Goal: Task Accomplishment & Management: Complete application form

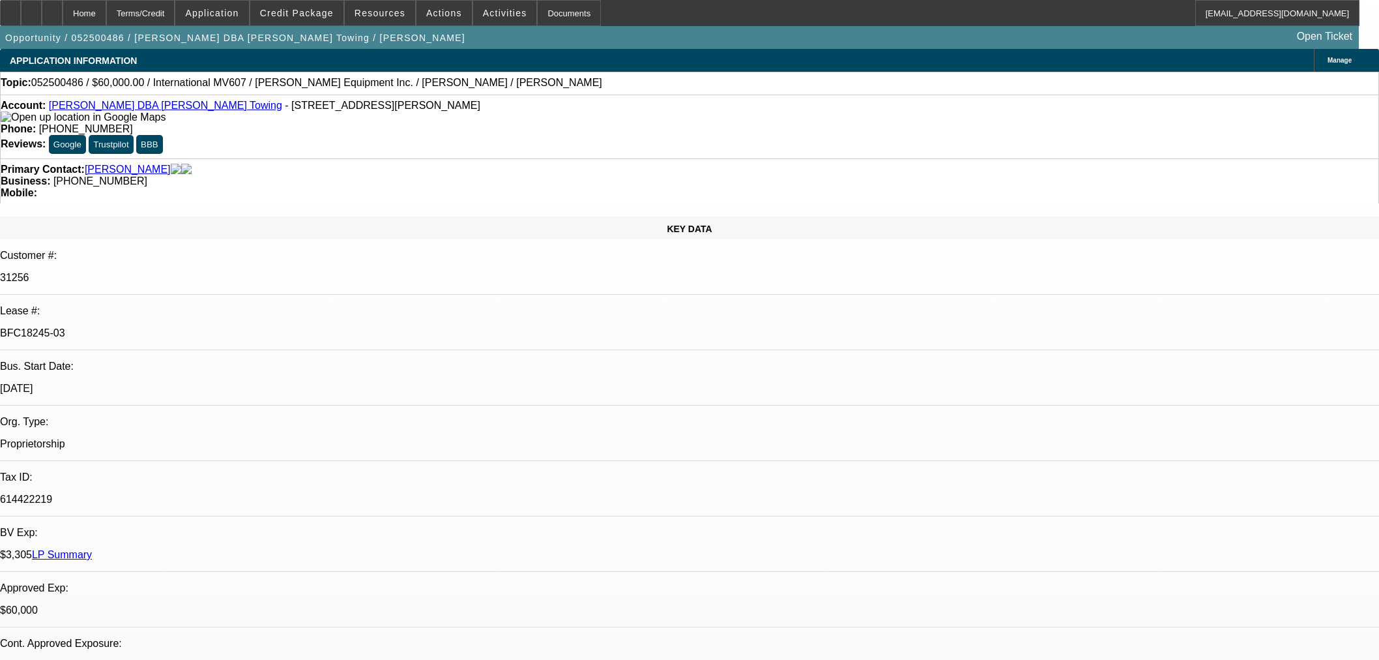
select select "0"
select select "2"
select select "0.1"
select select "4"
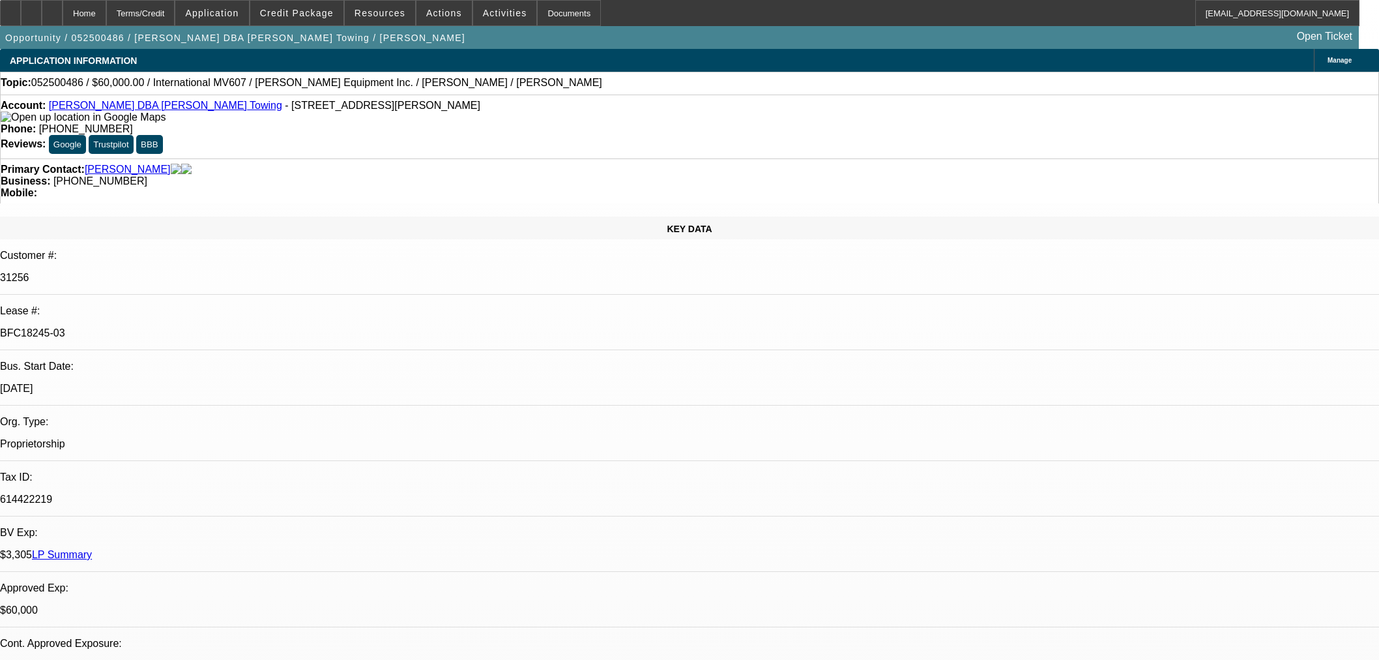
select select "0"
select select "2"
select select "0.1"
select select "4"
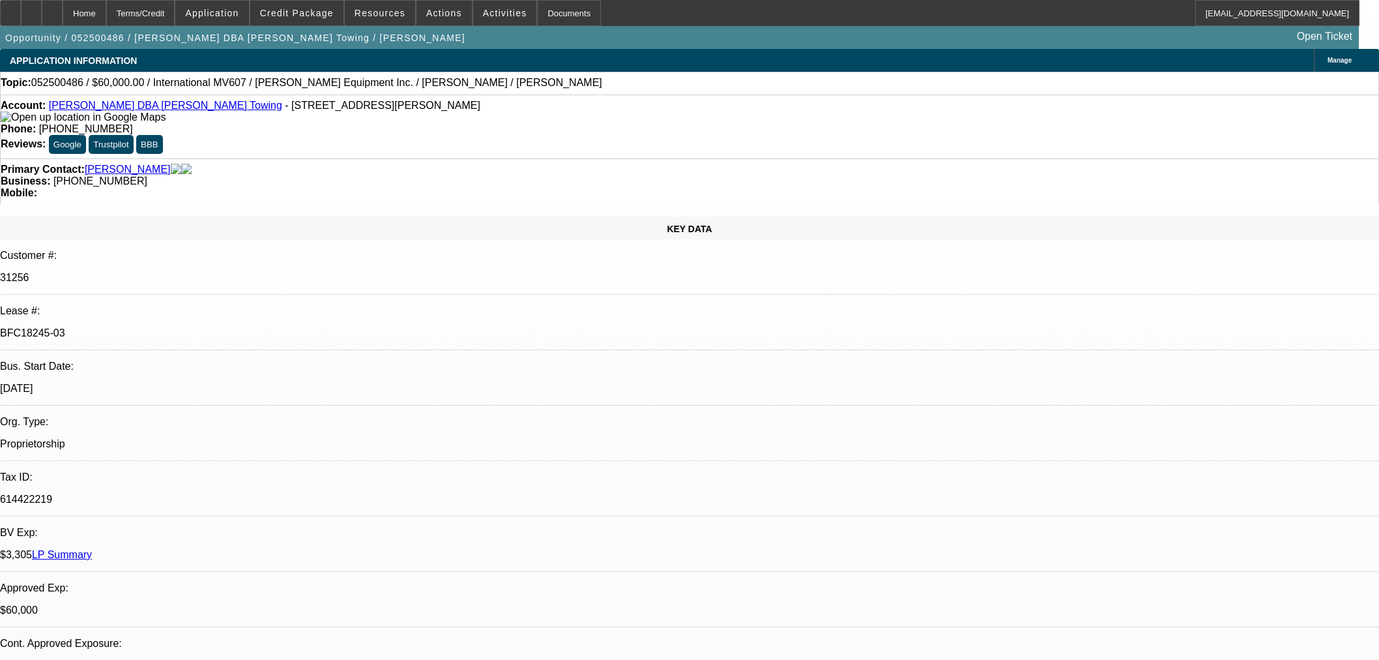
select select "0"
select select "2"
select select "0.1"
select select "4"
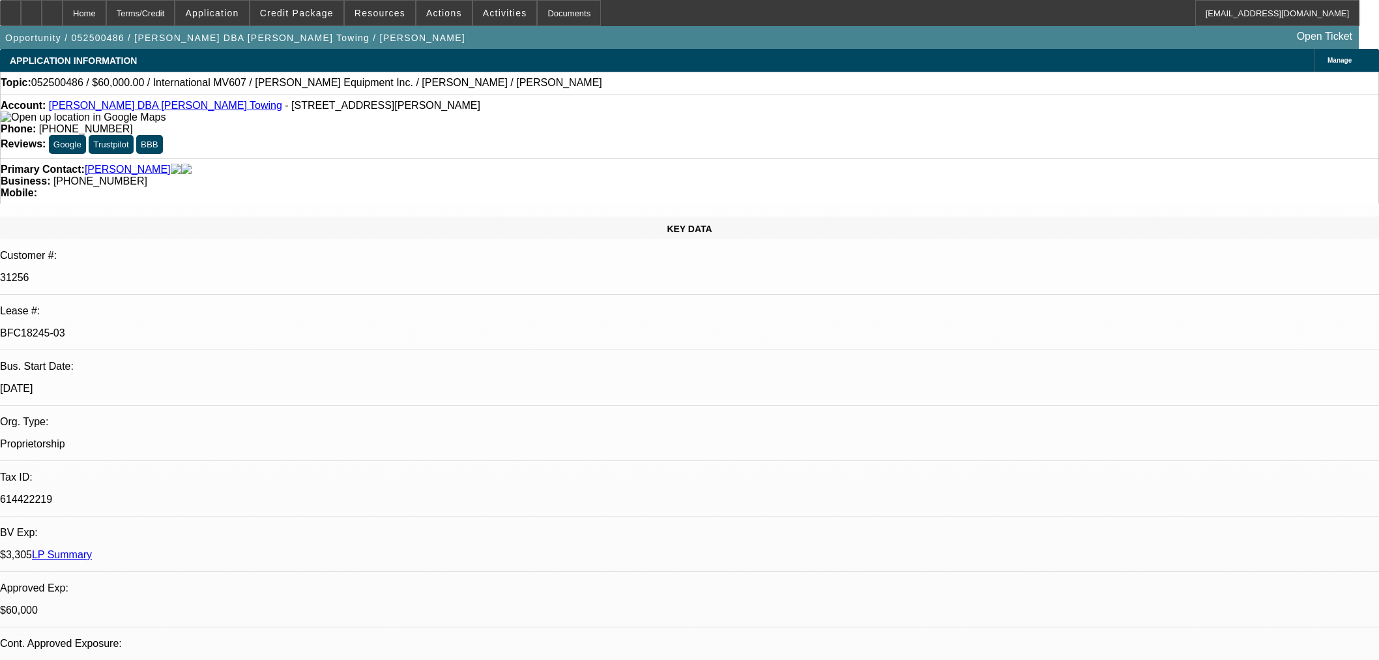
select select "0"
select select "3"
select select "0.1"
select select "4"
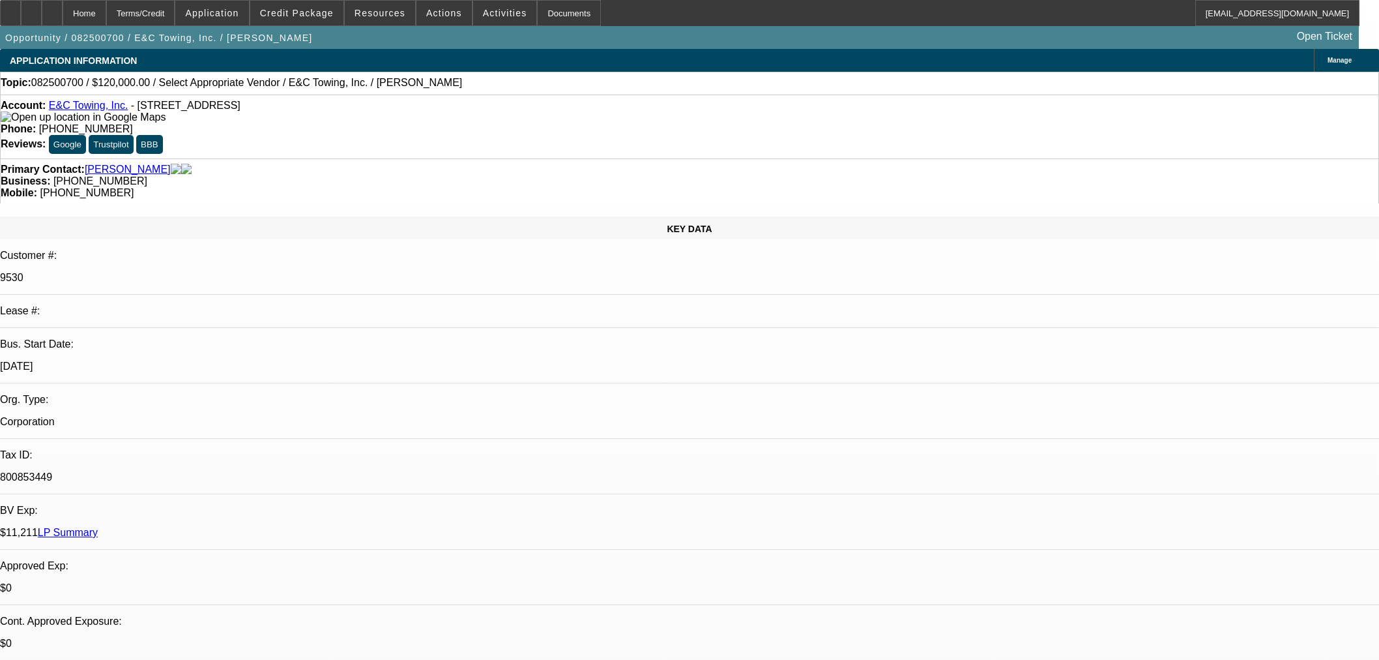
select select "0"
select select "2"
select select "0"
select select "6"
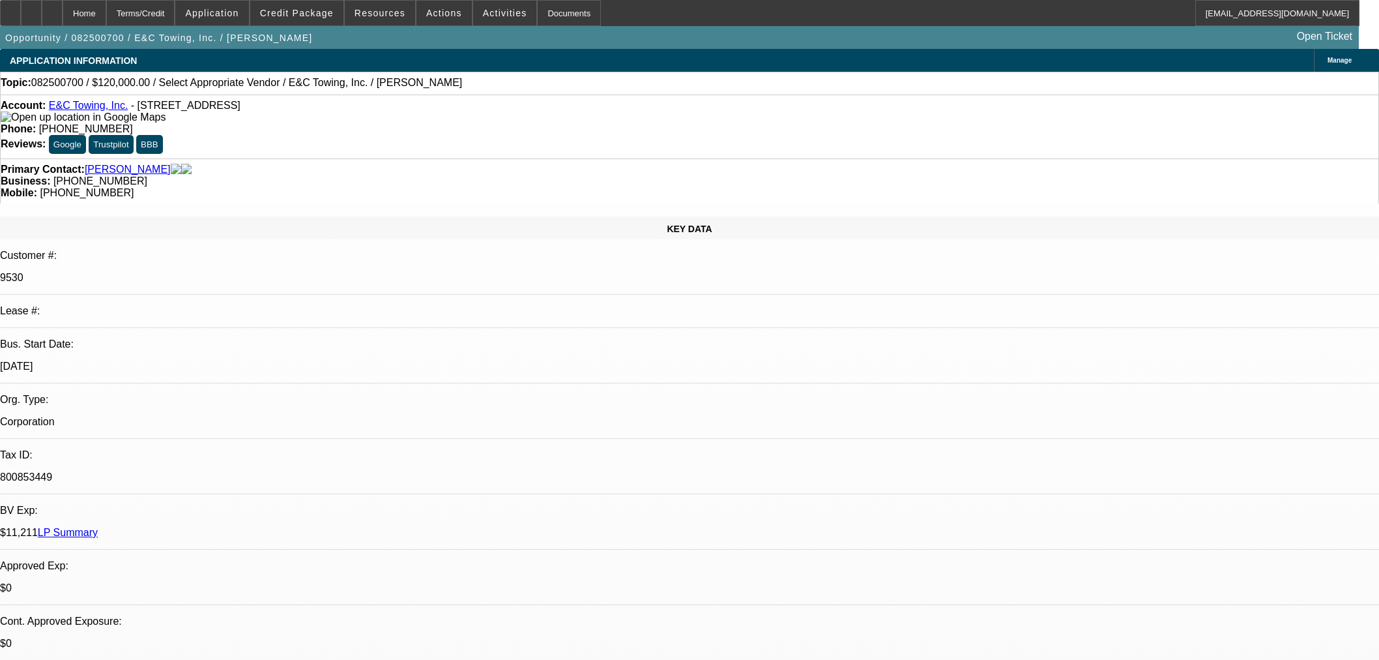
scroll to position [506, 0]
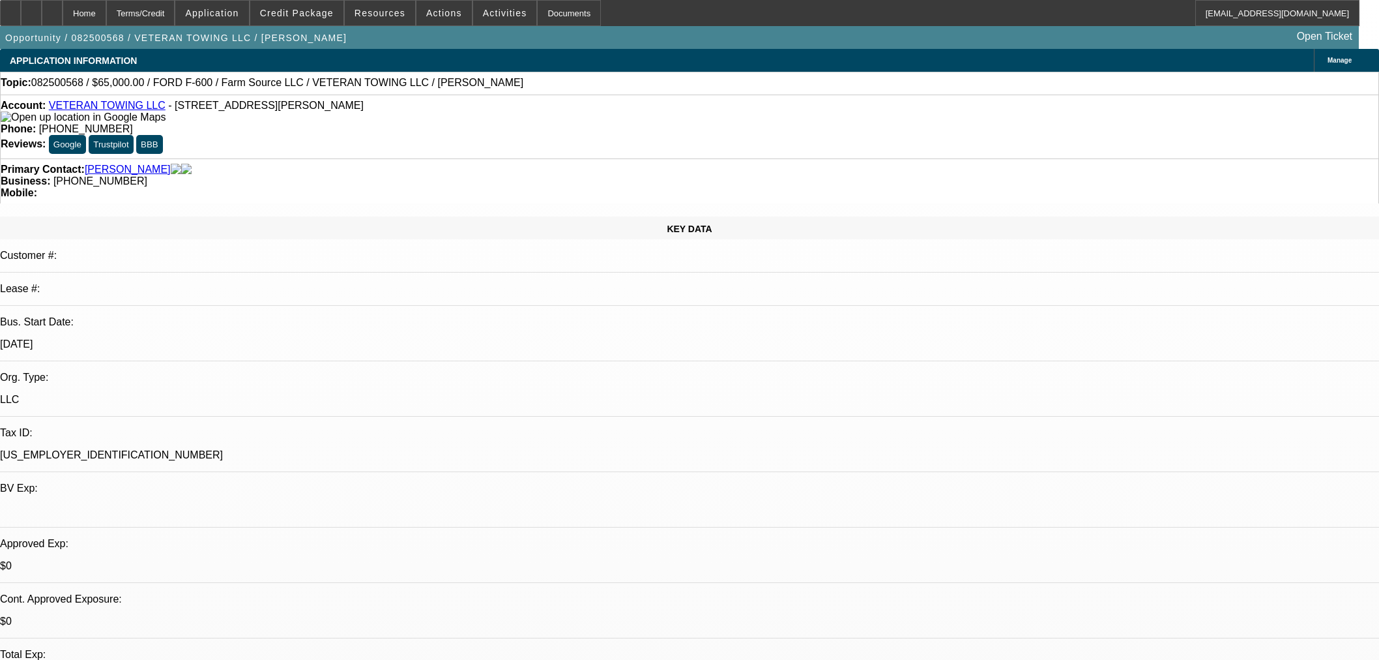
select select "0"
select select "6"
select select "0"
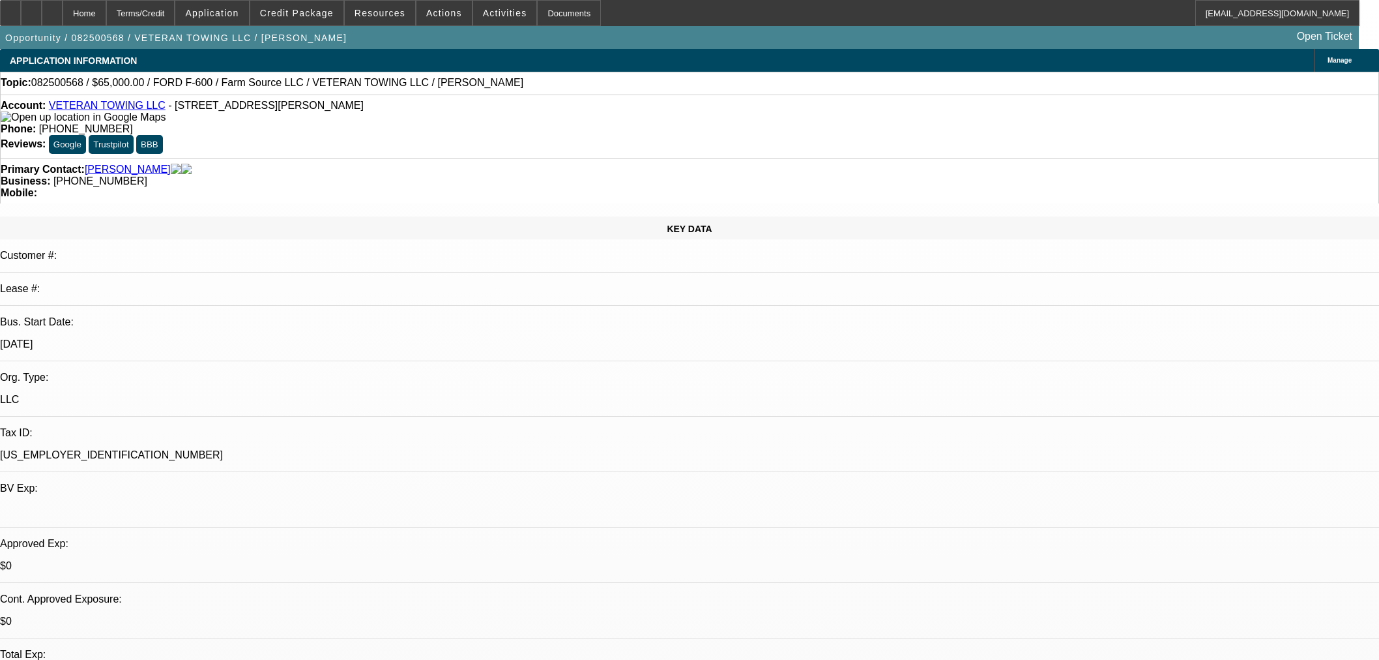
select select "0"
select select "6"
select select "0"
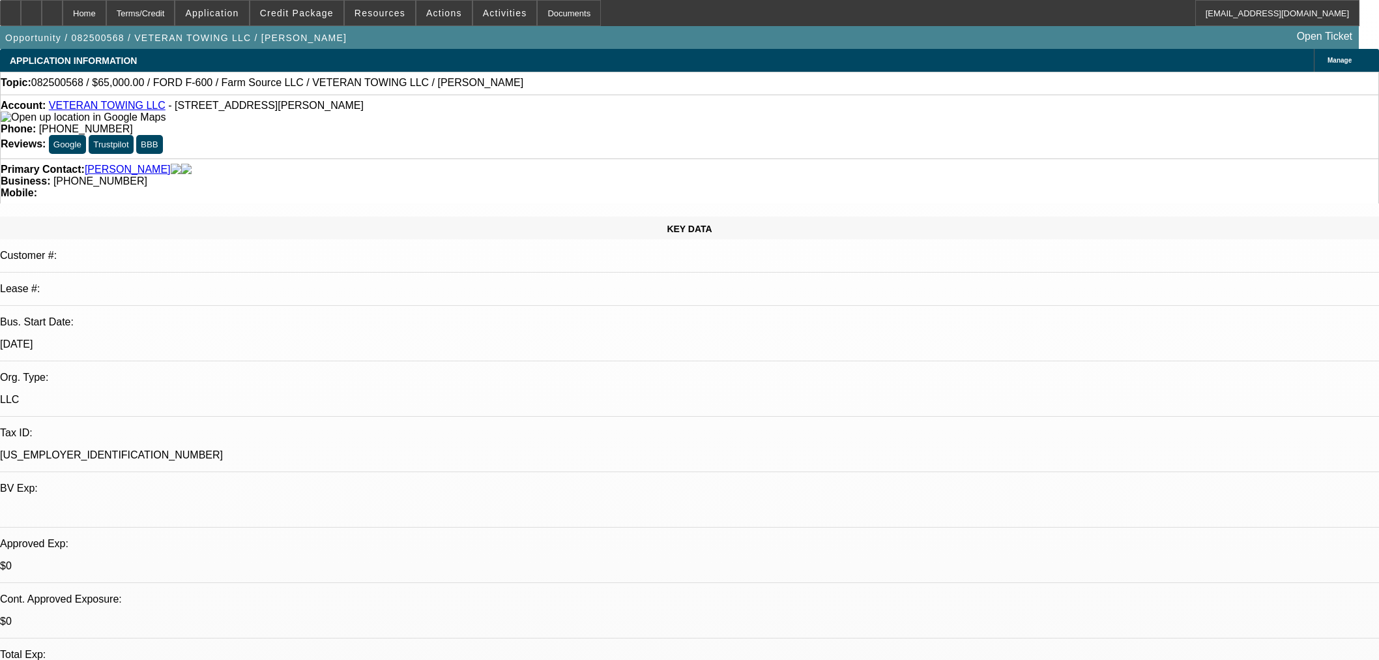
select select "0"
select select "6"
select select "0"
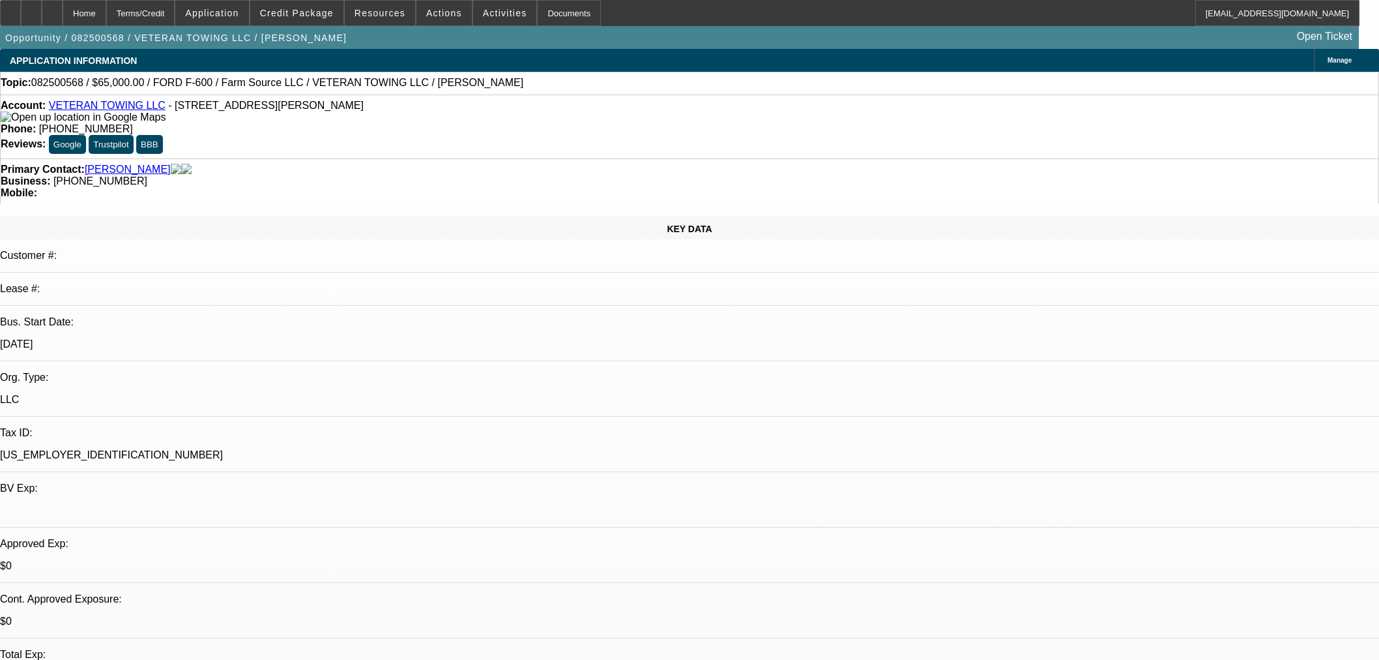
select select "6"
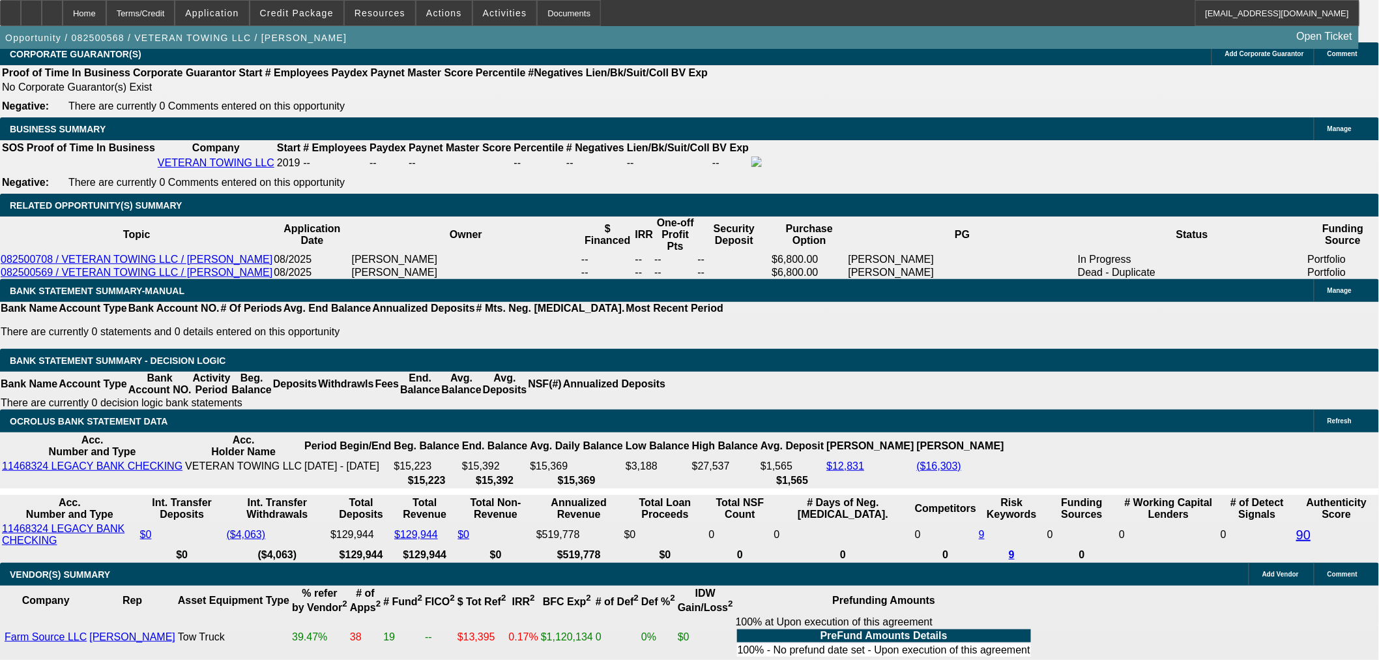
scroll to position [1882, 0]
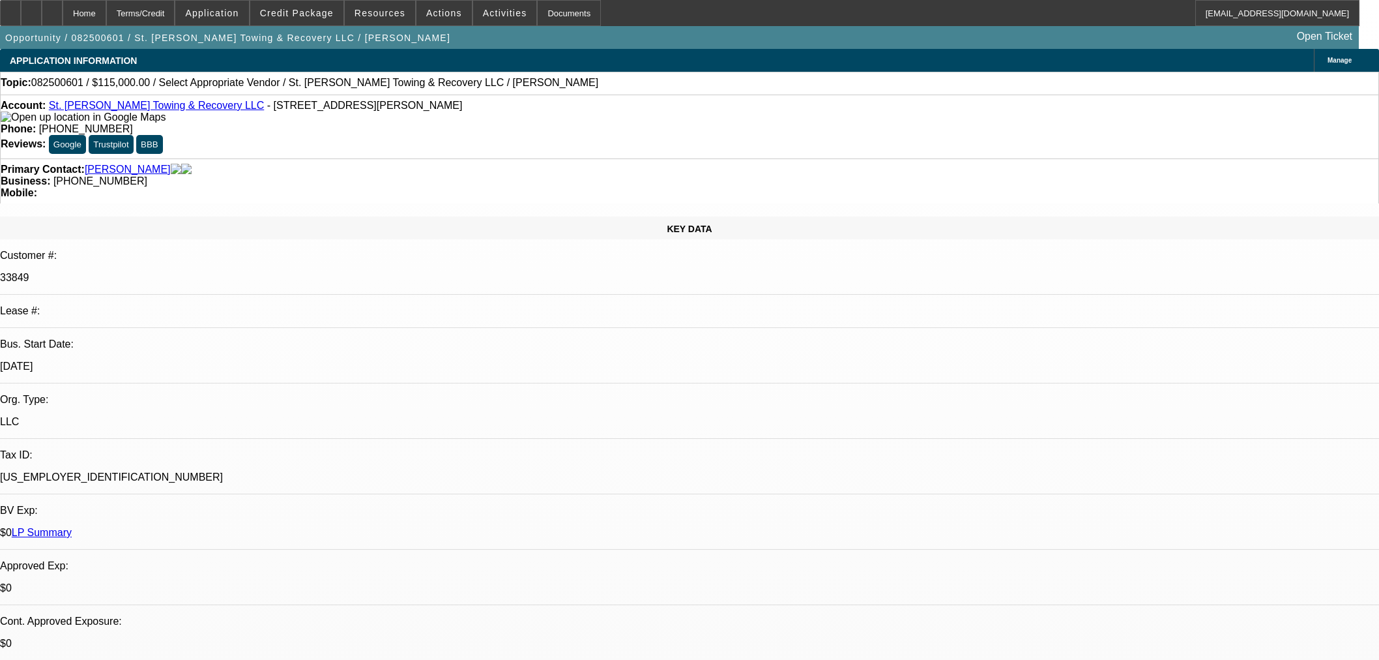
select select "0"
select select "2"
select select "0.1"
select select "4"
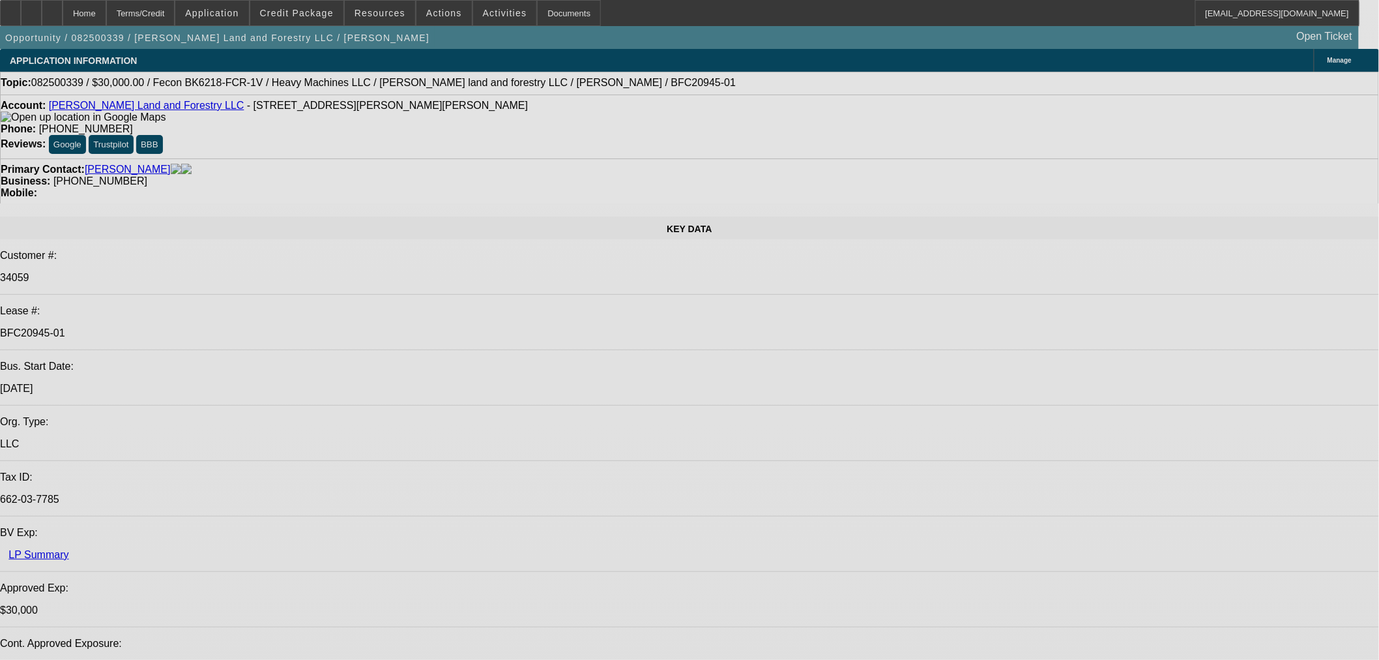
select select "0"
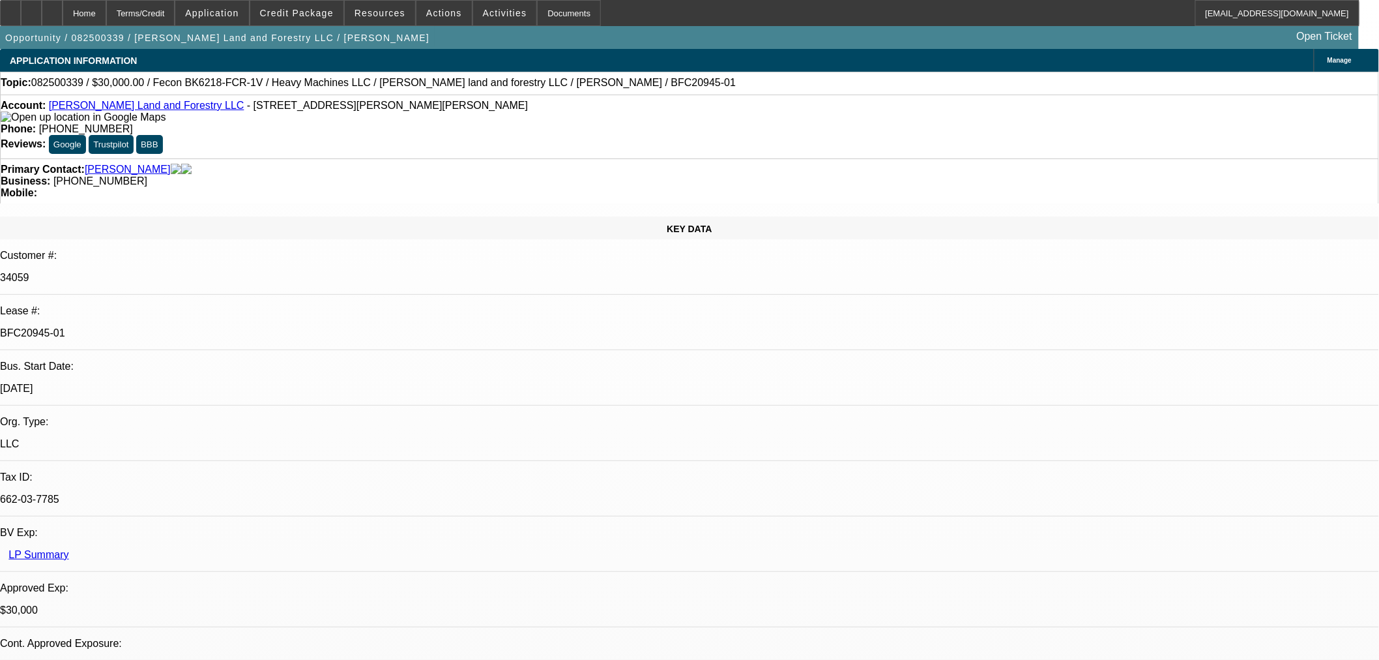
select select "2"
select select "0"
select select "6"
select select "0"
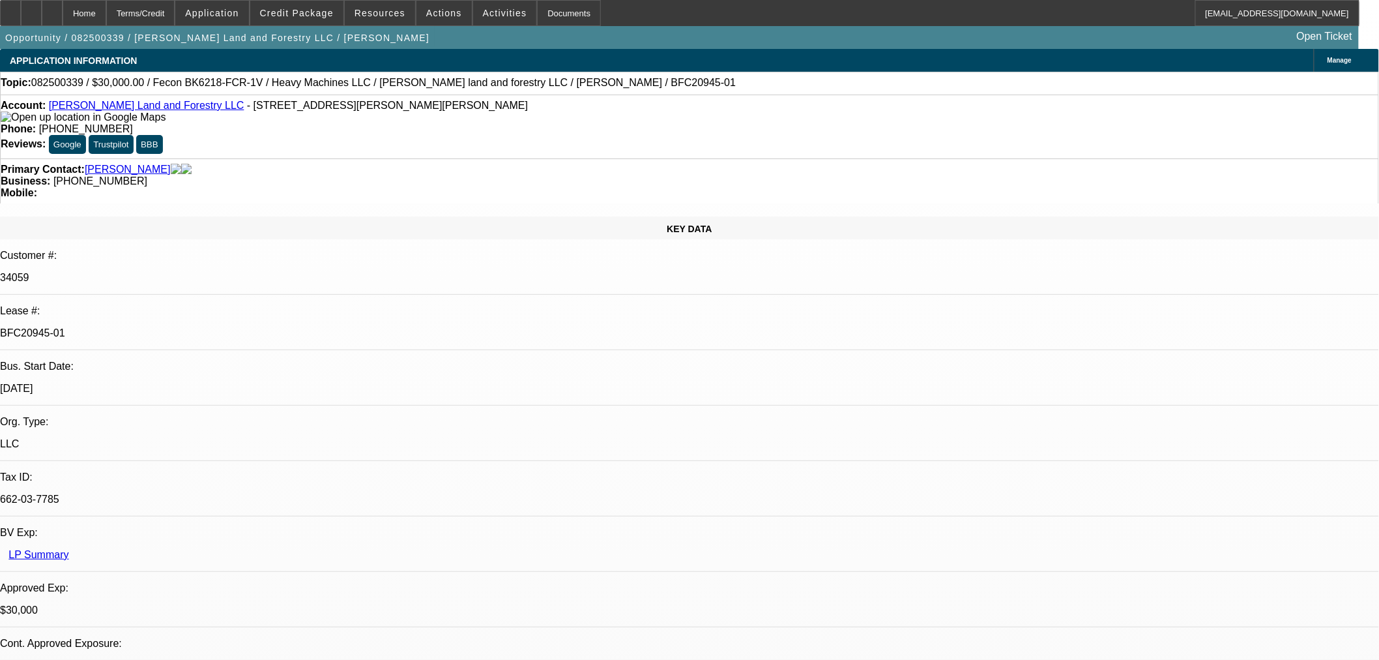
select select "2"
select select "0"
select select "6"
select select "0.2"
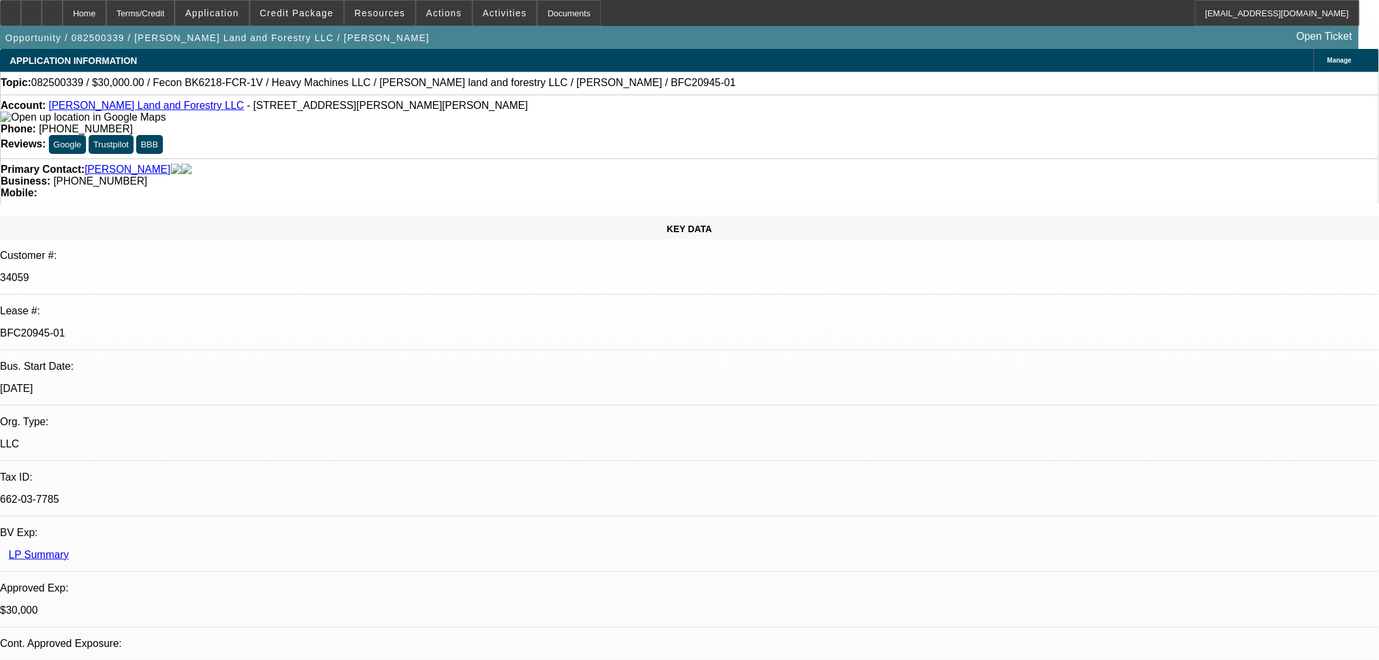
select select "2"
select select "0"
select select "6"
select select "0"
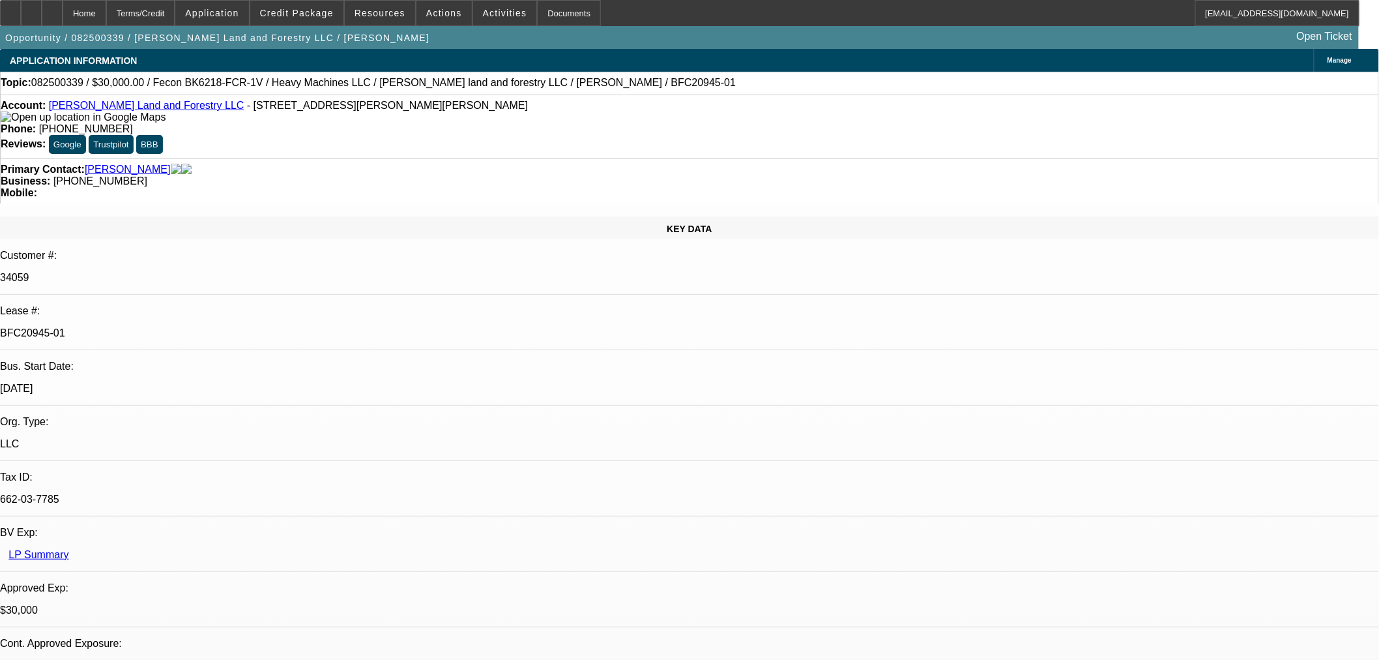
select select "0"
select select "19"
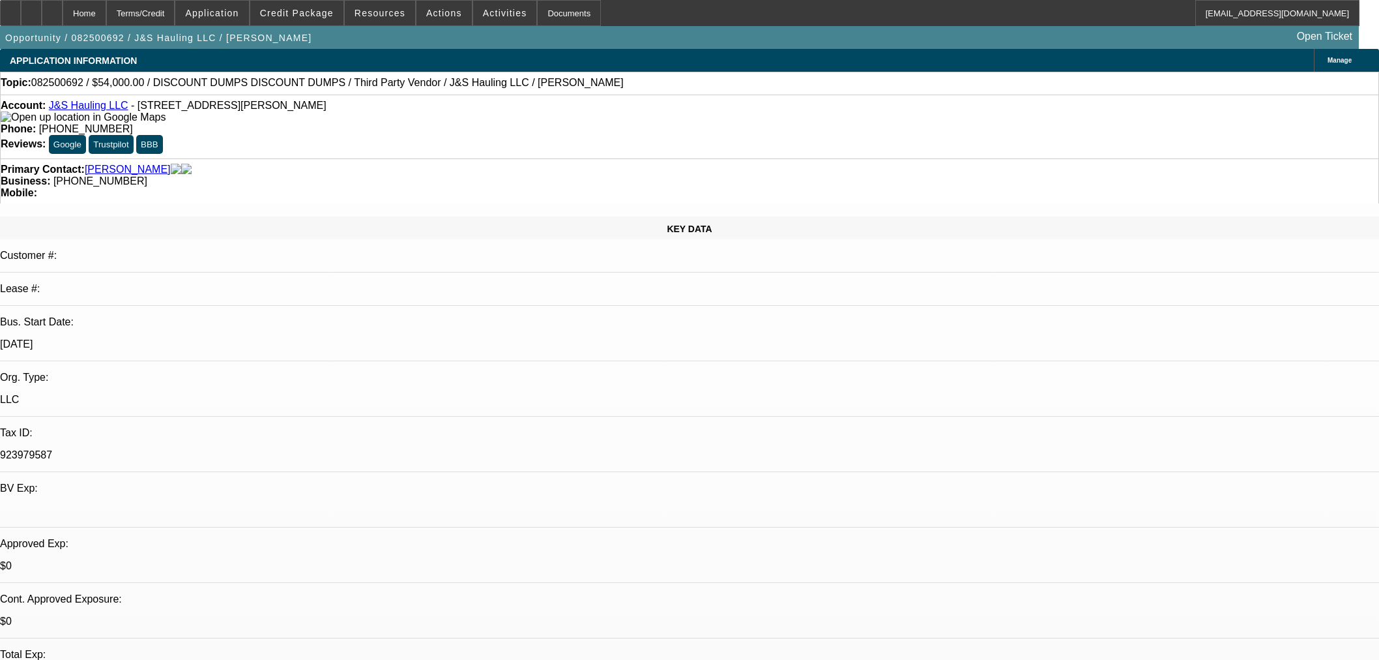
select select "0"
select select "3"
select select "0.1"
select select "4"
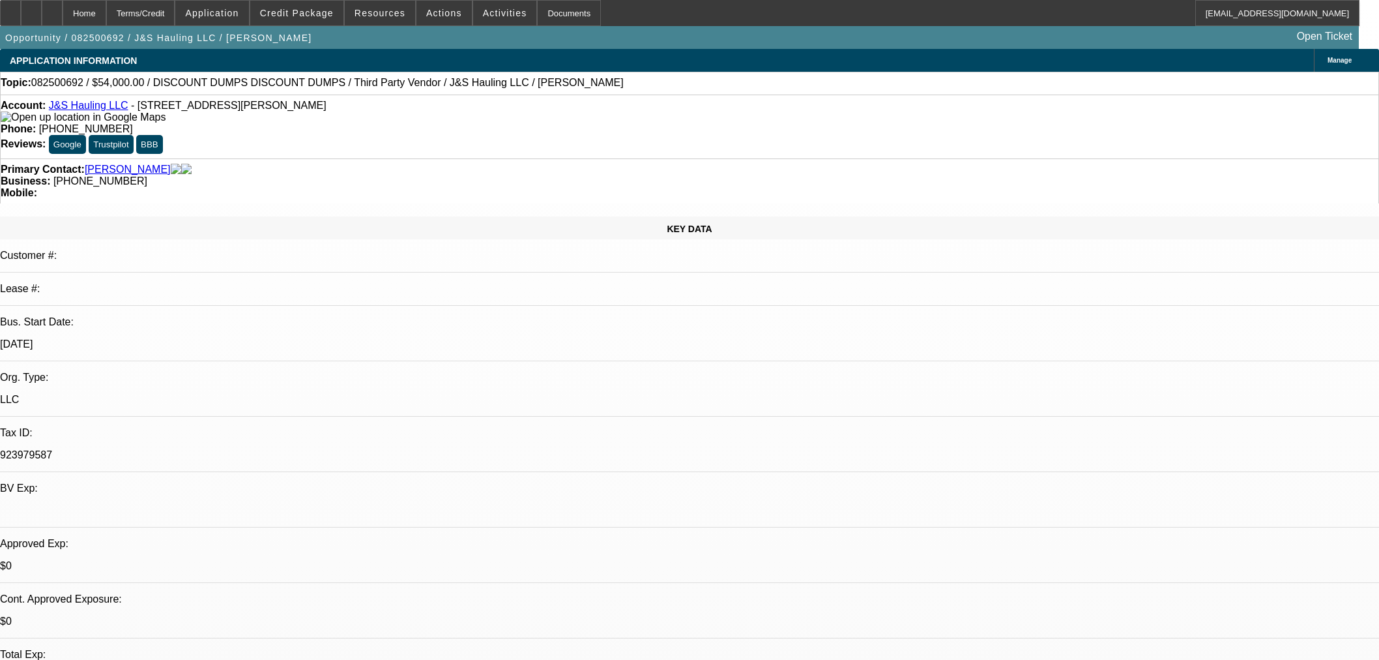
select select "0"
select select "3"
select select "0.1"
select select "4"
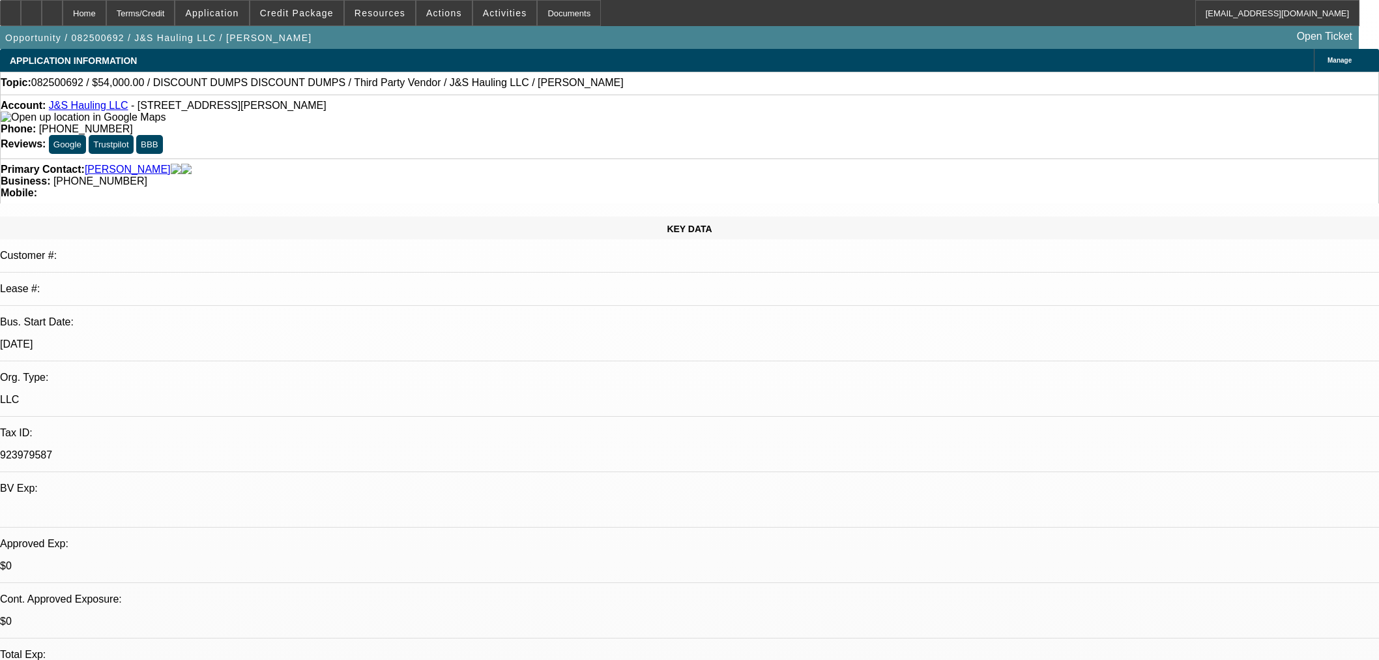
select select "0"
select select "3"
select select "0.1"
select select "4"
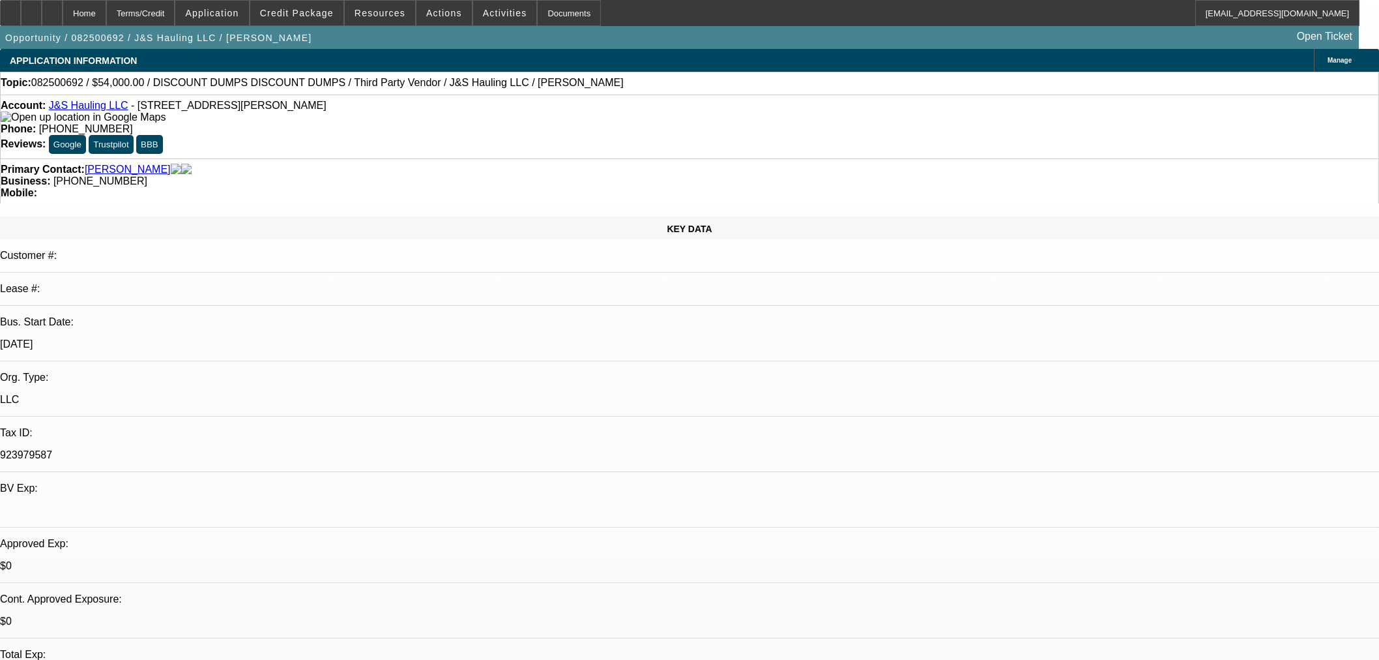
select select "0"
select select "3"
select select "0.1"
select select "4"
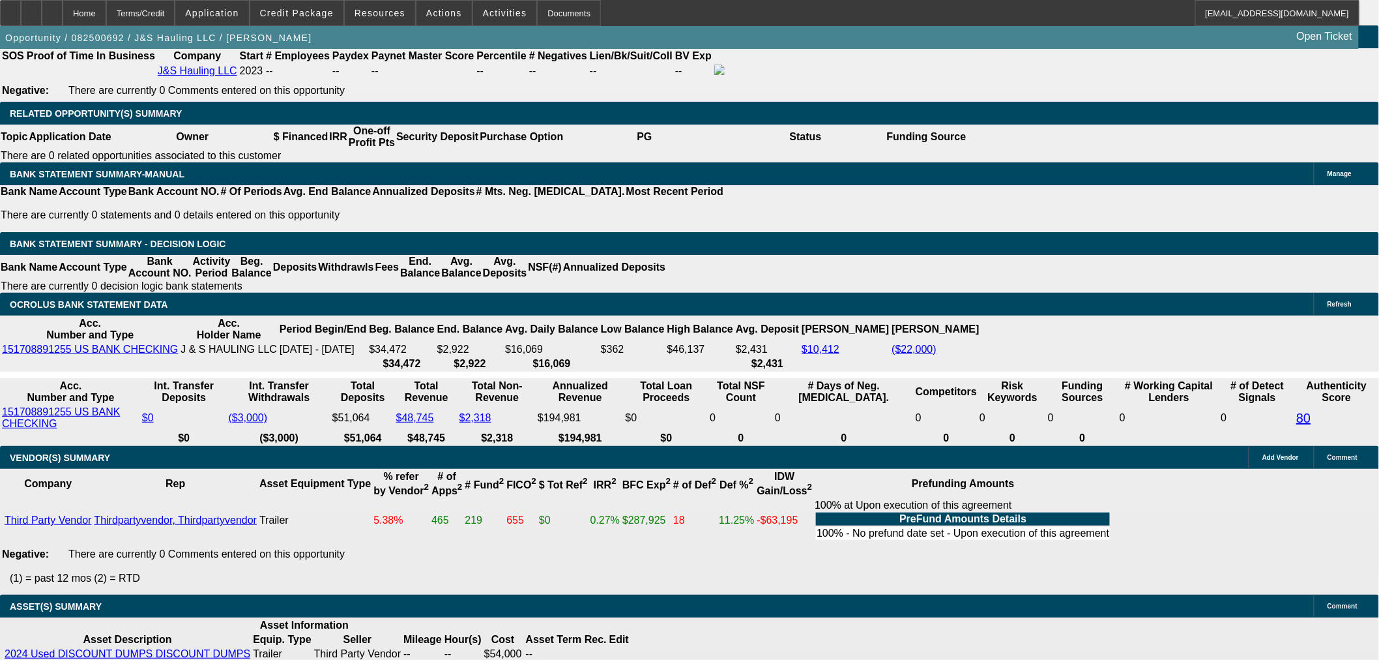
scroll to position [2224, 0]
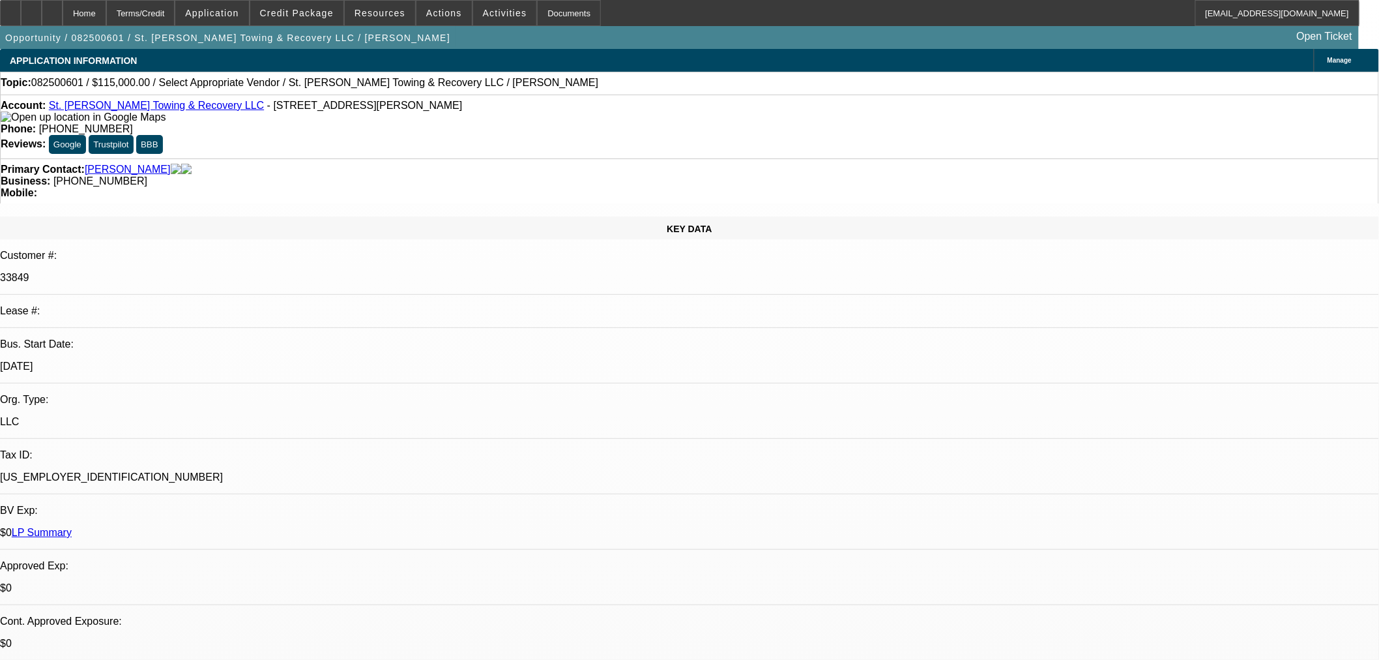
select select "0"
select select "2"
select select "0.1"
select select "4"
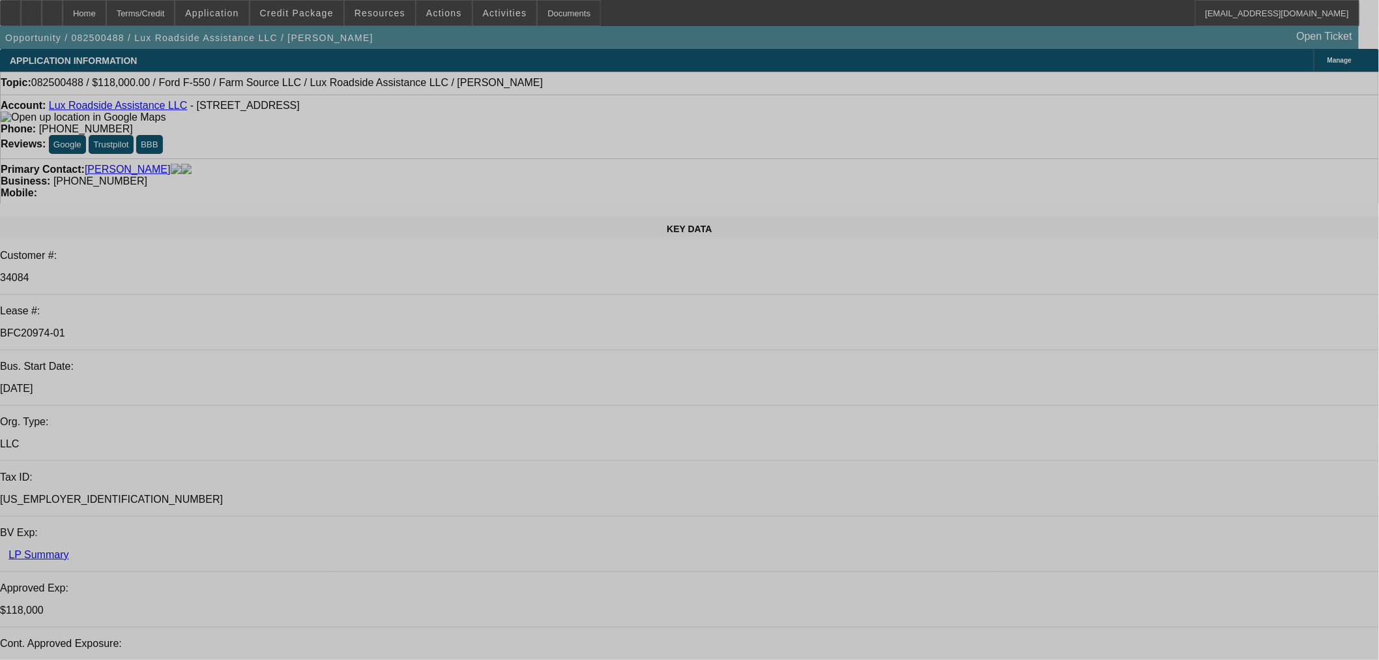
select select "0"
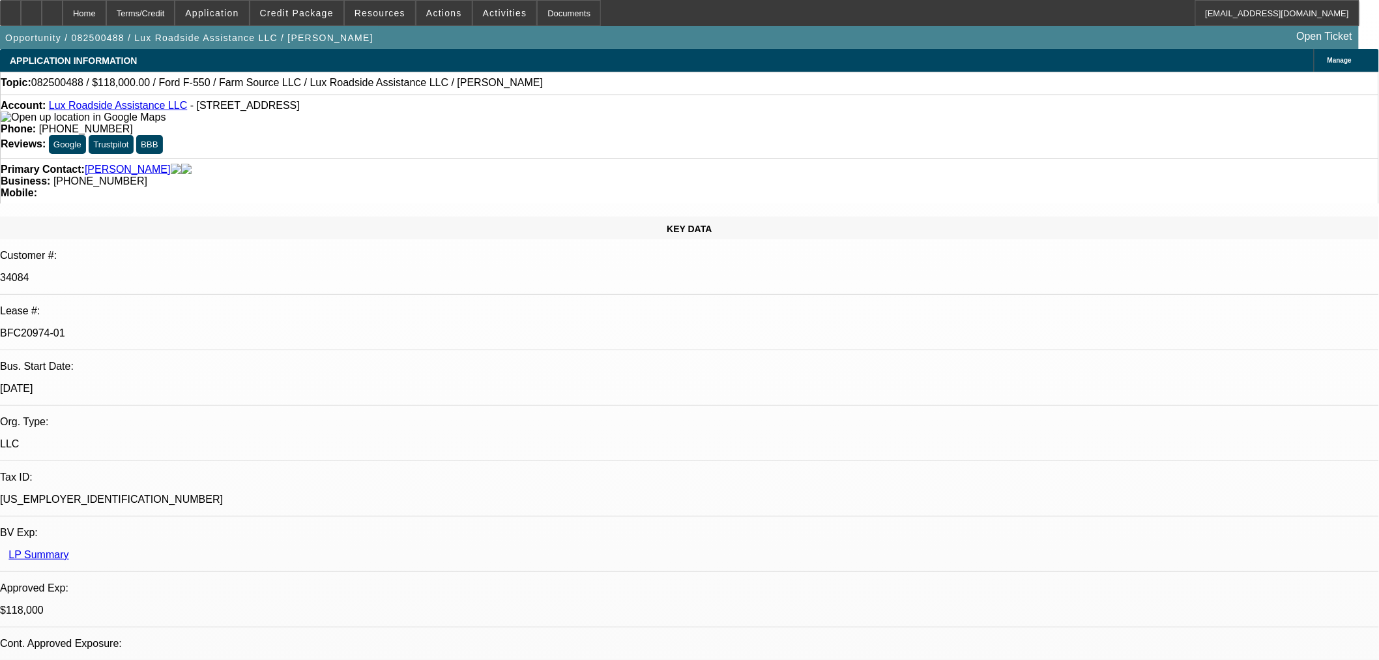
select select "0"
select select "6"
select select "0"
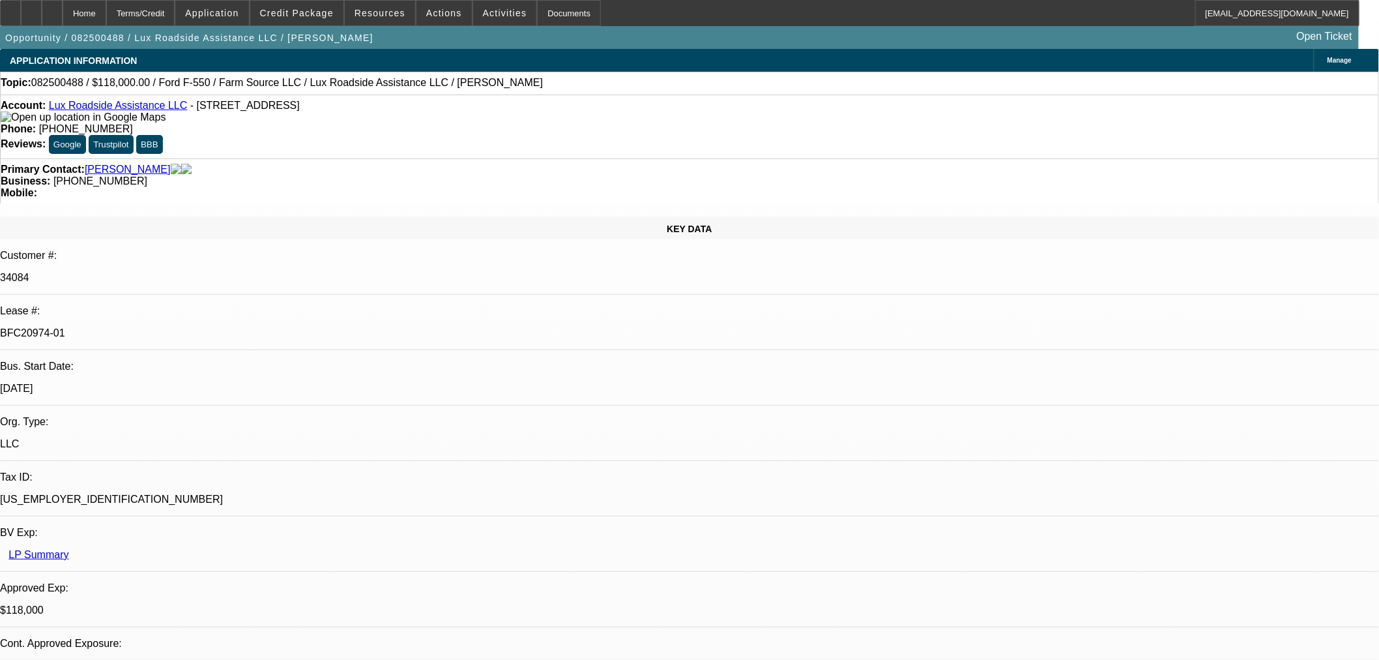
select select "0"
select select "6"
select select "0"
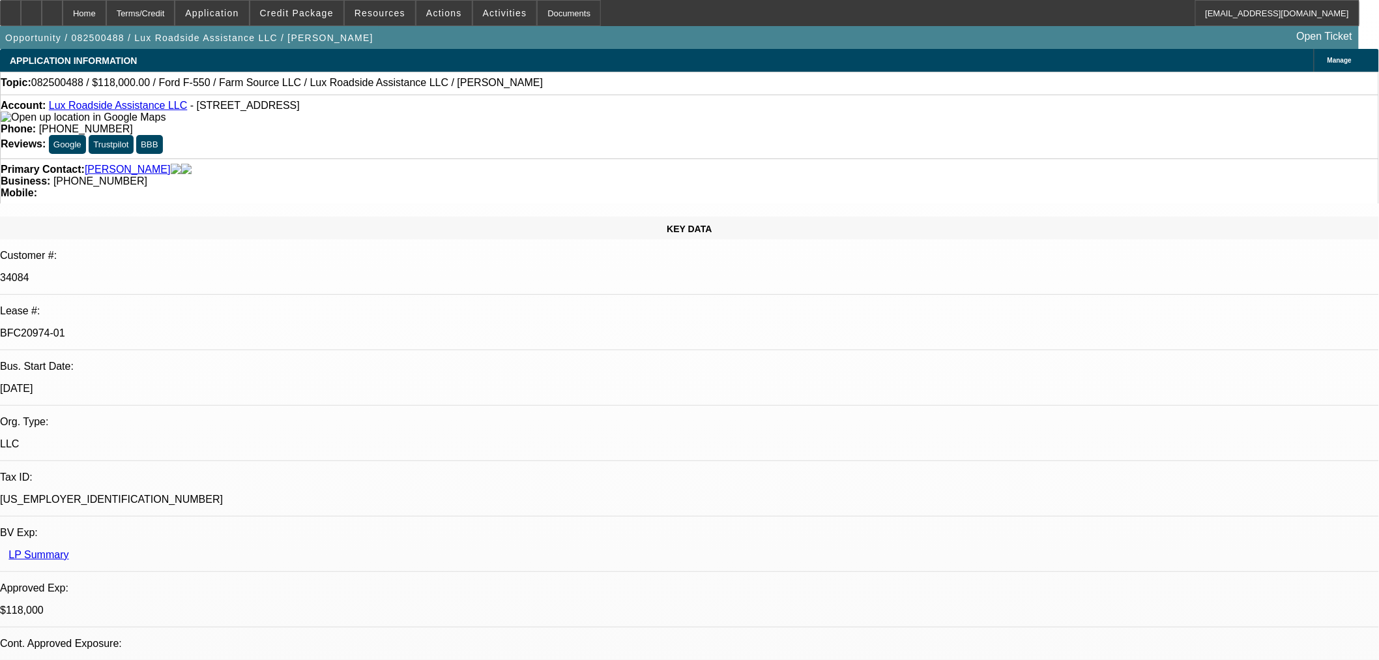
select select "6"
select select "0"
select select "6"
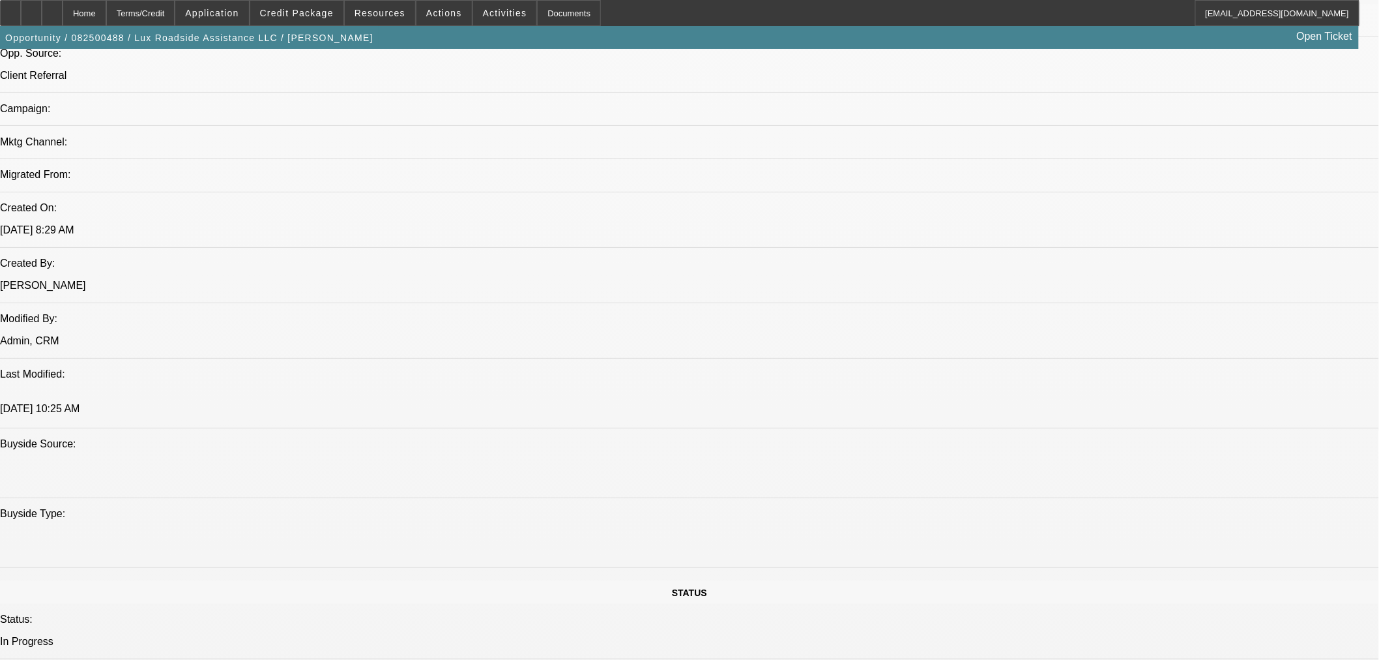
scroll to position [1231, 0]
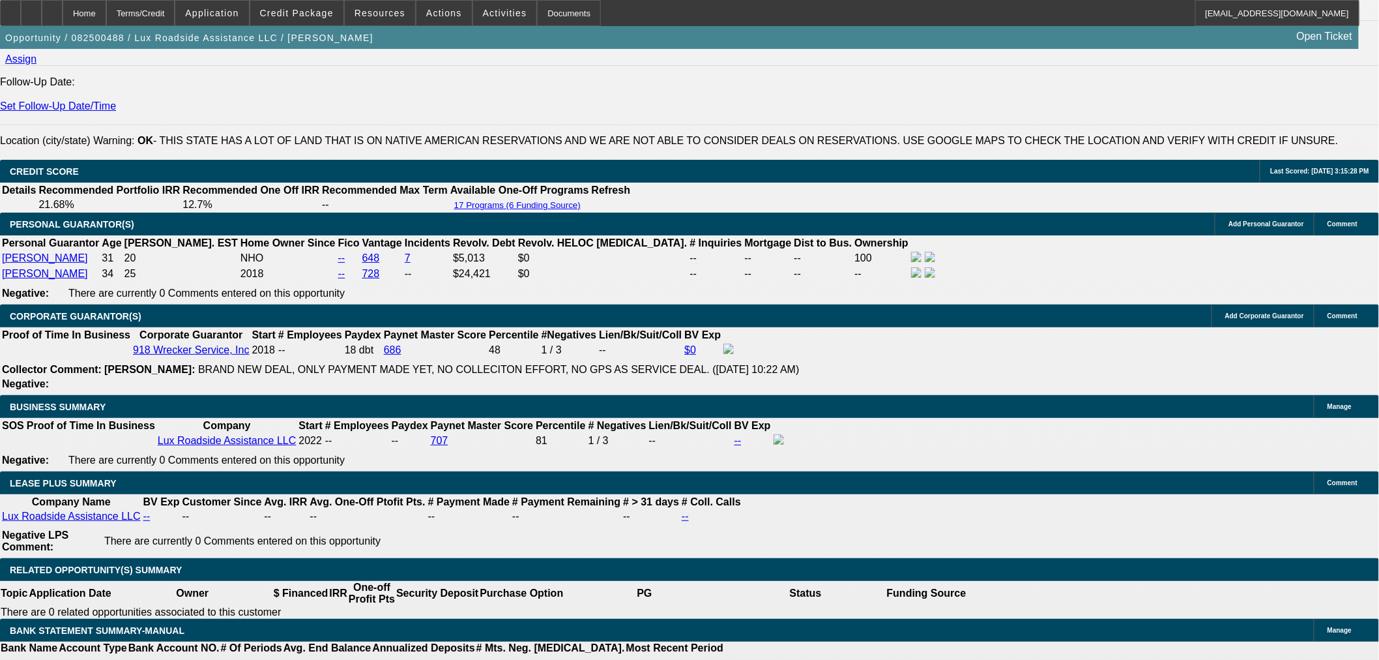
scroll to position [1665, 0]
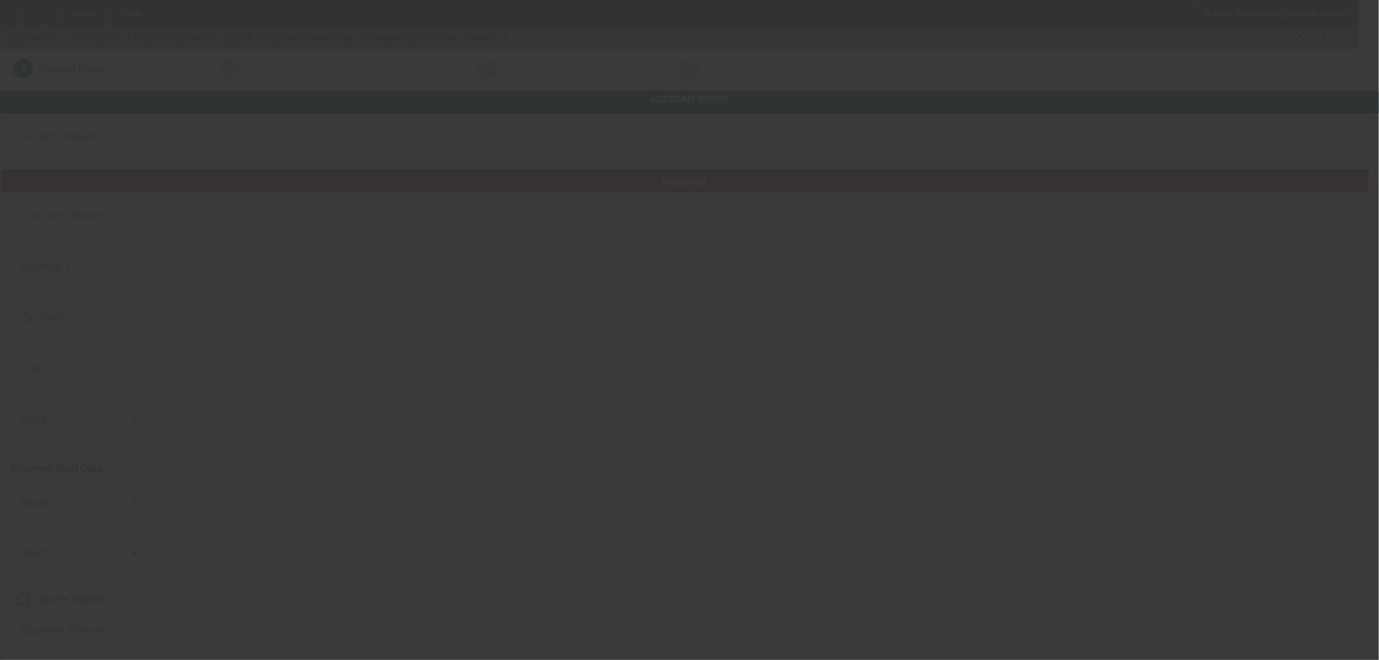
type input "[PERSON_NAME]"
type input "[STREET_ADDRESS][PERSON_NAME]"
type input "70517"
type input "[PERSON_NAME][GEOGRAPHIC_DATA]"
type input "[PHONE_NUMBER]"
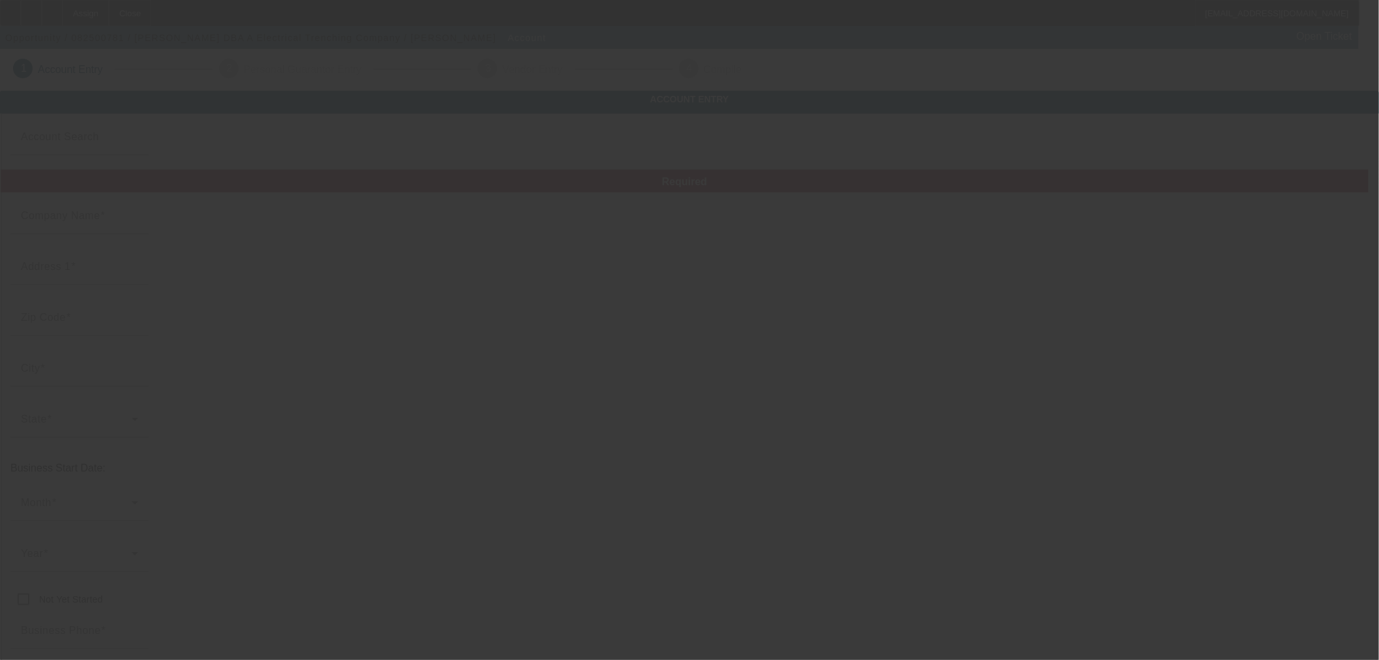
type input "A Electrical Trenching Company"
type input "[EMAIL_ADDRESS][DOMAIN_NAME]"
type input "Saint [PERSON_NAME]"
type input "[US_EMPLOYER_IDENTIFICATION_NUMBER]"
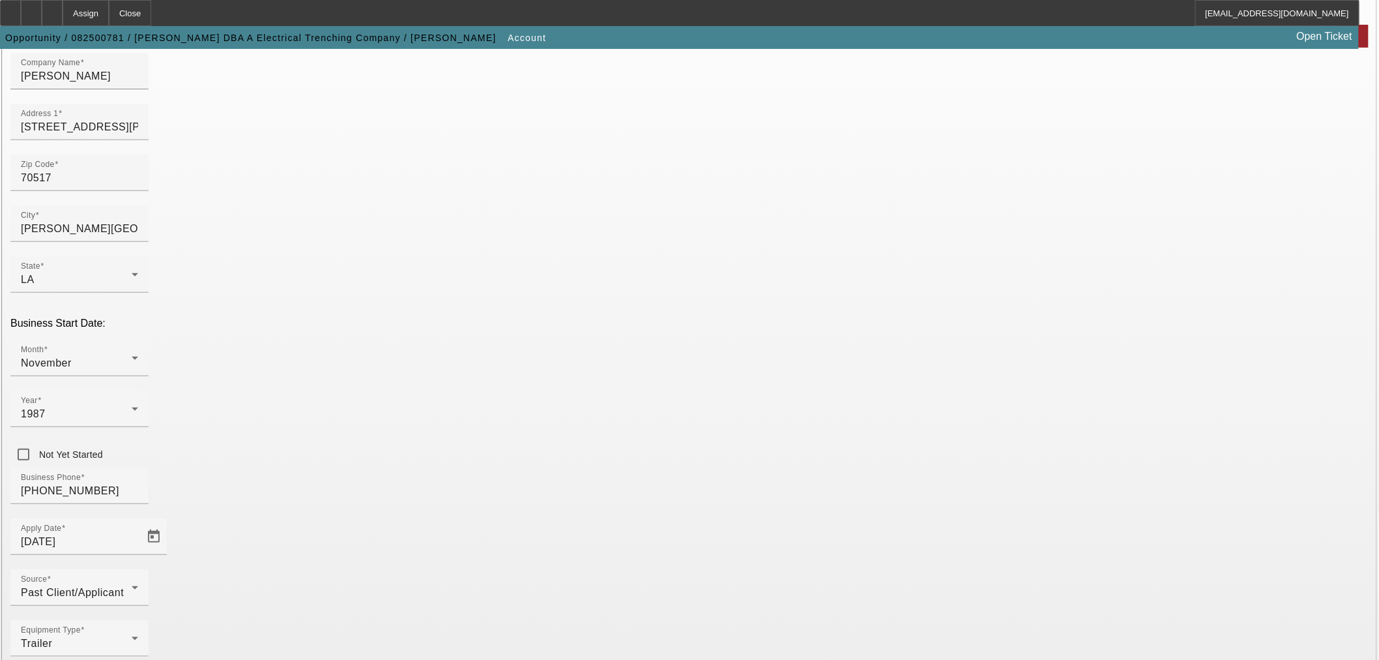
scroll to position [151, 0]
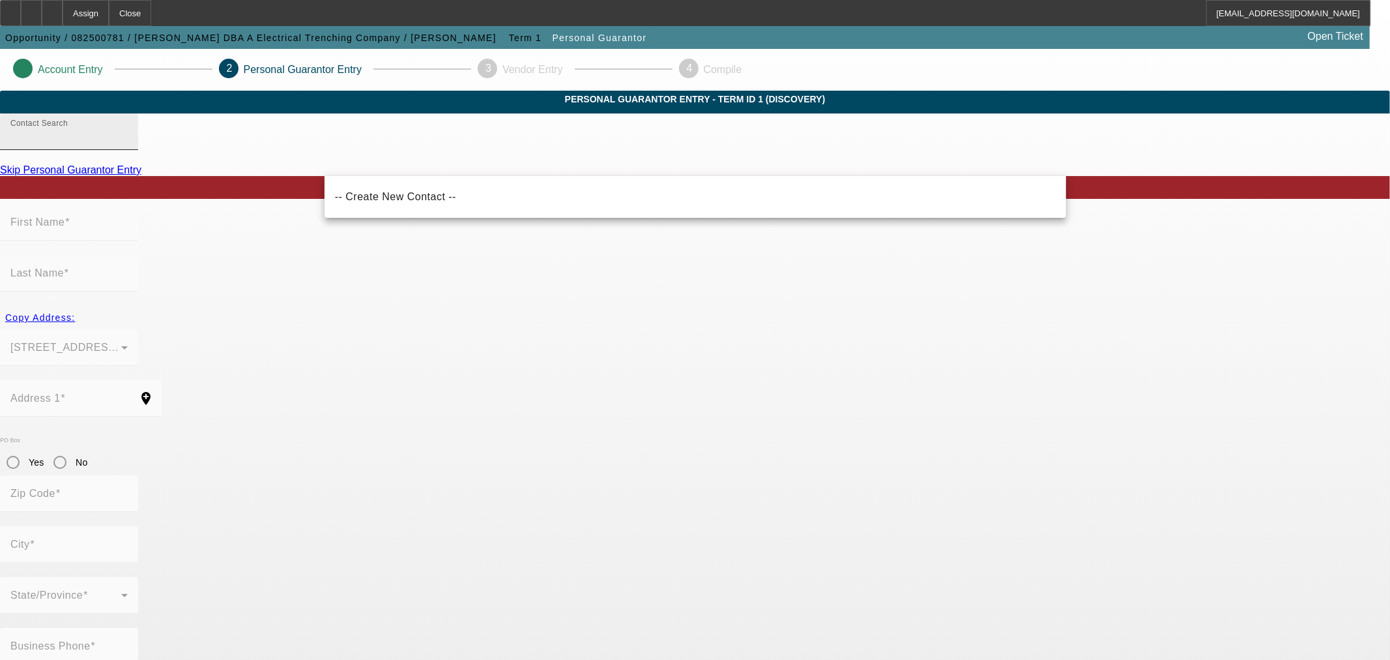
click at [128, 145] on input "Contact Search" at bounding box center [68, 137] width 117 height 16
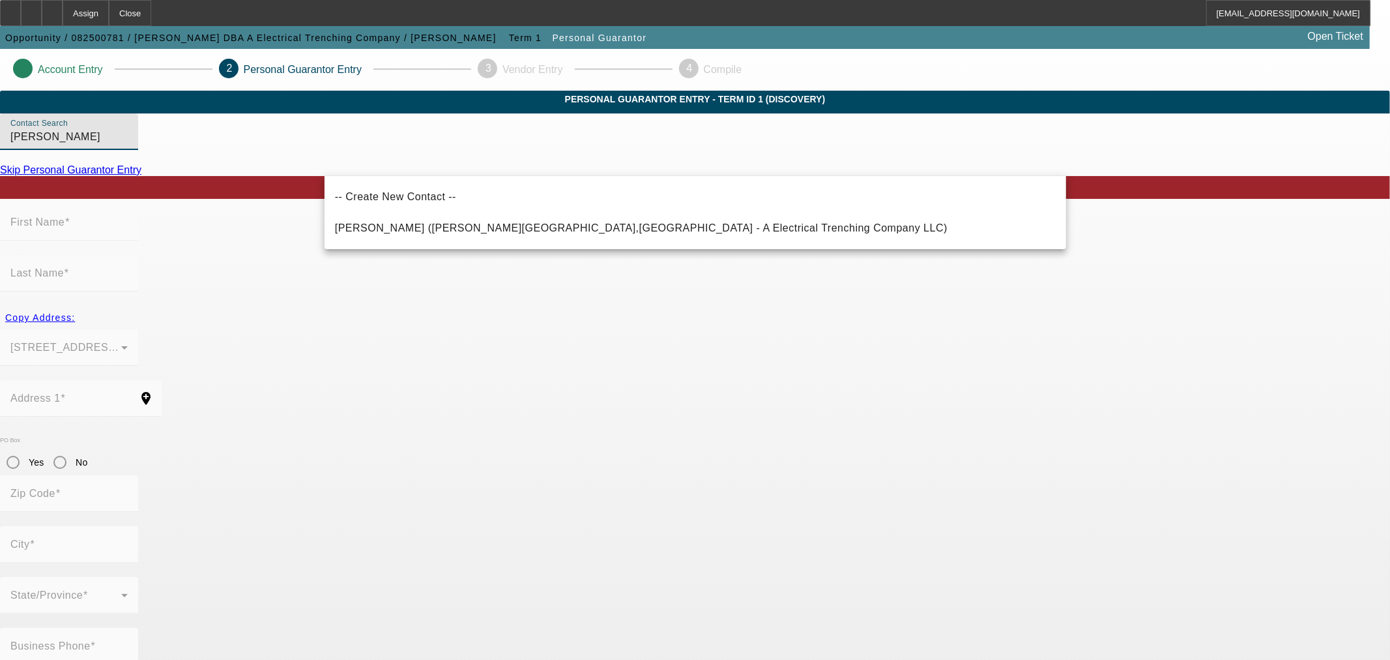
click at [427, 226] on span "[PERSON_NAME] ([PERSON_NAME][GEOGRAPHIC_DATA],[GEOGRAPHIC_DATA] - A Electrical …" at bounding box center [641, 227] width 613 height 11
type input "[PERSON_NAME] ([PERSON_NAME][GEOGRAPHIC_DATA],[GEOGRAPHIC_DATA] - A Electrical …"
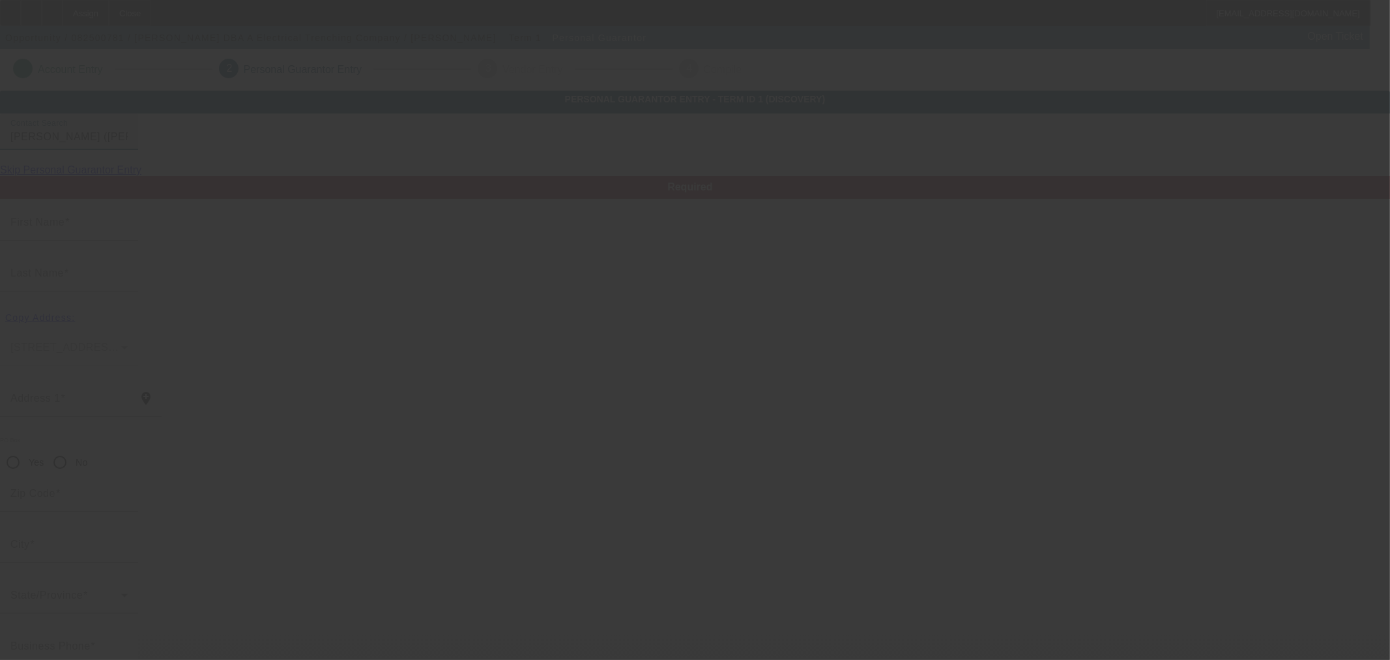
type input "[PERSON_NAME]"
type input "1174 Cormier Rd"
radio input "true"
type input "70517"
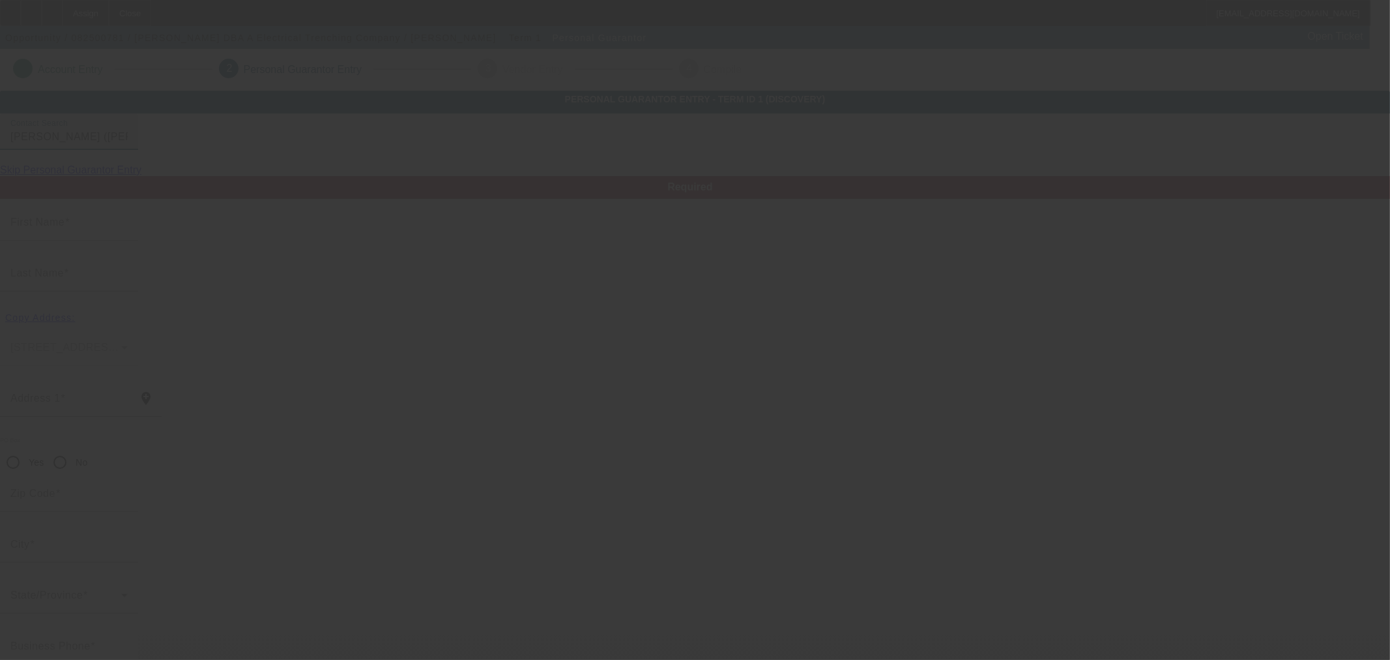
type input "Breaux Bridge"
type input "(337) 344-5104"
type input "100"
type input "434-92-5840"
type input "johnny2trench@gmail.com"
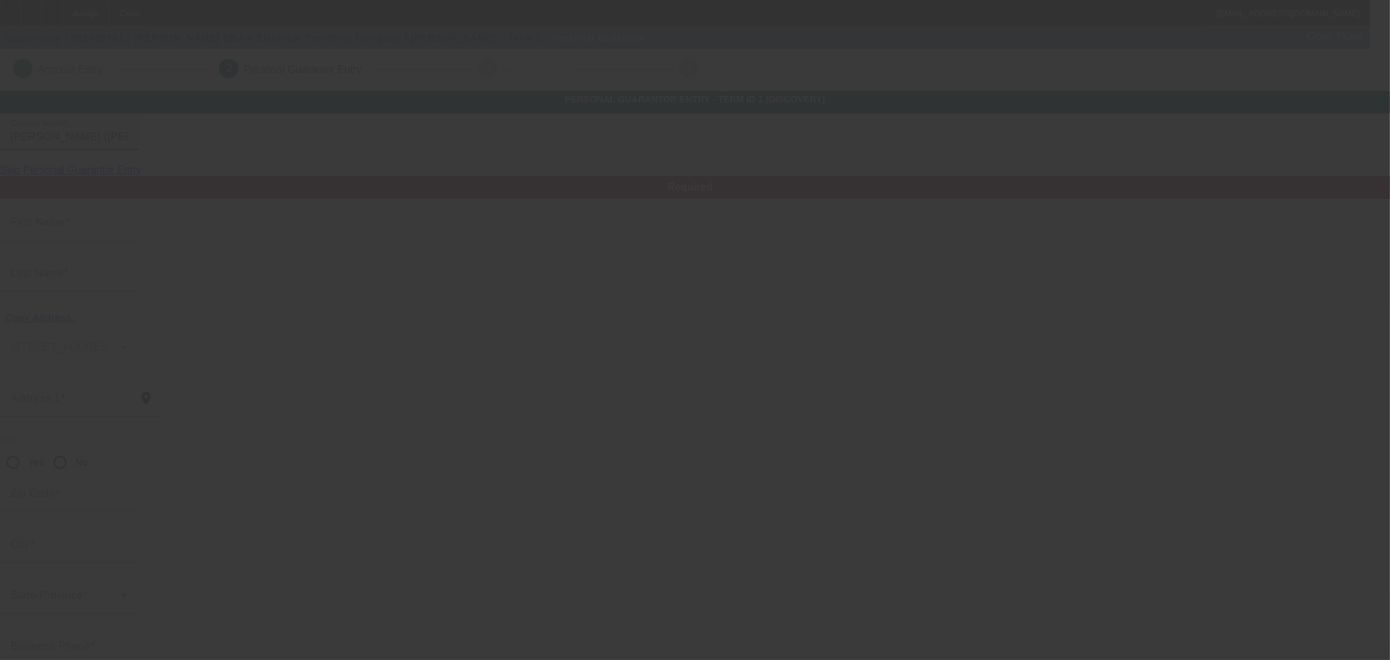
type input "$0.00"
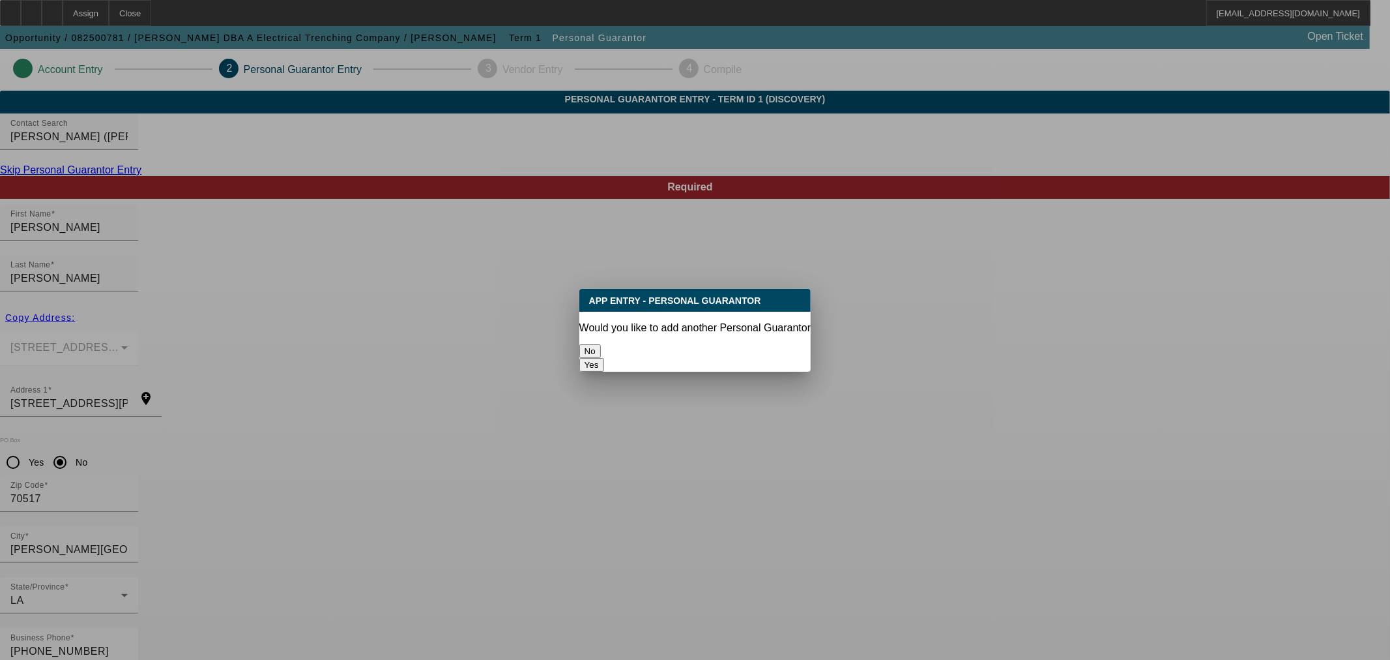
click at [601, 344] on button "No" at bounding box center [590, 351] width 22 height 14
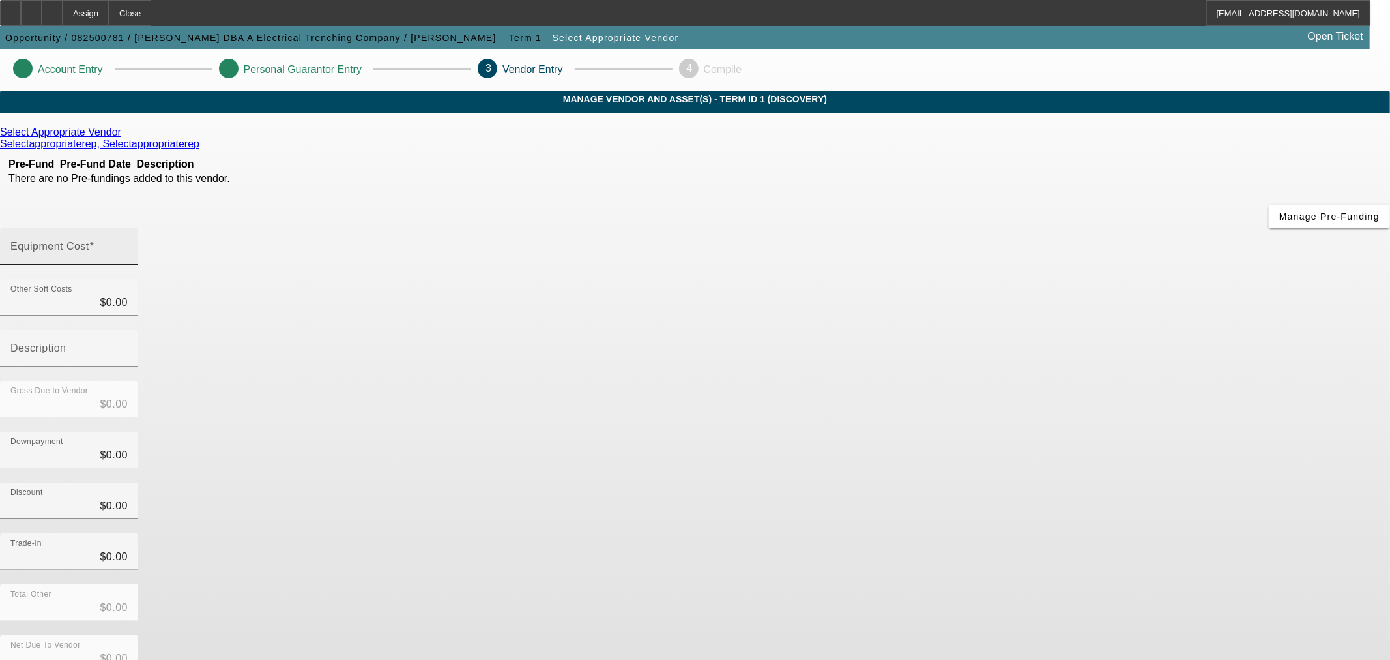
click at [128, 244] on input "Equipment Cost" at bounding box center [68, 252] width 117 height 16
type input "2"
type input "$2.00"
type input "25"
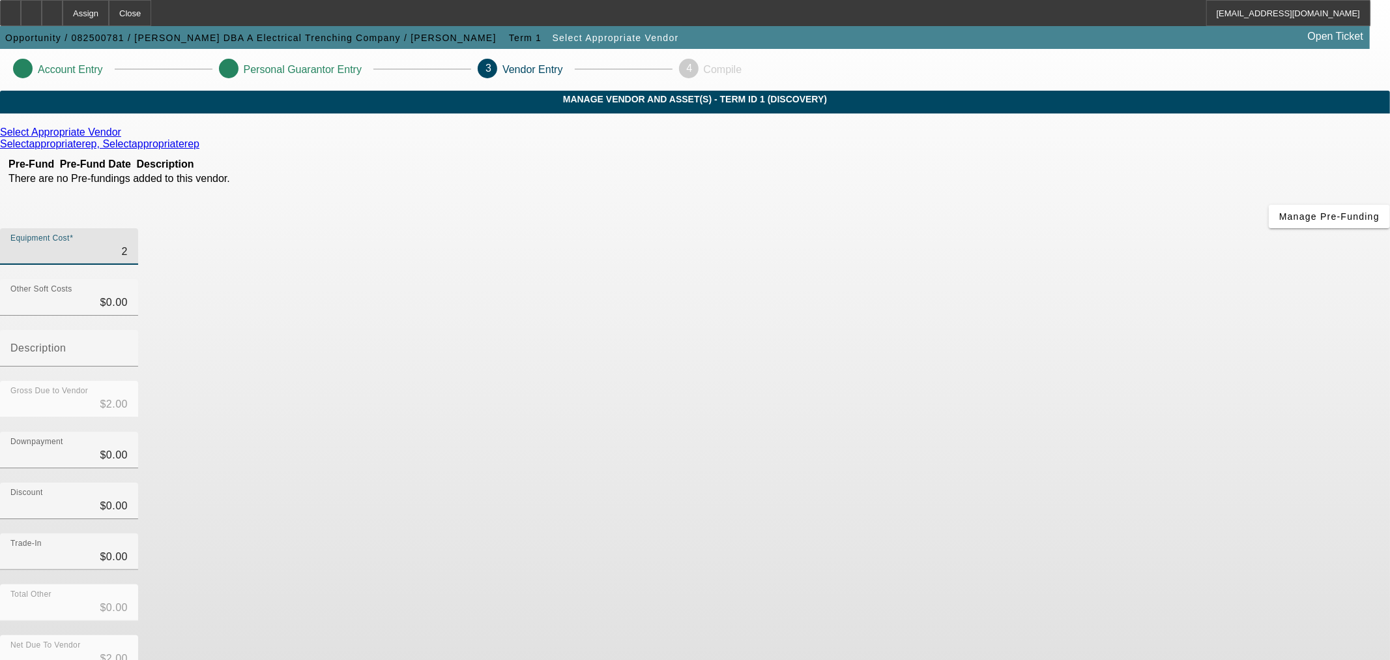
type input "$25.00"
type input "250"
type input "$250.00"
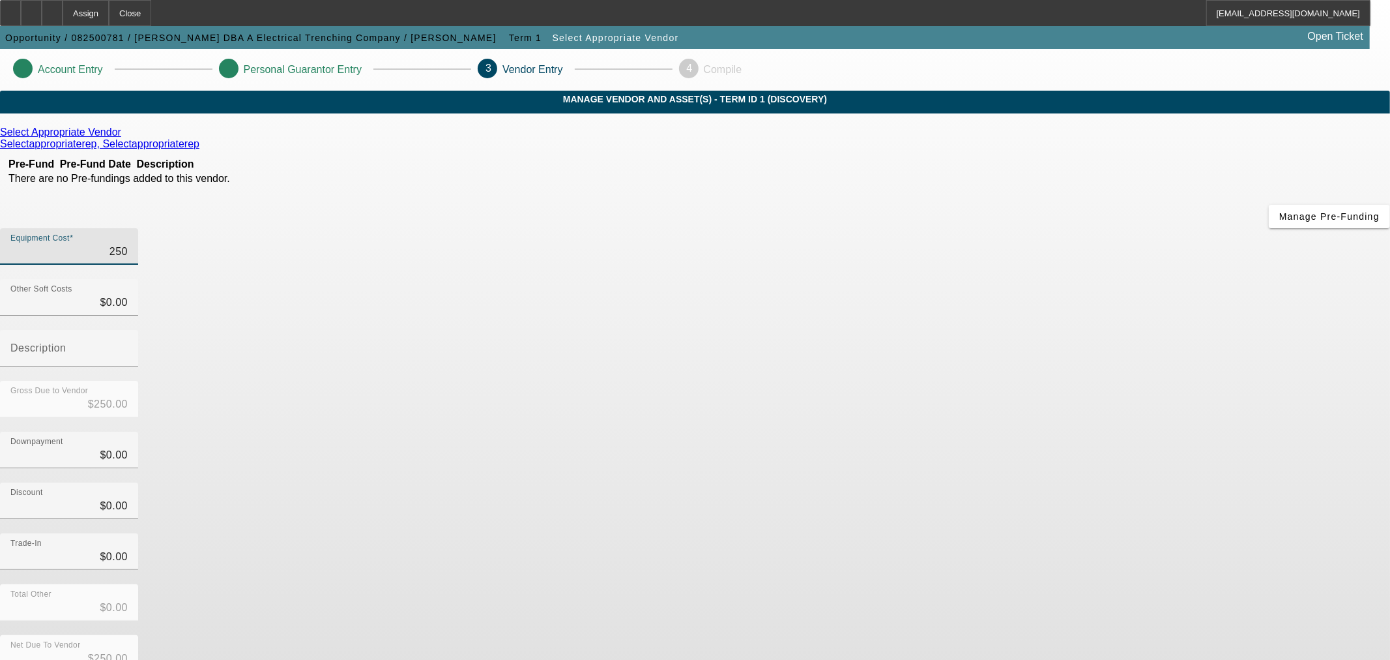
type input "2500"
type input "$2,500.00"
type input "25000"
type input "$25,000.00"
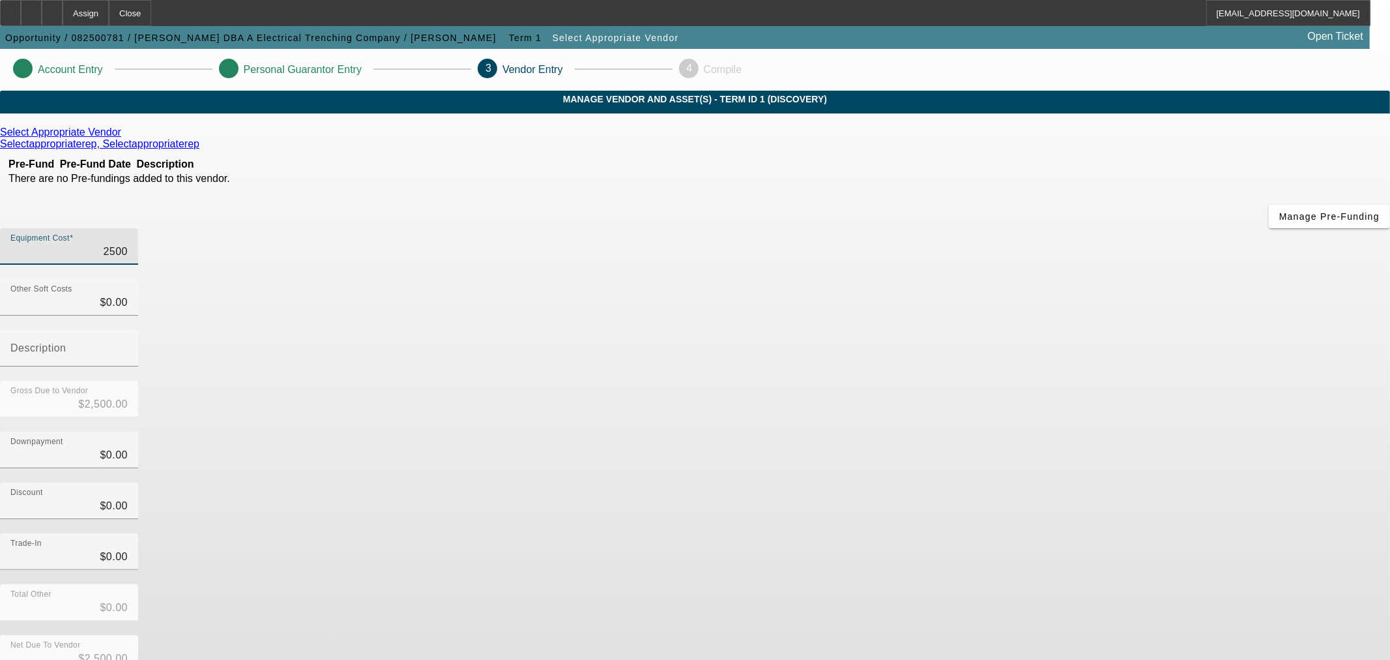
type input "$25,000.00"
type input "250000"
type input "$250,000.00"
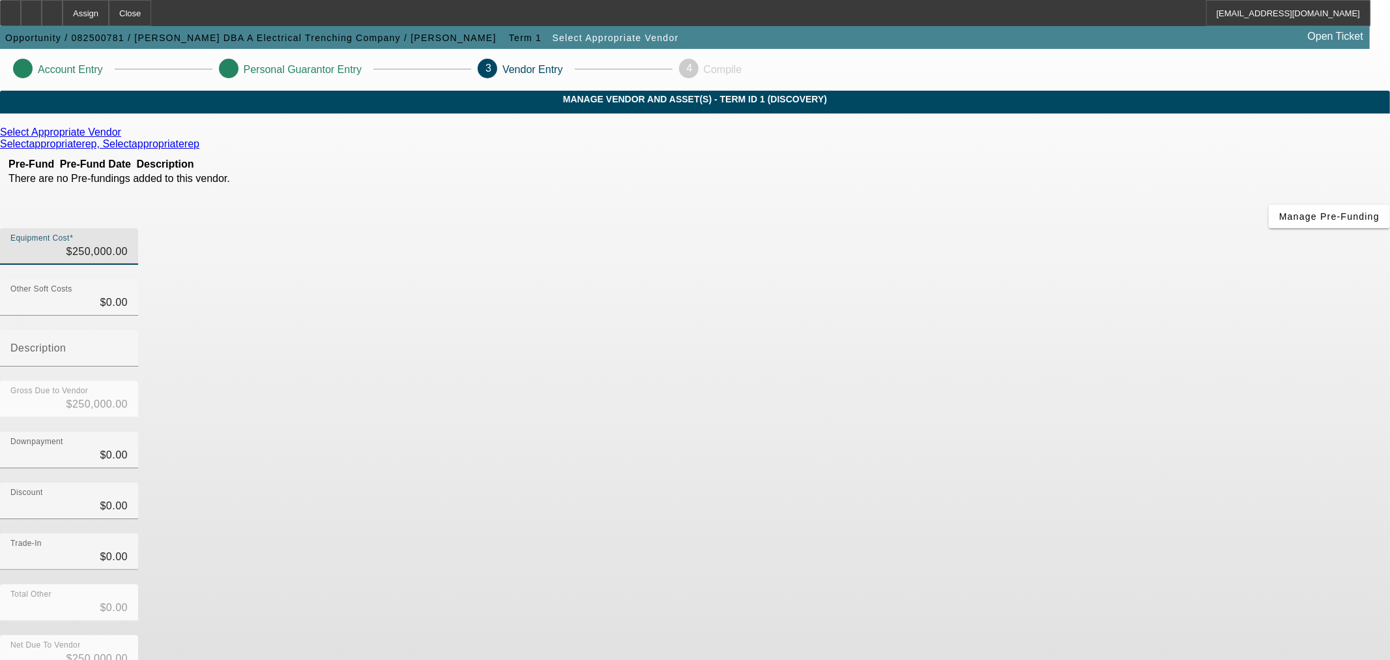
click at [907, 431] on div "Downpayment $0.00" at bounding box center [695, 456] width 1390 height 51
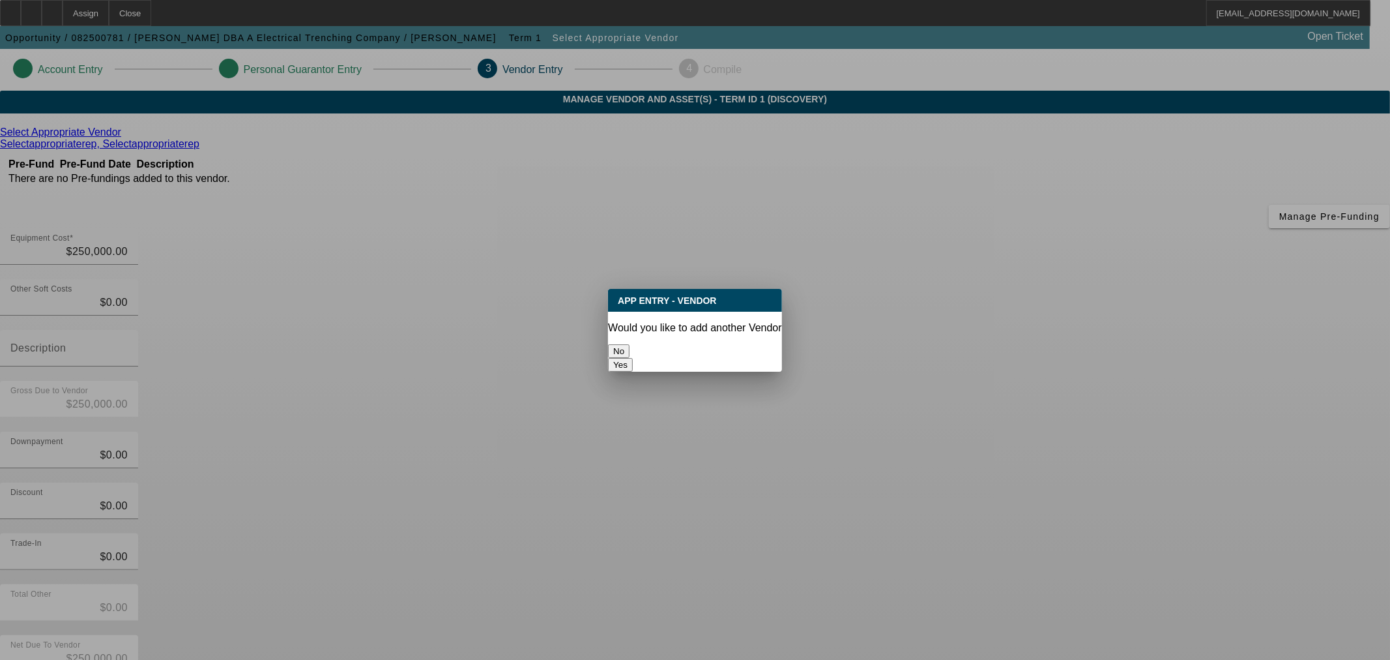
click at [630, 344] on button "No" at bounding box center [619, 351] width 22 height 14
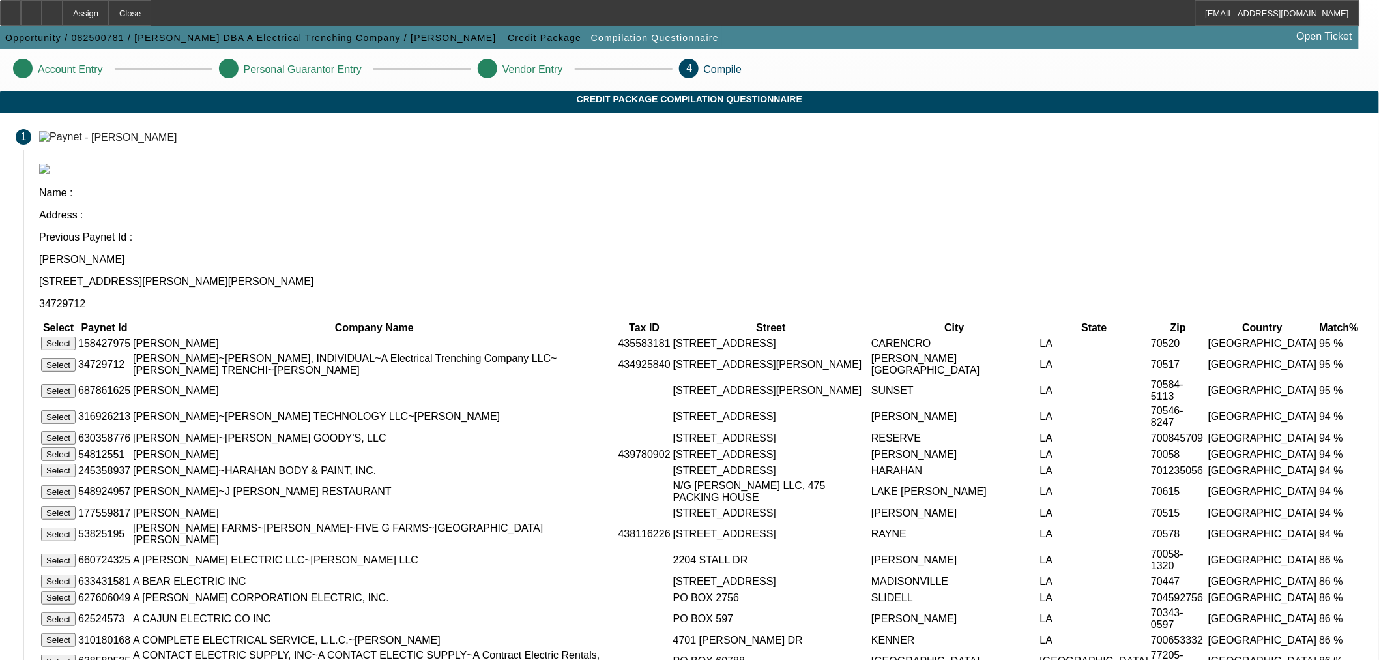
click at [76, 358] on button "Select" at bounding box center [58, 365] width 35 height 14
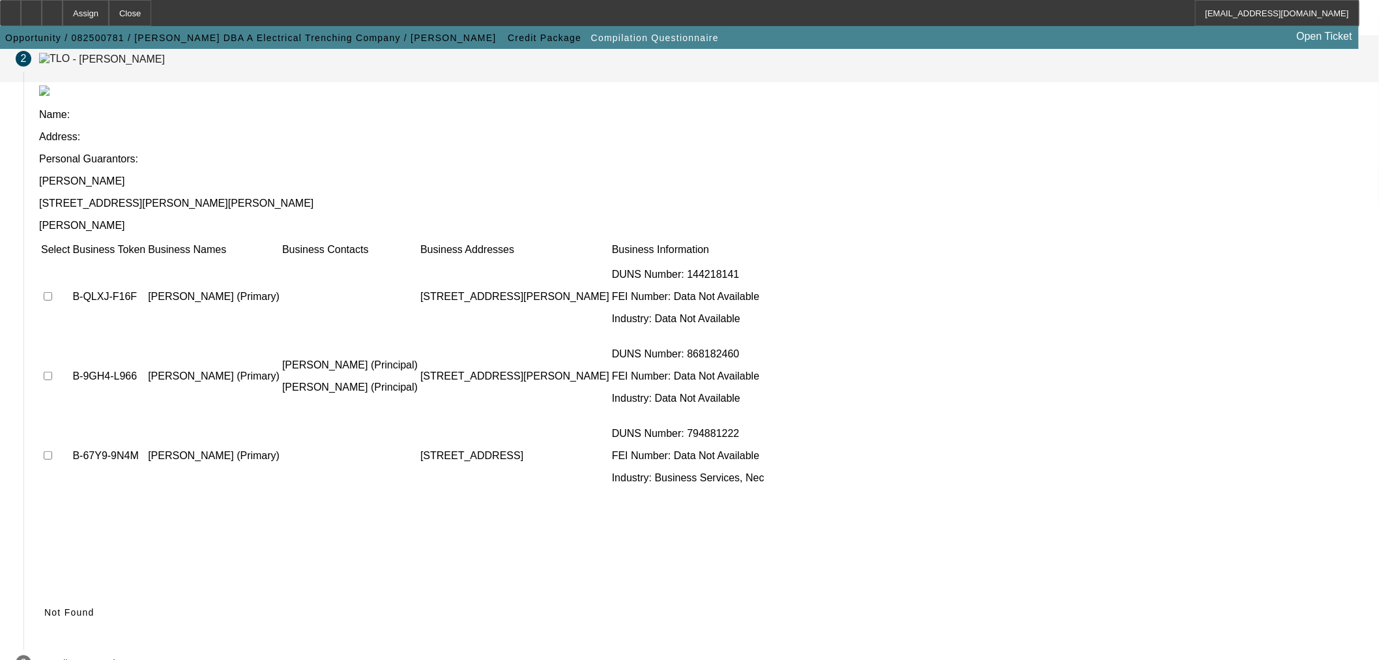
scroll to position [59, 0]
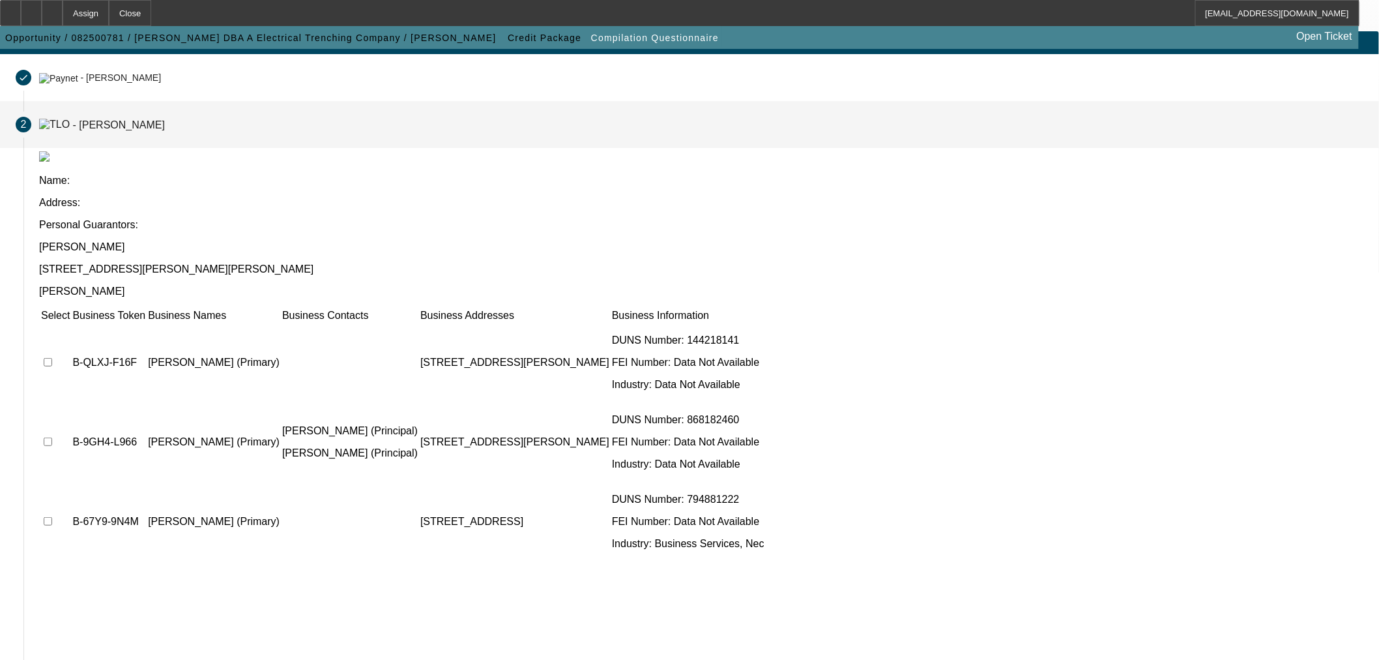
click at [52, 358] on input "checkbox" at bounding box center [48, 362] width 8 height 8
checkbox input "true"
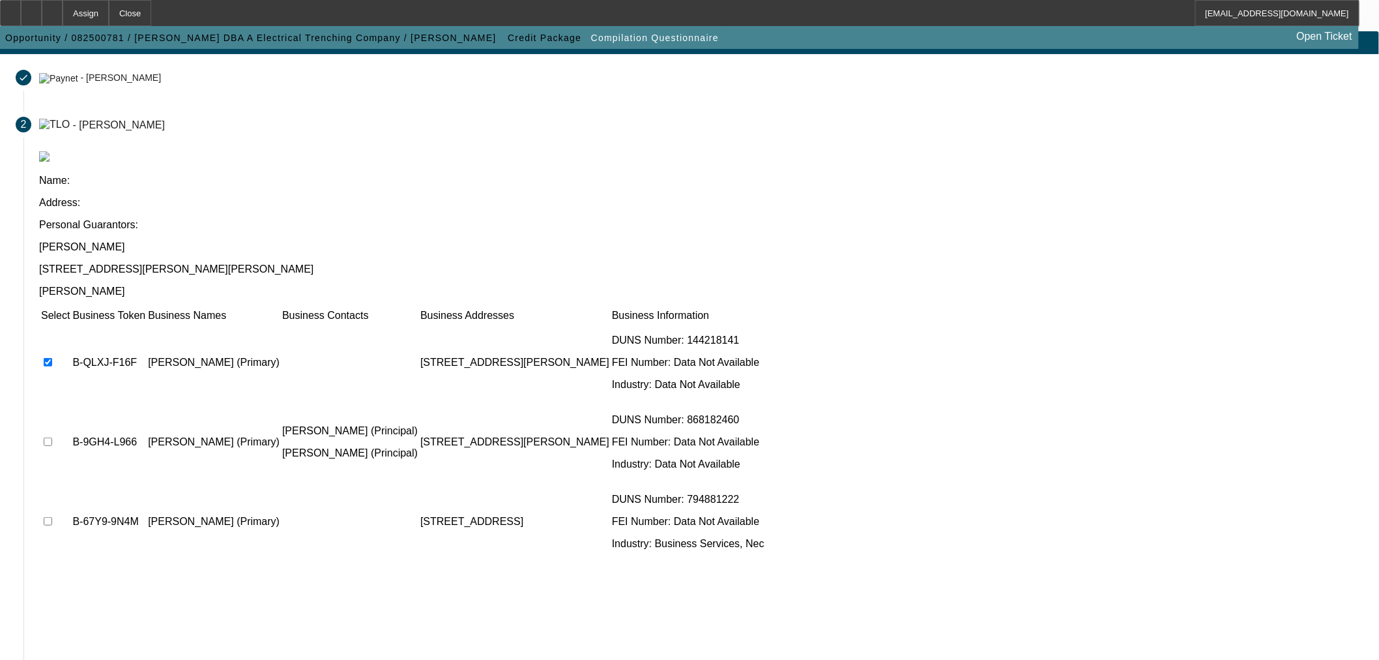
click at [52, 437] on input "checkbox" at bounding box center [48, 441] width 8 height 8
checkbox input "true"
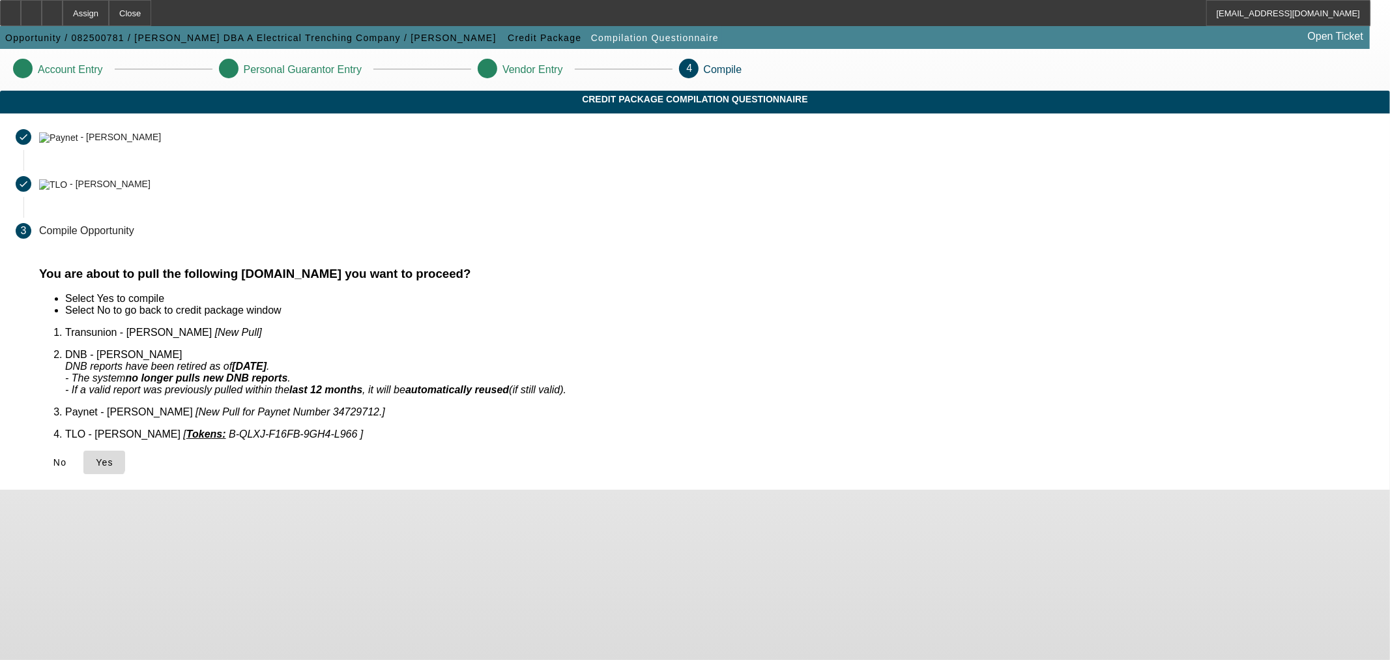
click at [96, 457] on icon at bounding box center [96, 462] width 0 height 10
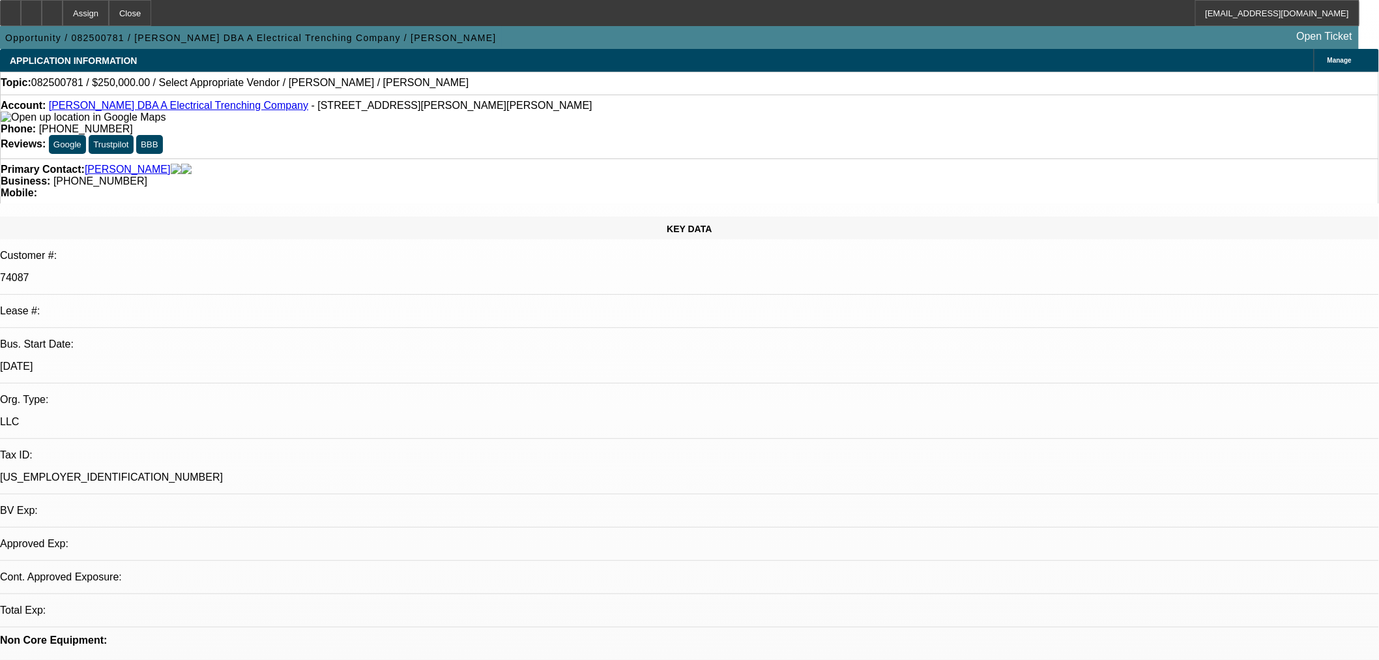
select select "0"
select select "2"
select select "0.1"
select select "4"
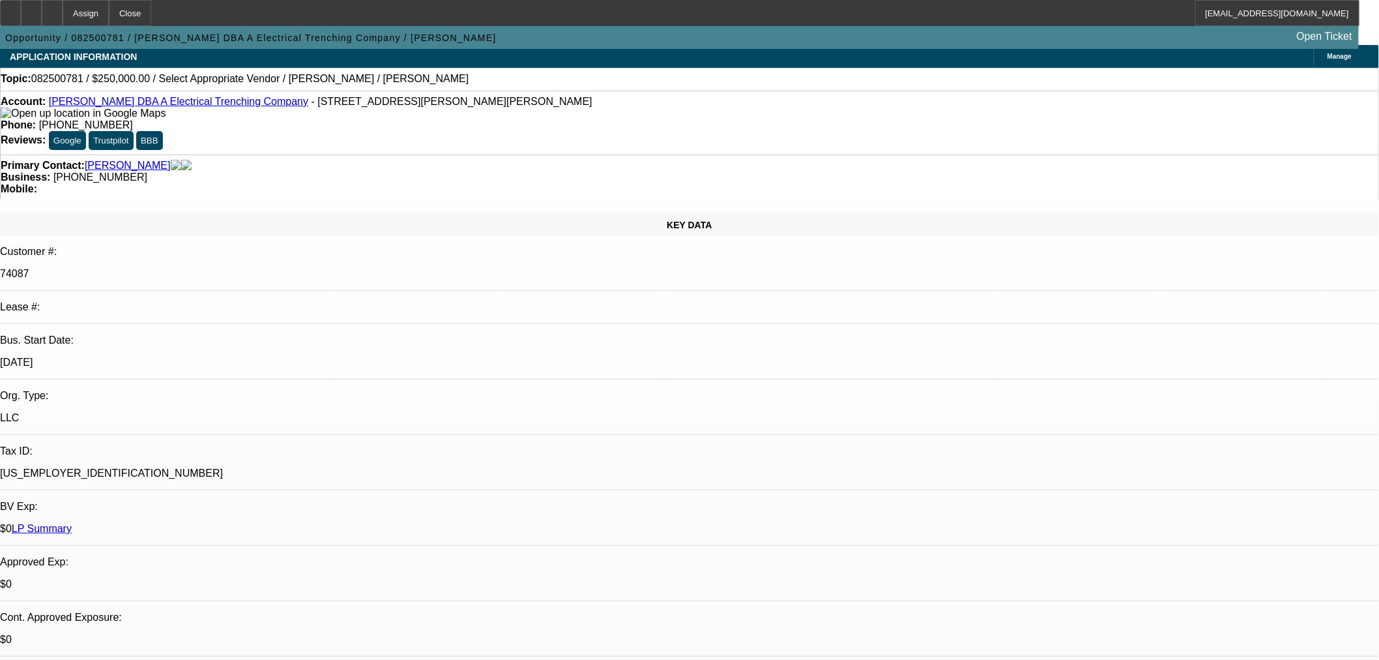
scroll to position [72, 0]
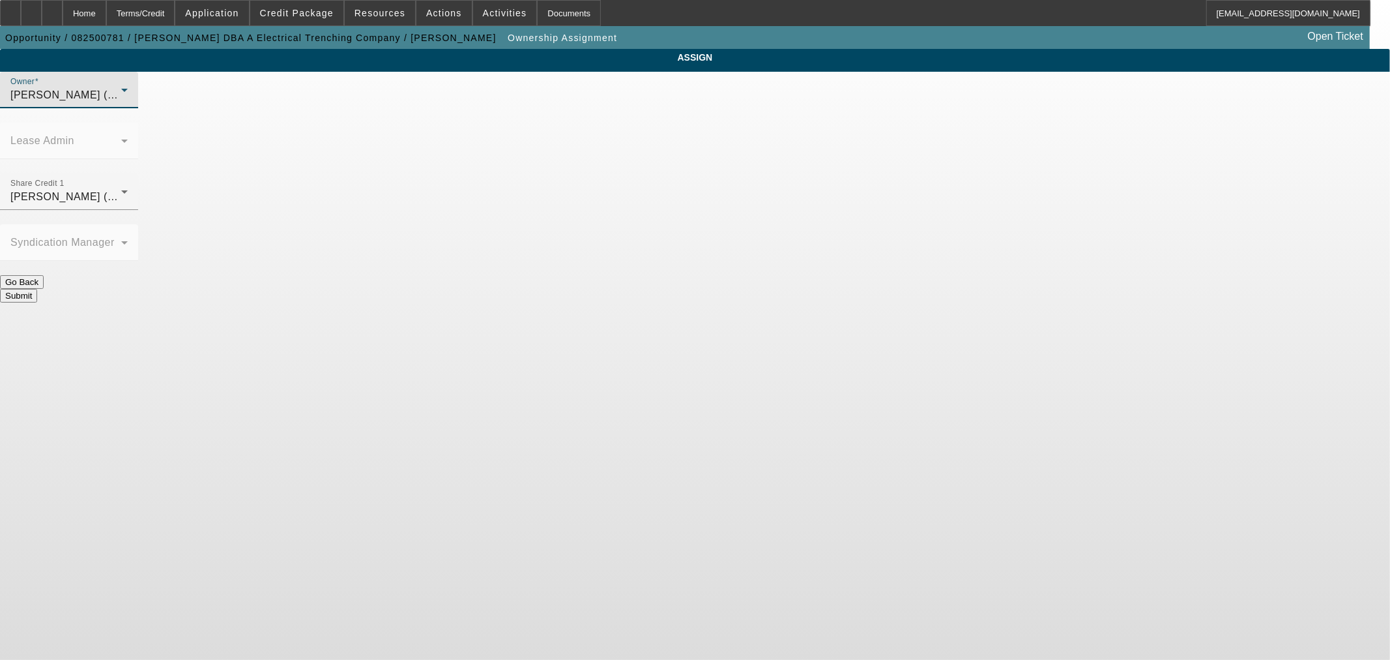
click at [121, 101] on div "McDonough, Lucas (Lvl 1)" at bounding box center [65, 95] width 111 height 16
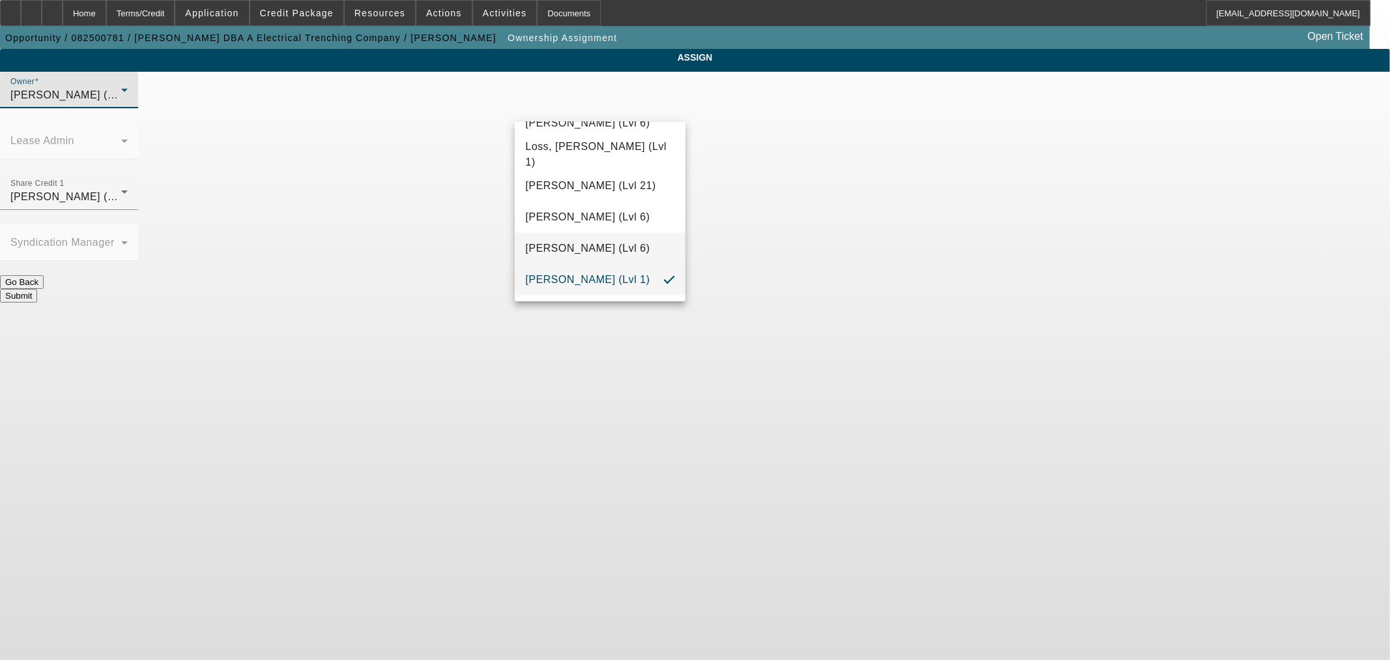
click at [596, 233] on mat-option "Martell, Heath (Lvl 6)" at bounding box center [600, 248] width 170 height 31
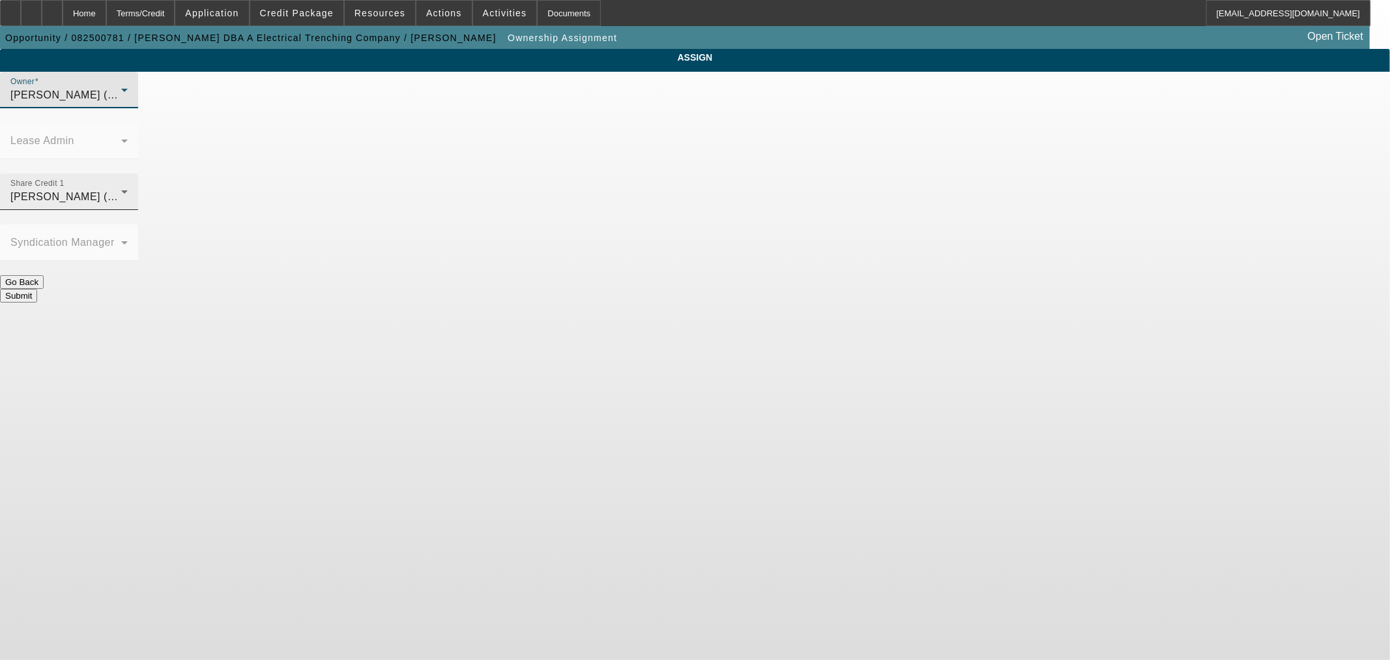
click at [121, 189] on div "Martell, Heath (Lvl 6)" at bounding box center [65, 197] width 111 height 16
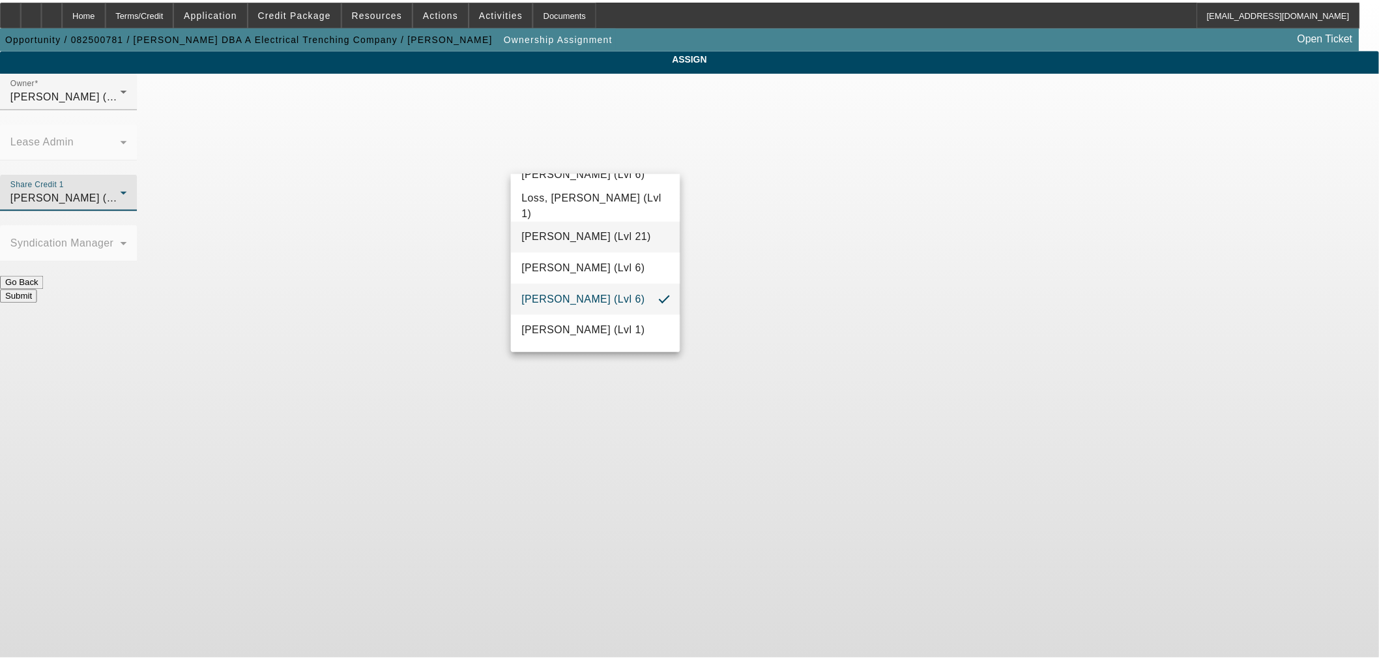
scroll to position [1055, 0]
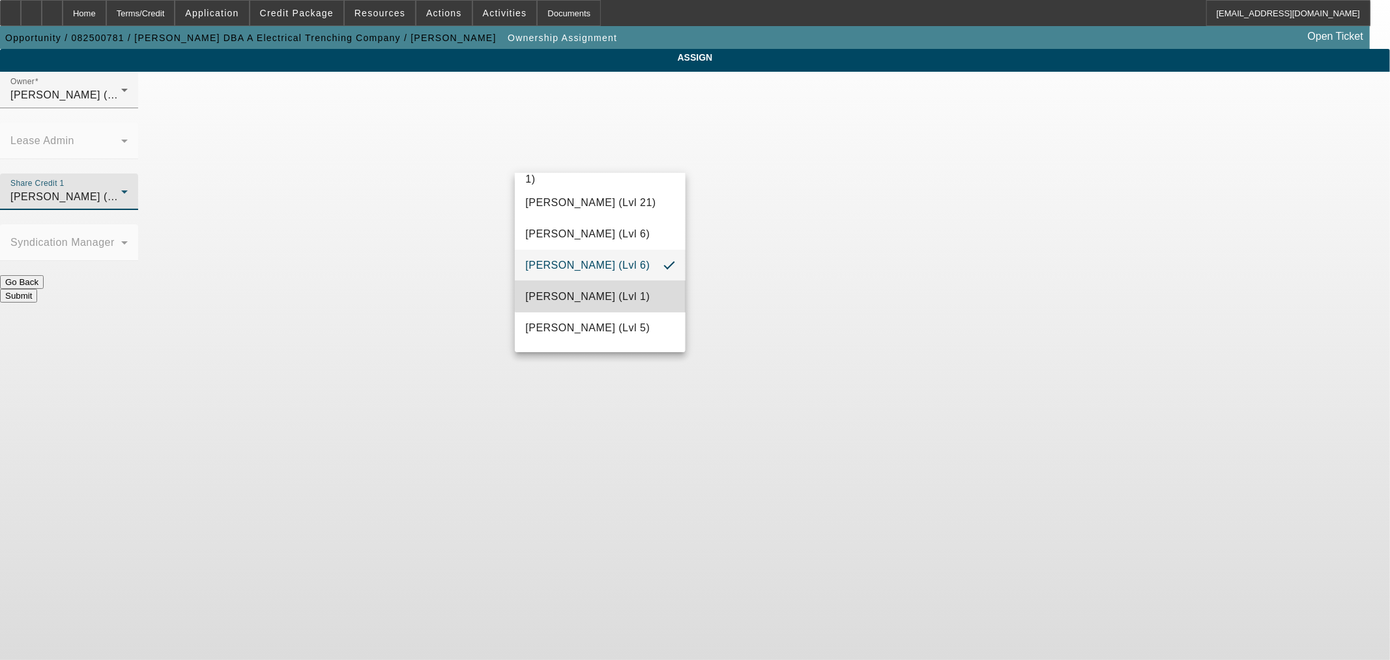
click at [602, 292] on span "McDonough, Lucas (Lvl 1)" at bounding box center [587, 297] width 124 height 16
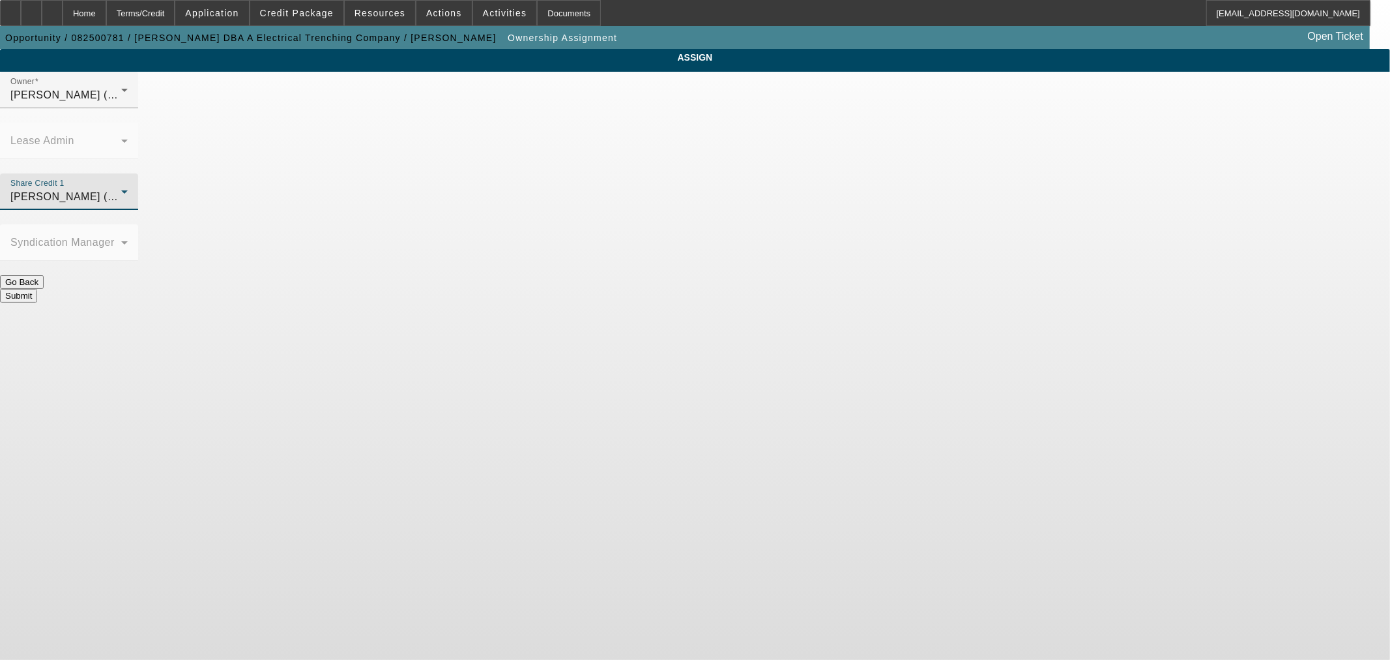
click at [37, 289] on button "Submit" at bounding box center [18, 296] width 37 height 14
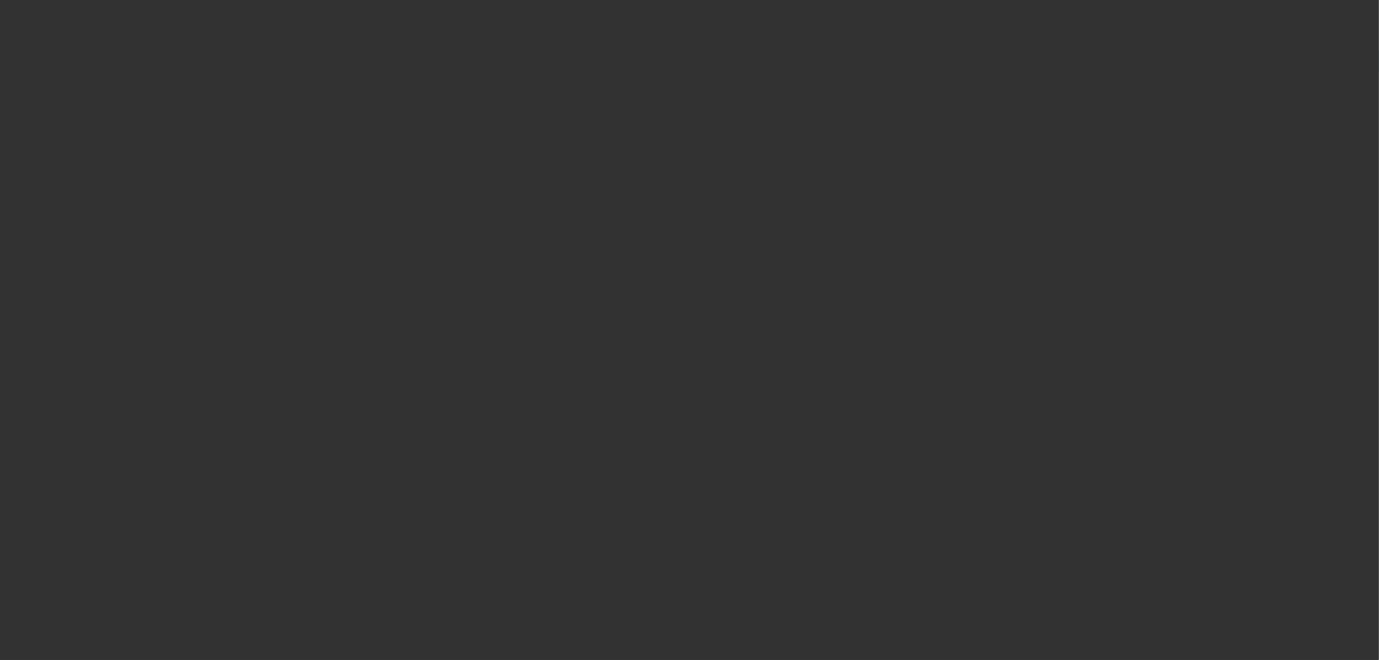
select select "0"
select select "2"
select select "0.1"
select select "4"
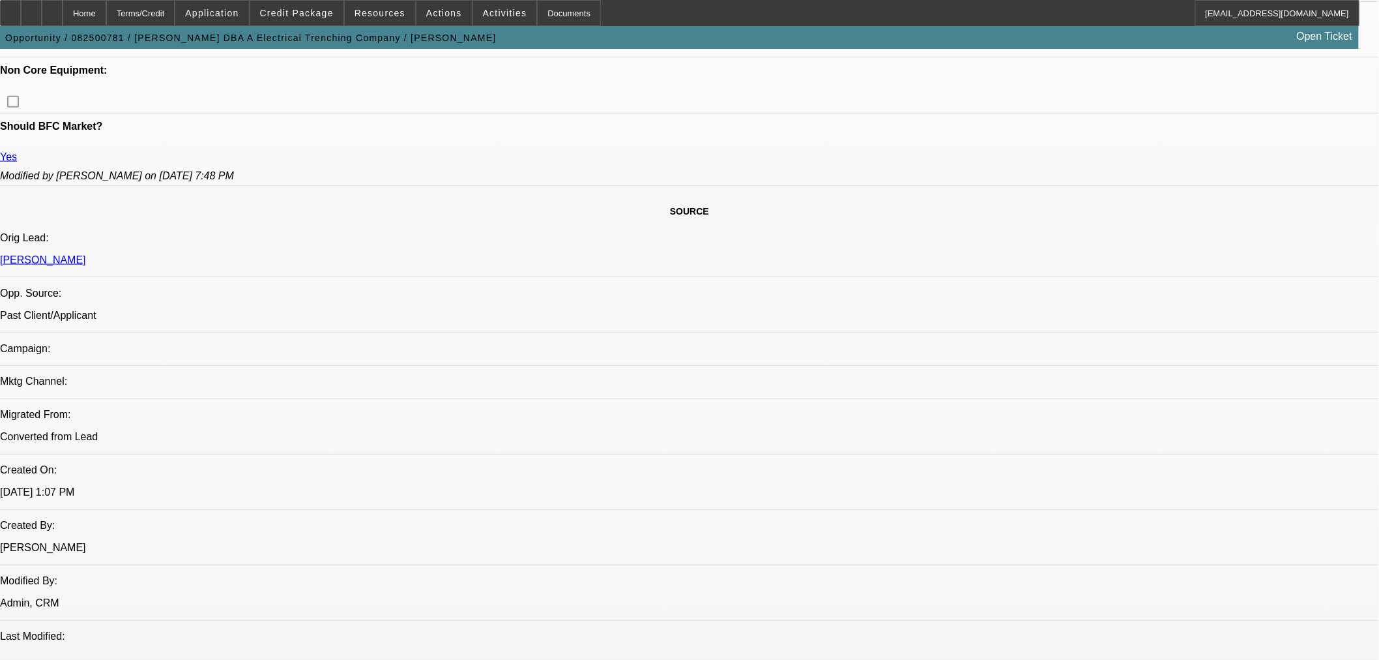
scroll to position [652, 0]
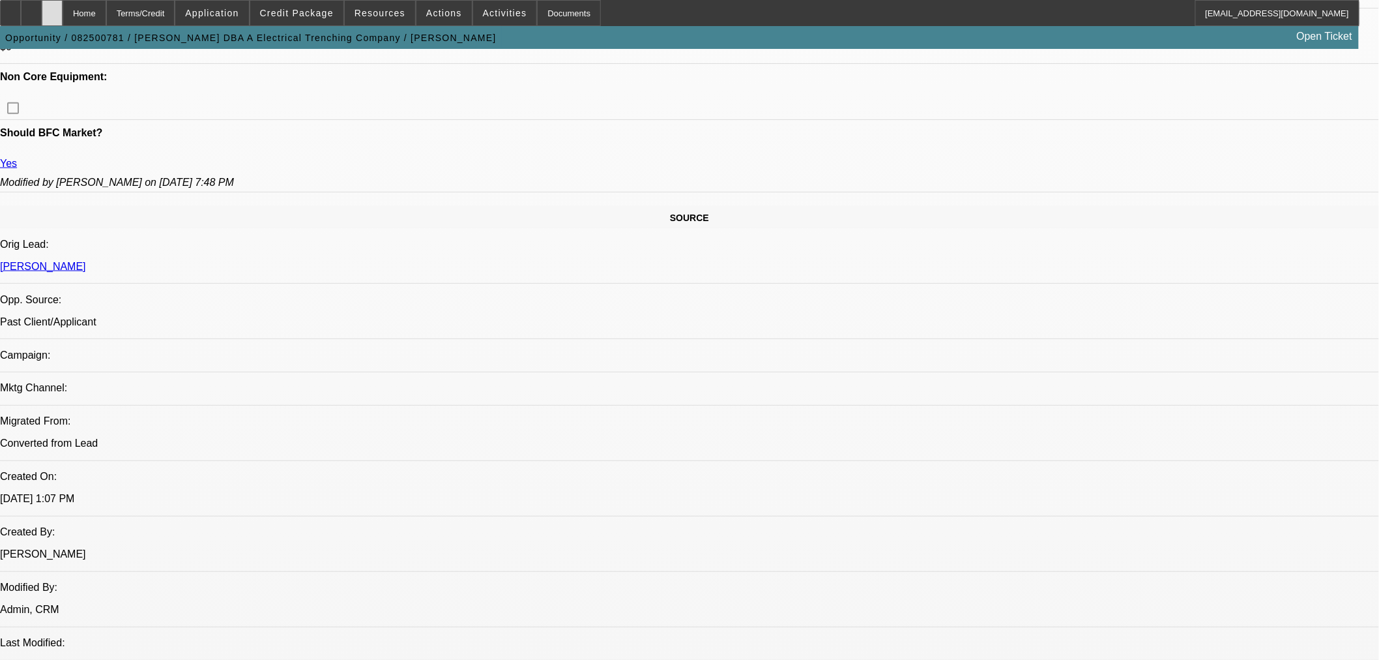
click at [63, 22] on div at bounding box center [52, 13] width 21 height 26
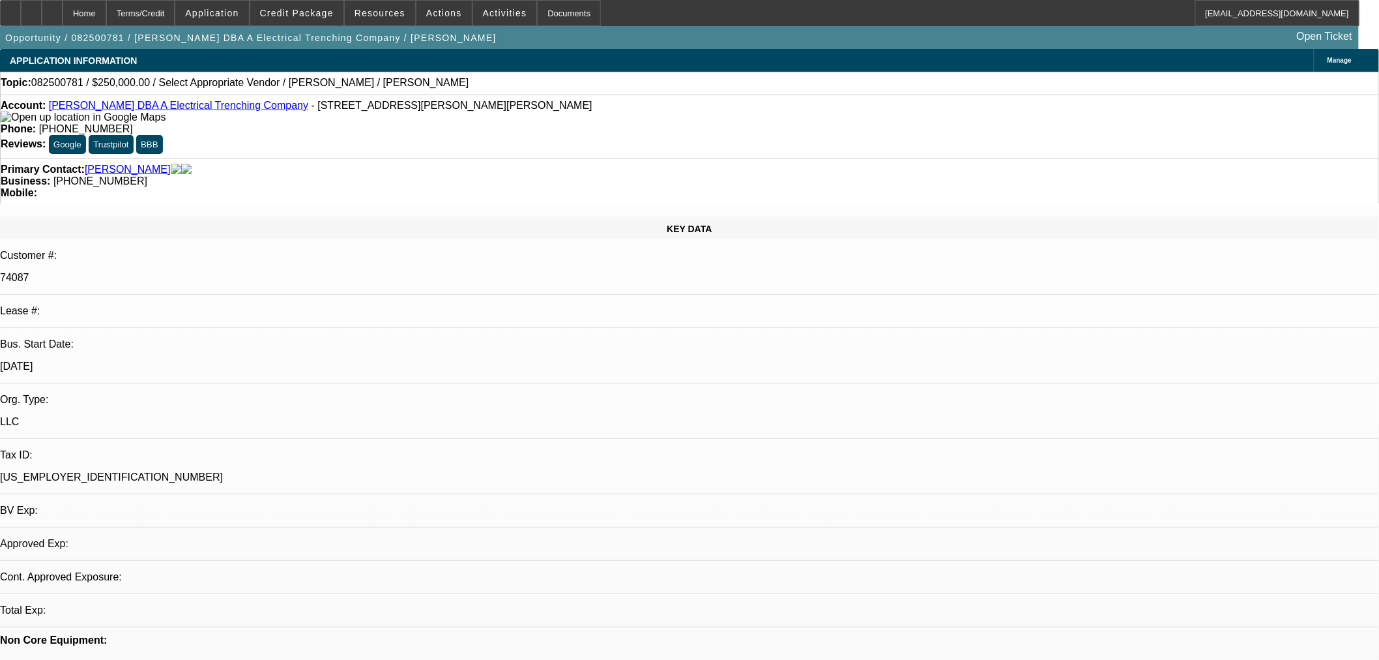
select select "0"
select select "2"
select select "0.1"
select select "1"
select select "2"
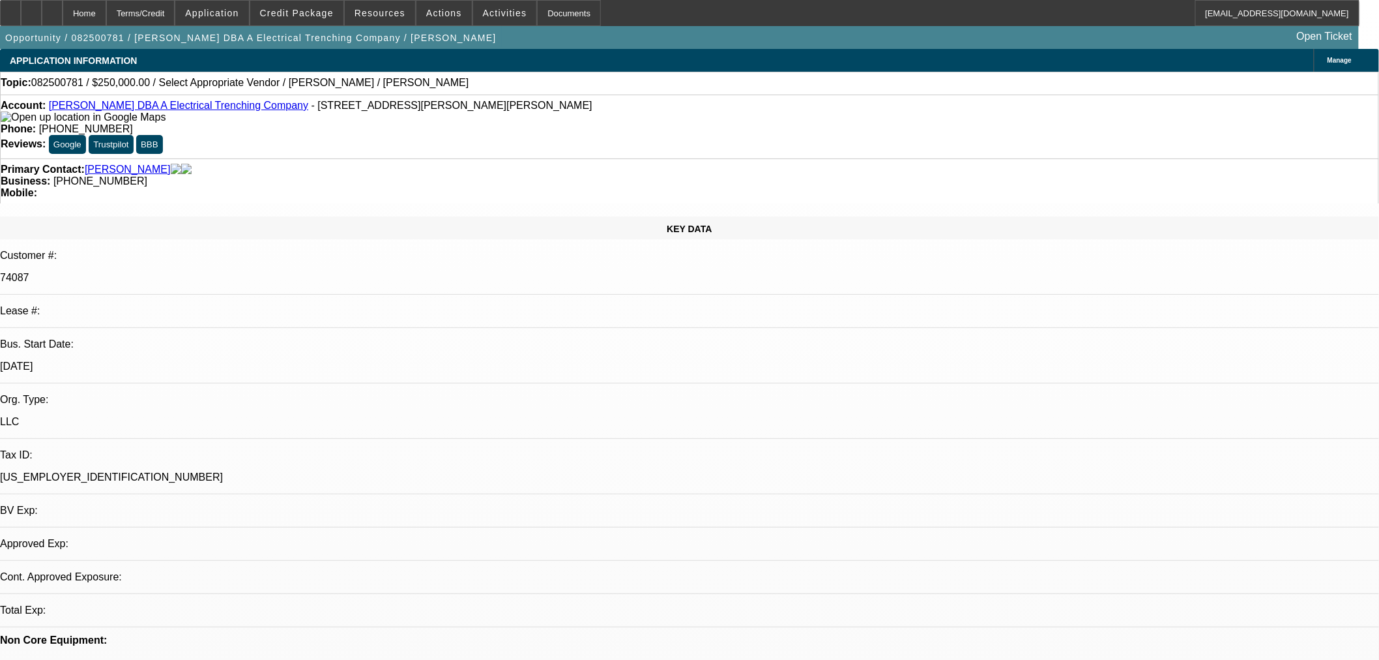
select select "4"
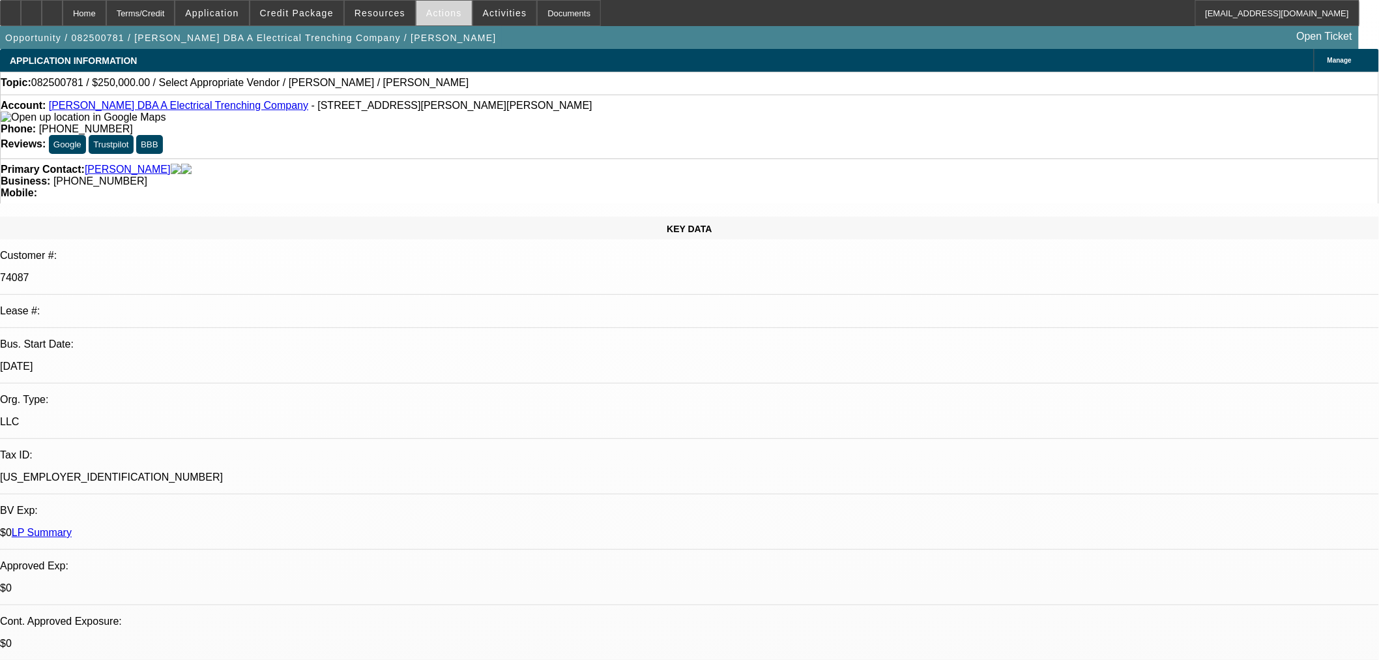
click at [426, 14] on span "Actions" at bounding box center [444, 13] width 36 height 10
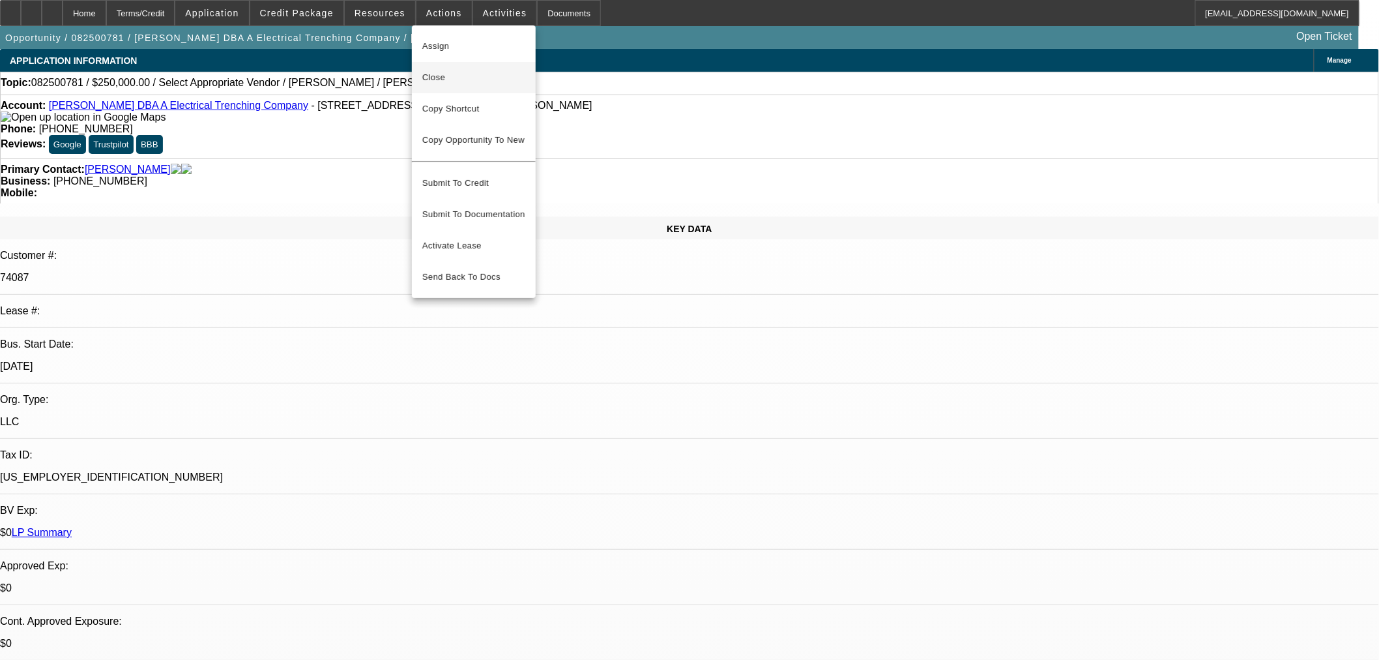
drag, startPoint x: 444, startPoint y: 78, endPoint x: 451, endPoint y: 91, distance: 14.9
click at [443, 78] on span "Close" at bounding box center [473, 78] width 103 height 16
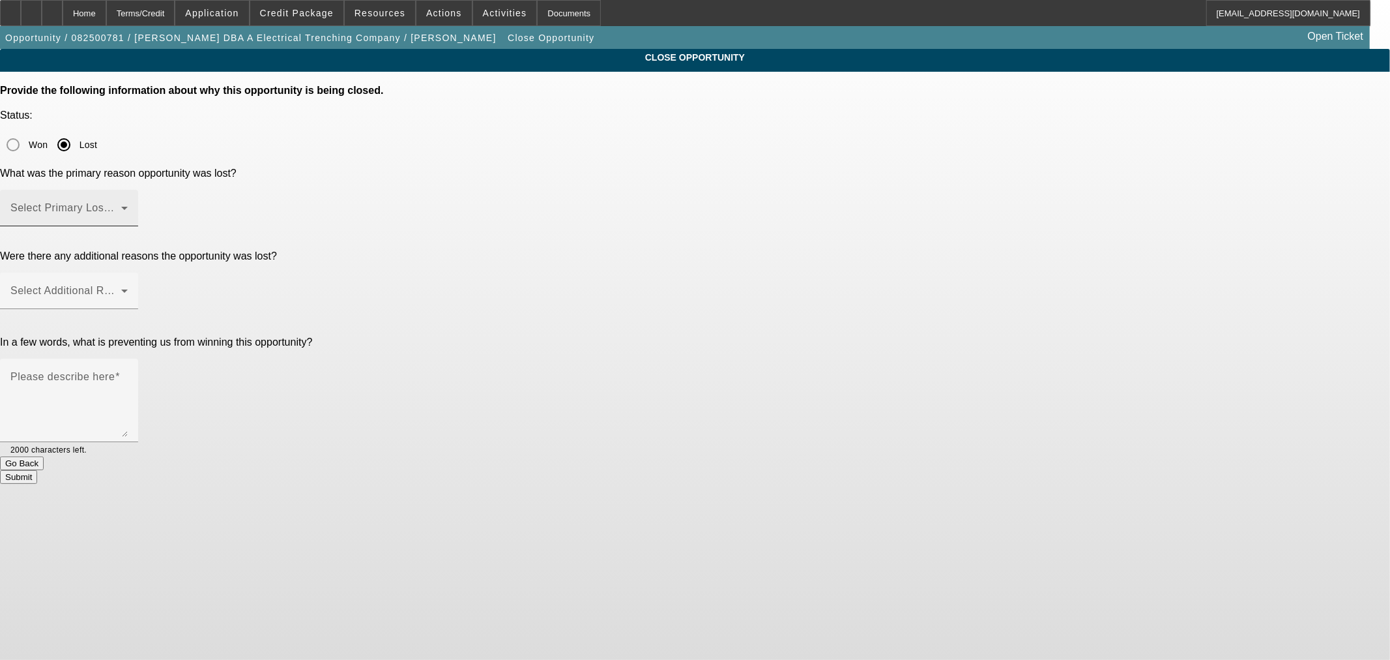
click at [121, 205] on span at bounding box center [65, 213] width 111 height 16
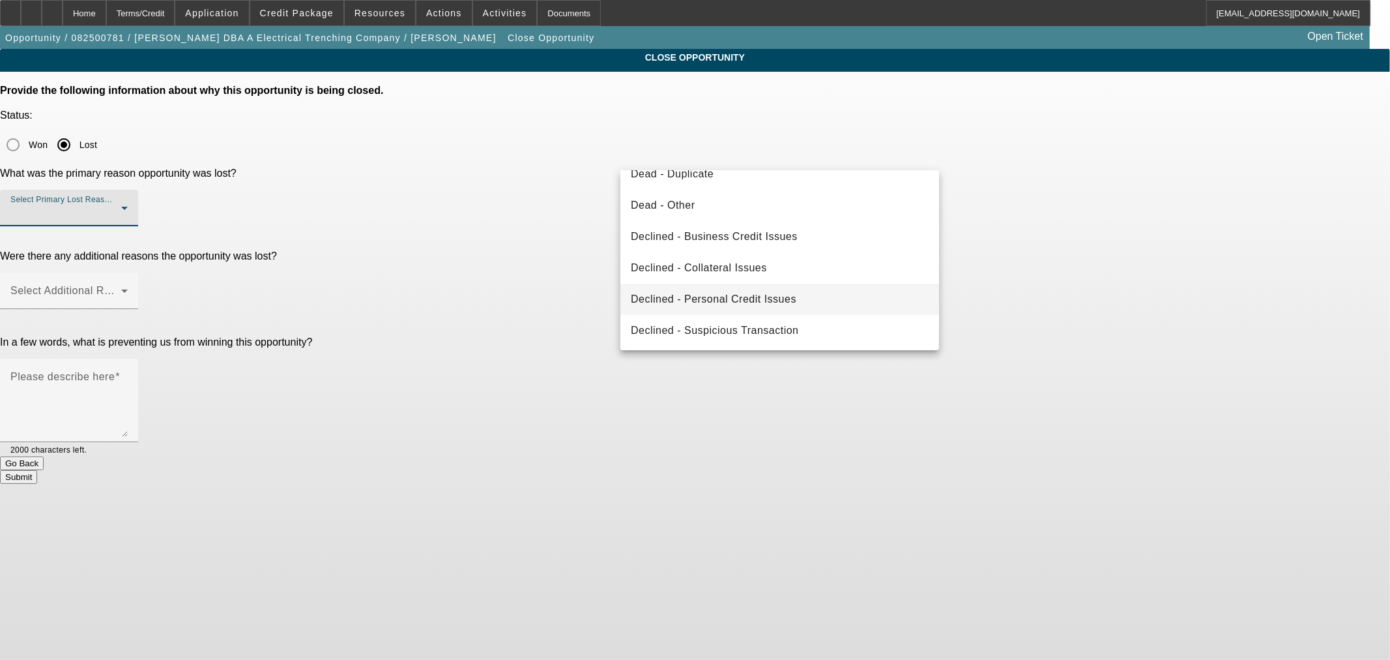
scroll to position [102, 0]
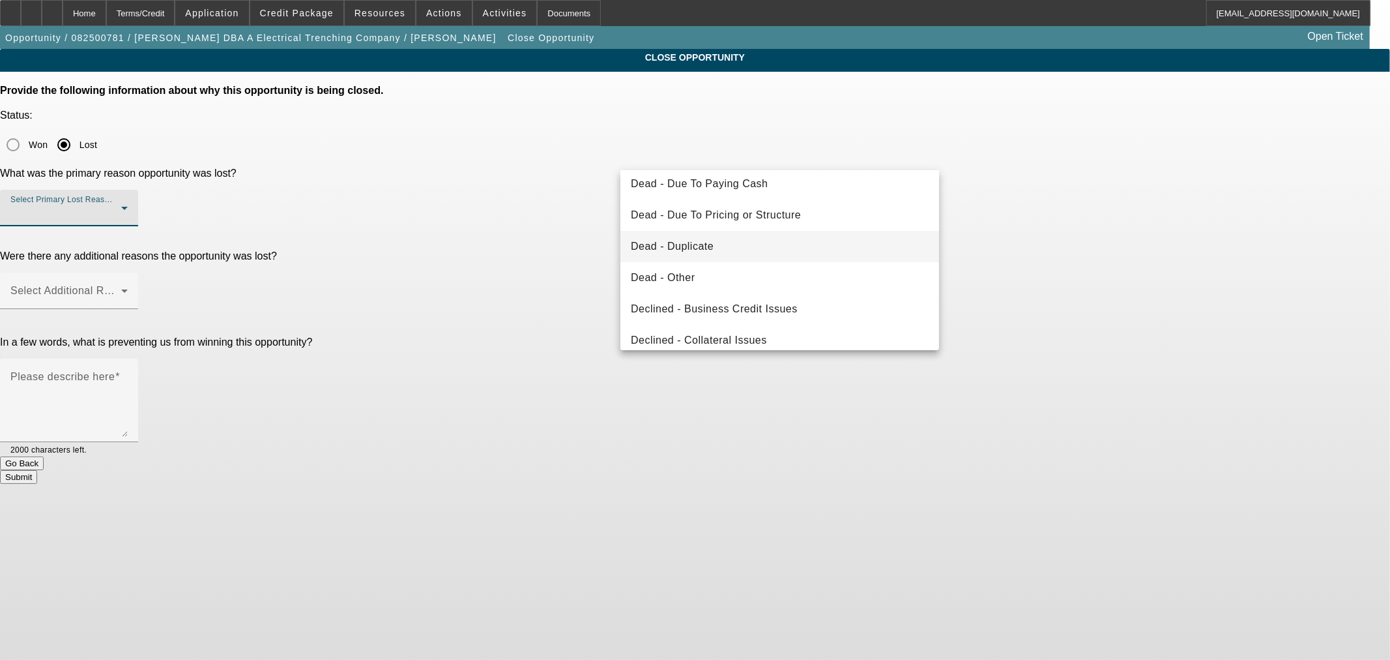
click at [715, 235] on mat-option "Dead - Duplicate" at bounding box center [780, 246] width 319 height 31
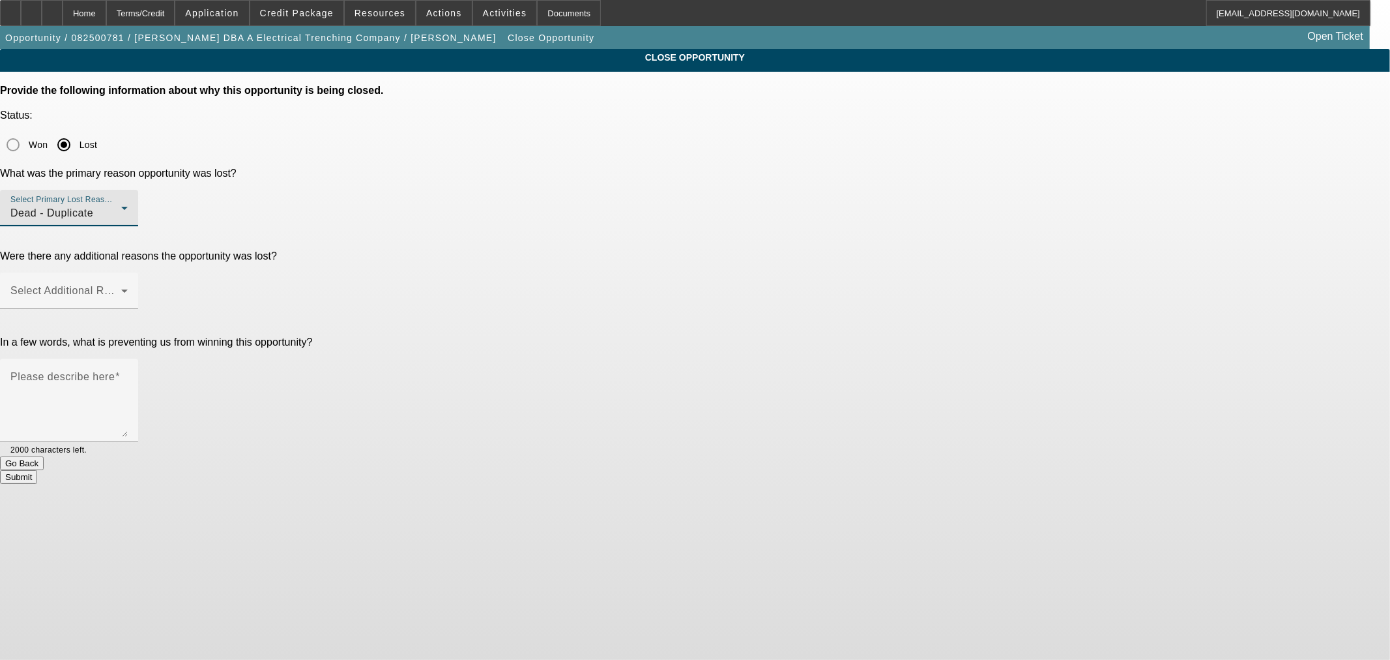
click at [611, 272] on div "Select Additional Reasons" at bounding box center [695, 297] width 1390 height 51
click at [121, 288] on span at bounding box center [65, 296] width 111 height 16
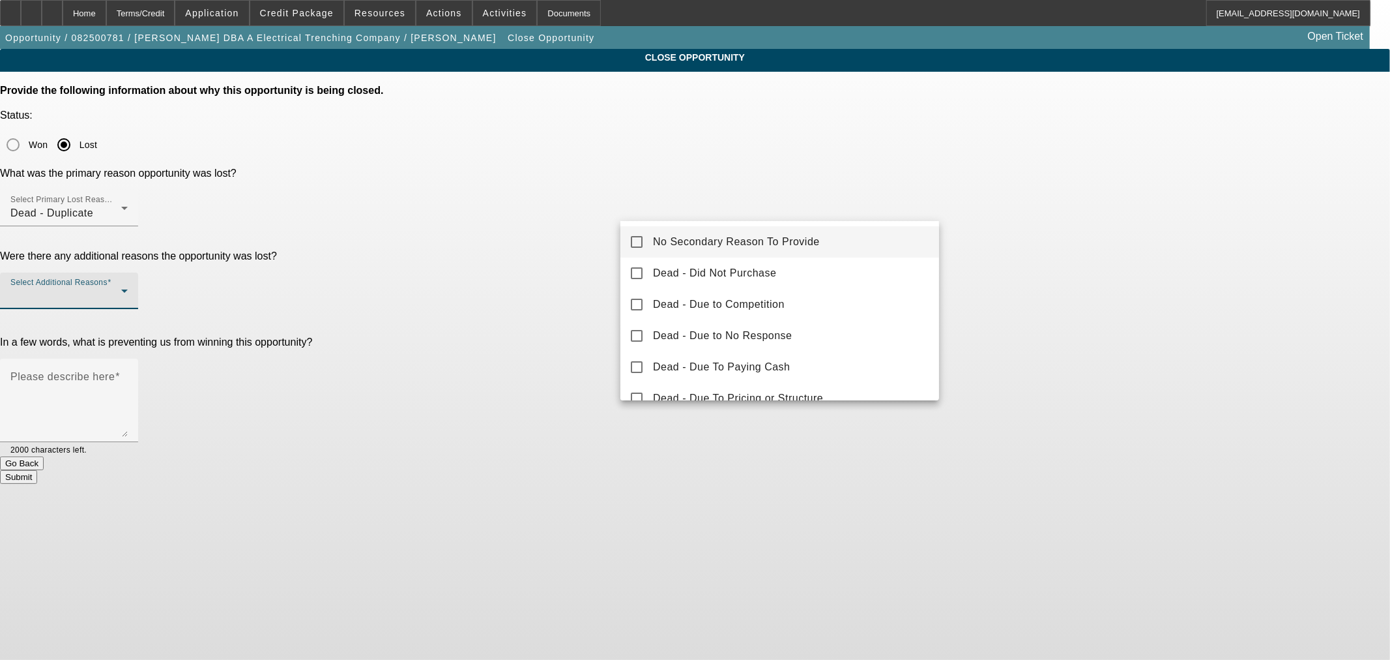
click at [653, 240] on span "No Secondary Reason To Provide" at bounding box center [736, 242] width 167 height 16
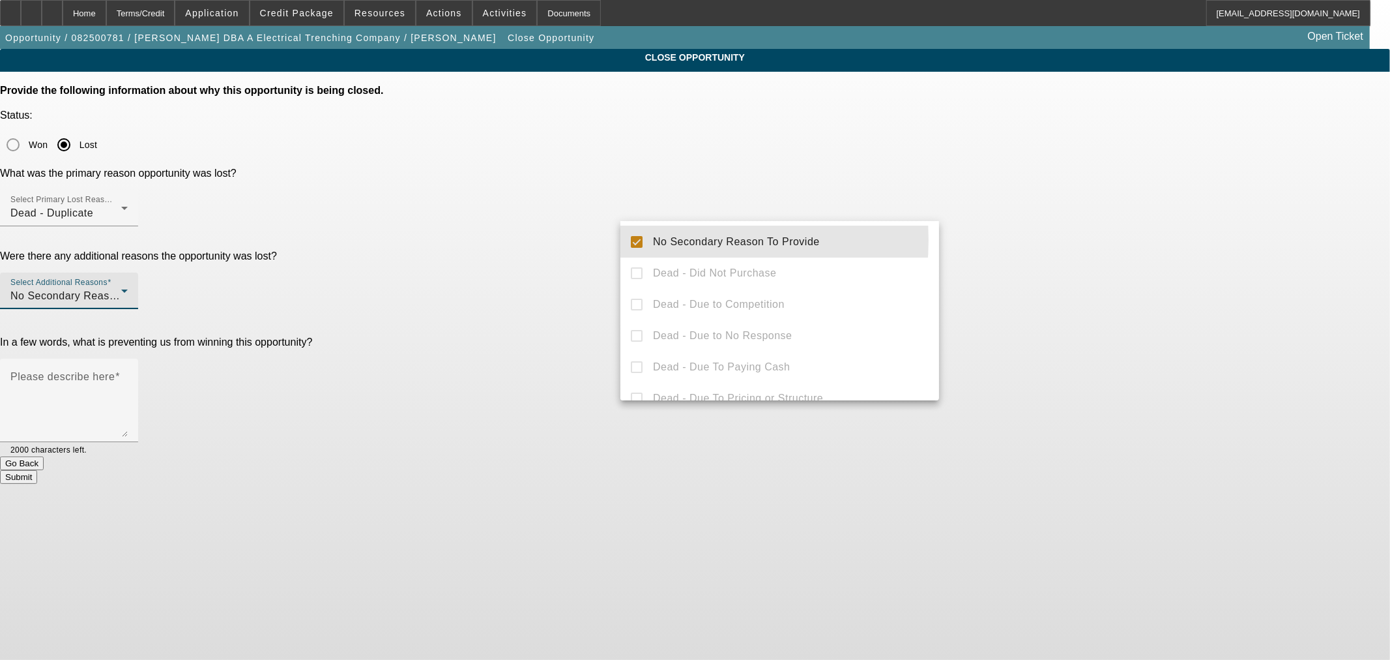
click at [589, 284] on div at bounding box center [695, 330] width 1390 height 660
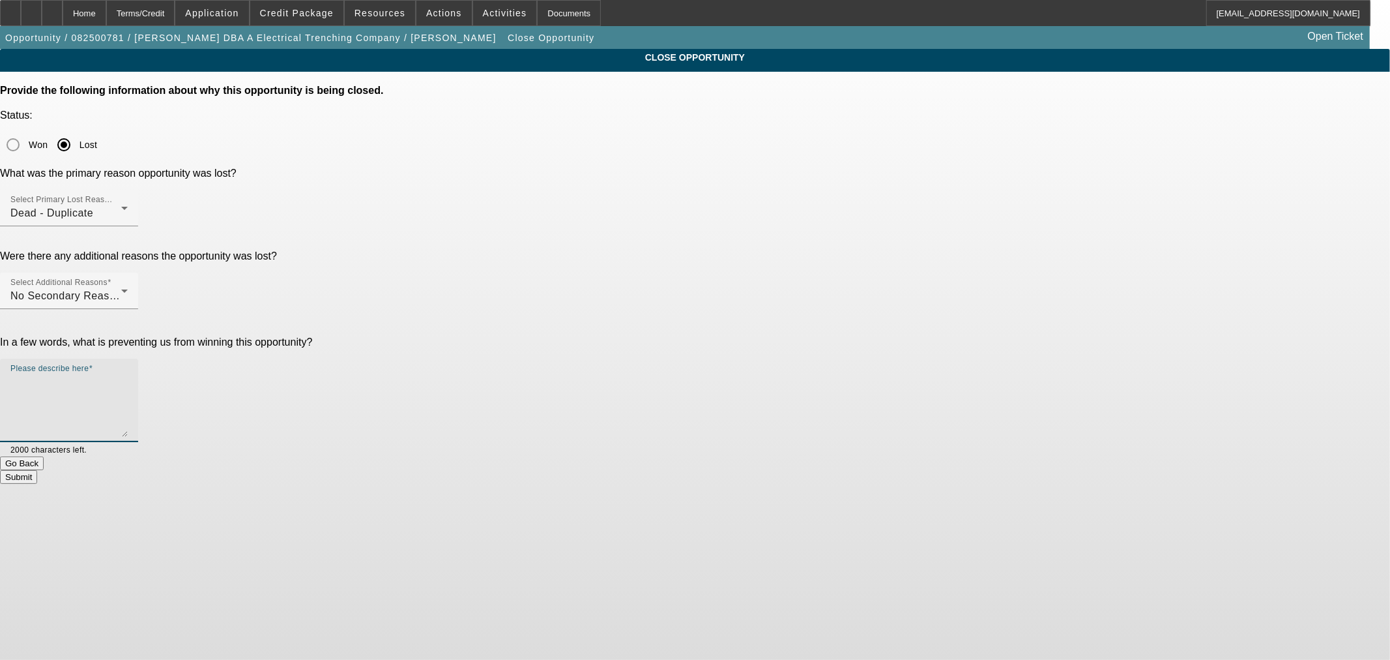
click at [128, 374] on textarea "Please describe here" at bounding box center [68, 405] width 117 height 63
type textarea "W"
type textarea "LLC now"
click at [37, 470] on button "Submit" at bounding box center [18, 477] width 37 height 14
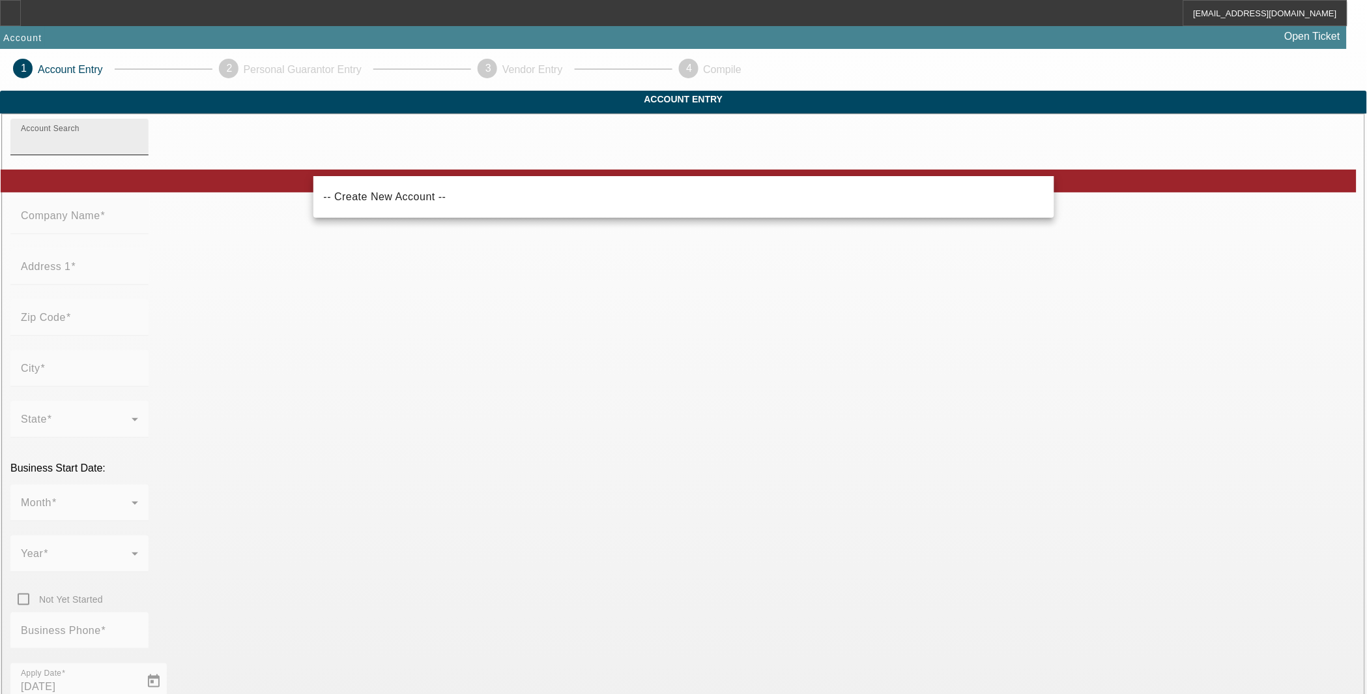
click at [138, 150] on input "Account Search" at bounding box center [79, 142] width 117 height 16
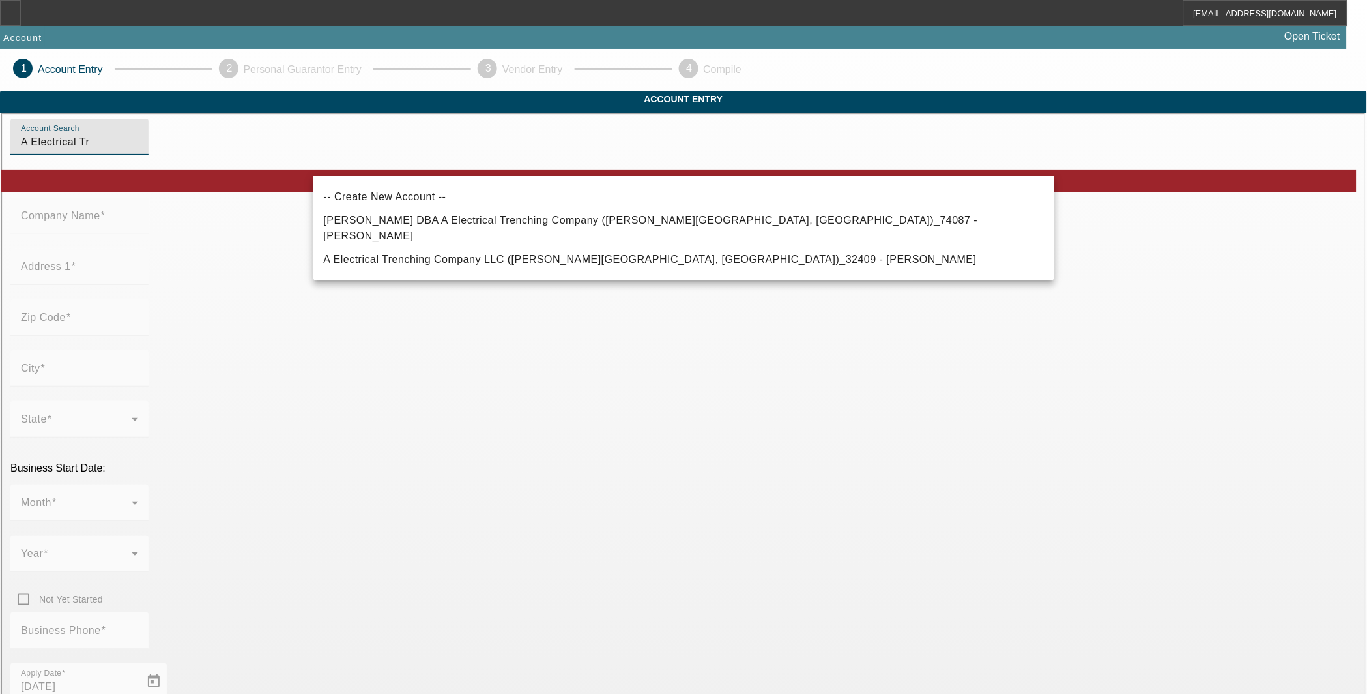
click at [491, 252] on span "A Electrical Trenching Company LLC ([PERSON_NAME][GEOGRAPHIC_DATA], [GEOGRAPHIC…" at bounding box center [650, 260] width 653 height 16
type input "A Electrical Trenching Company LLC ([PERSON_NAME][GEOGRAPHIC_DATA], [GEOGRAPHIC…"
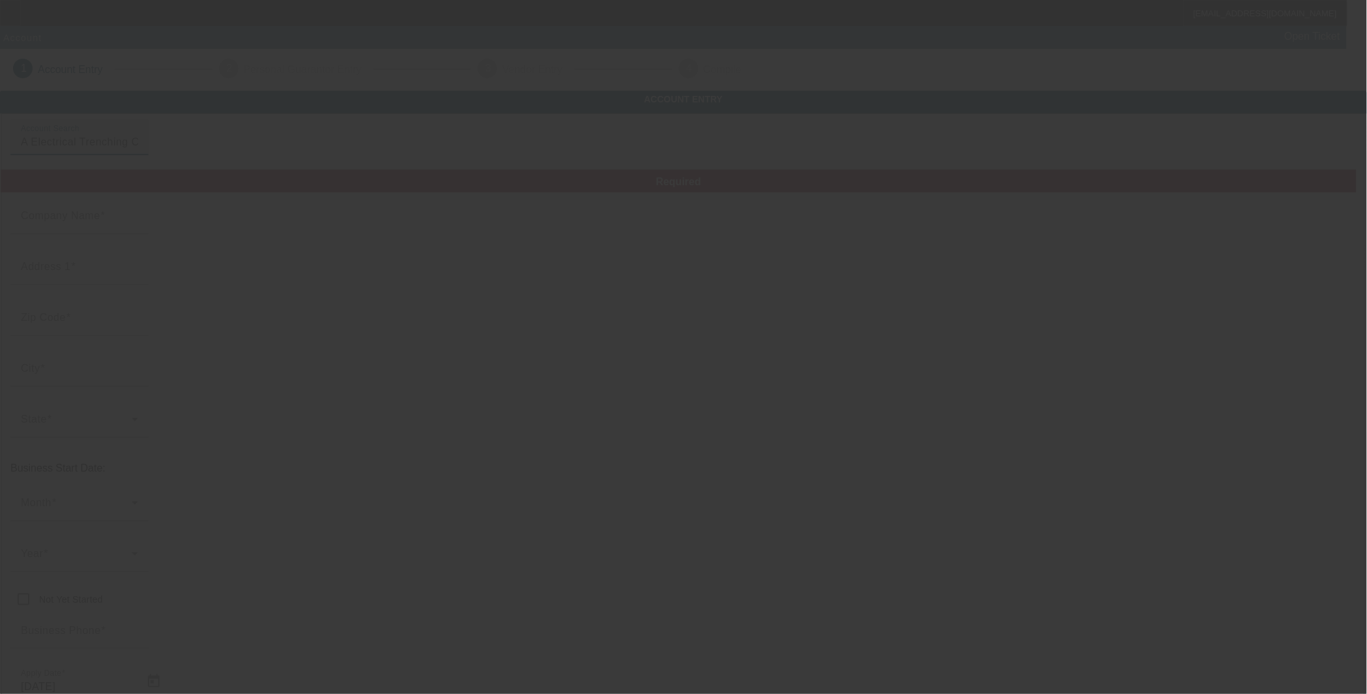
type input "A Electrical Trenching Company LLC"
type input "[STREET_ADDRESS][PERSON_NAME]"
type input "70517"
type input "[PERSON_NAME][GEOGRAPHIC_DATA]"
type input "[PHONE_NUMBER]"
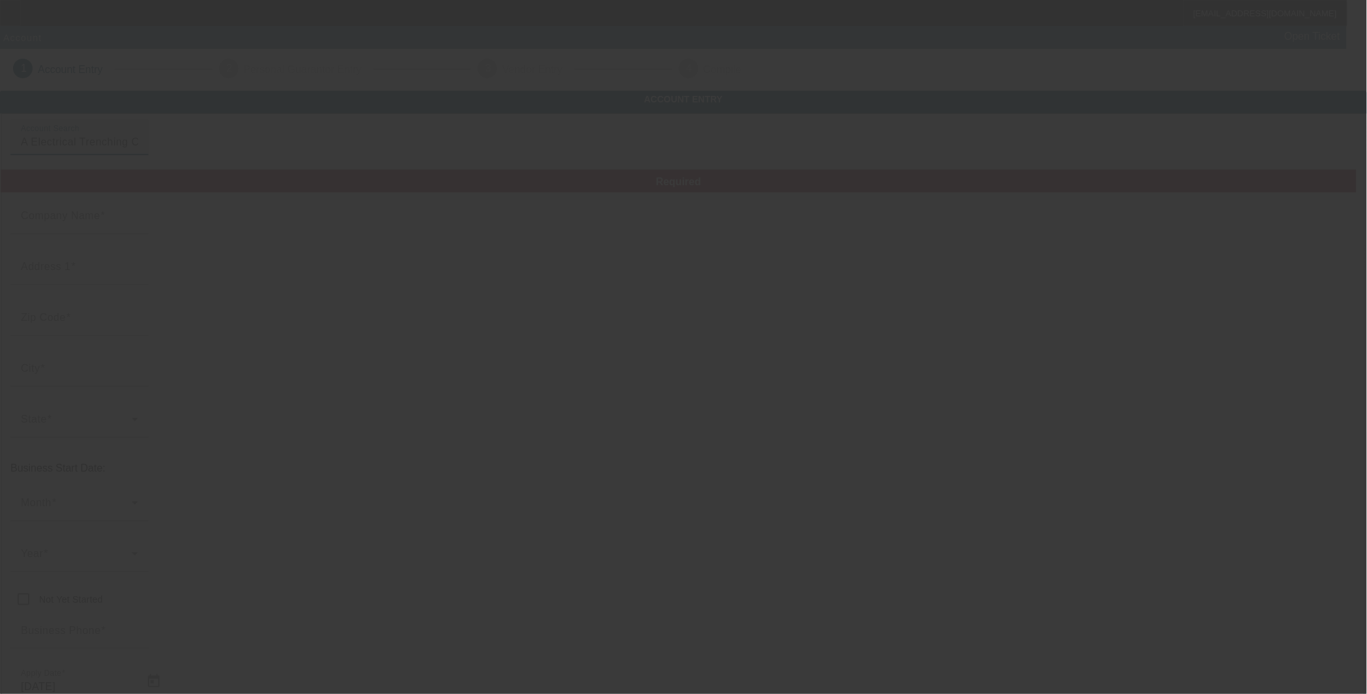
type input "johnny2trench@gmail.com"
type input "Saint Martin"
type input "934147608"
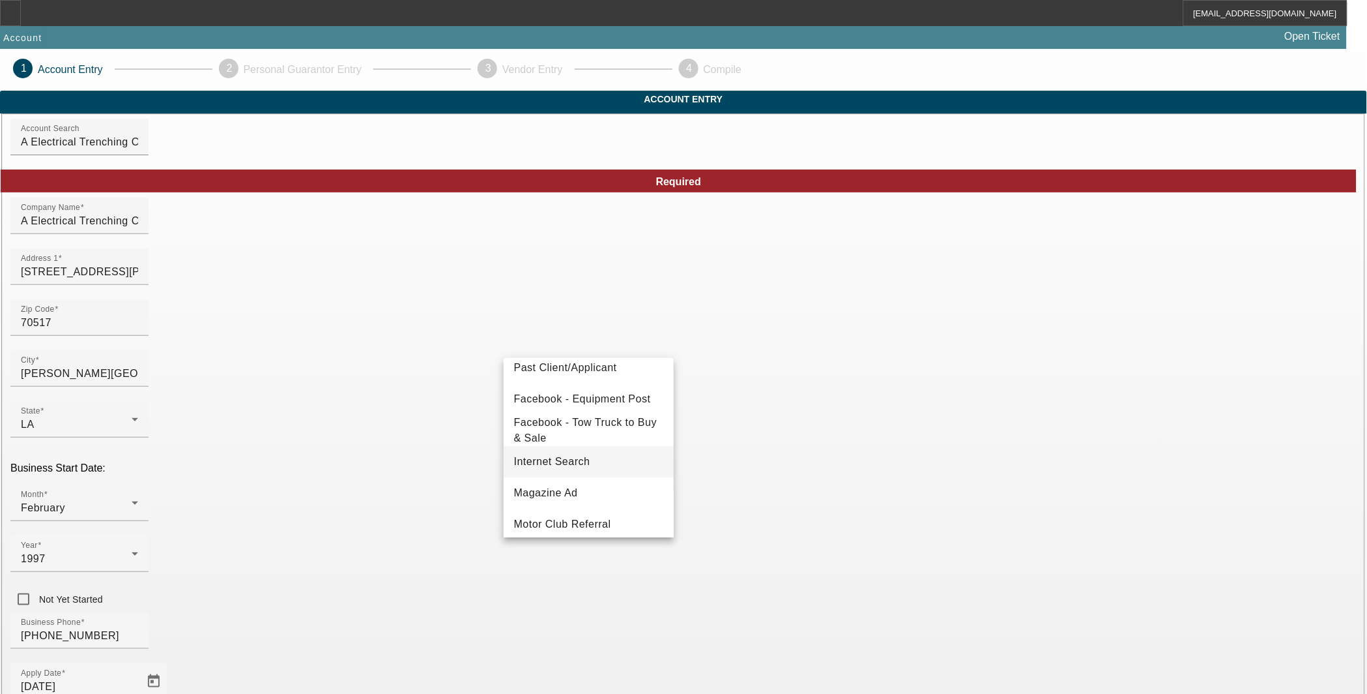
scroll to position [173, 0]
click at [576, 392] on span "Past Client/Applicant" at bounding box center [565, 394] width 103 height 16
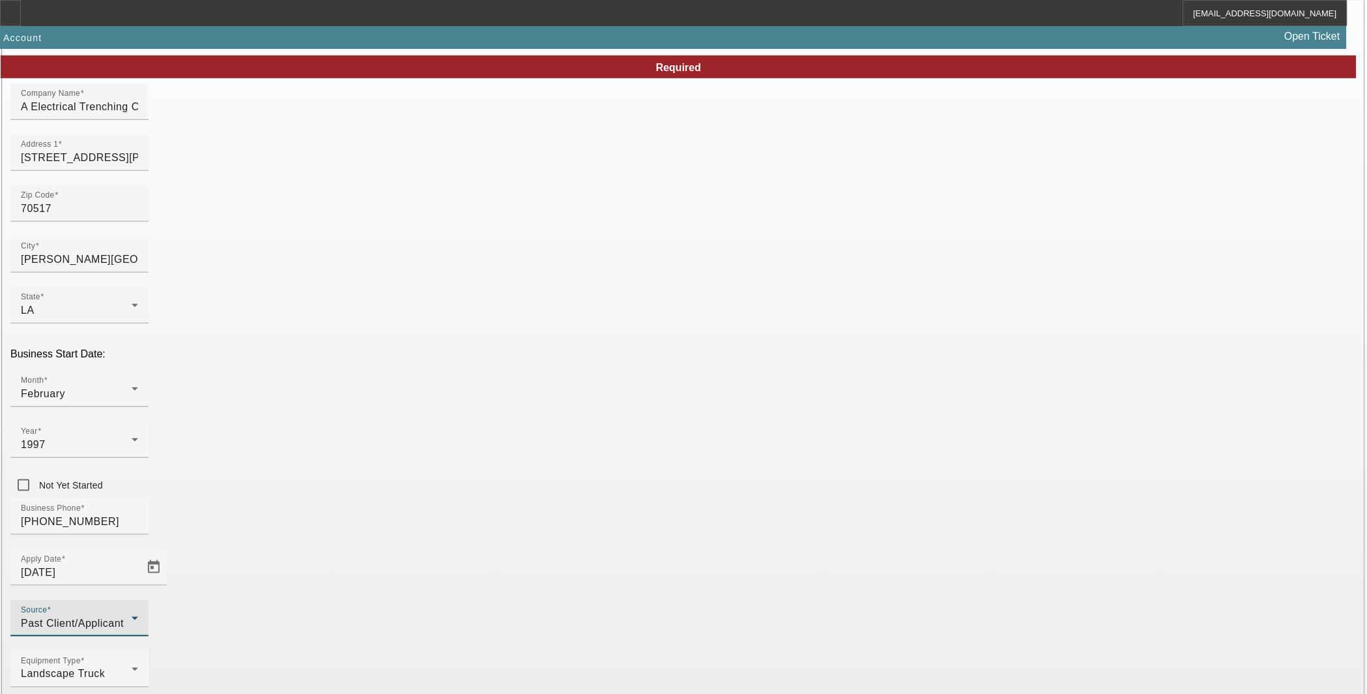
scroll to position [117, 0]
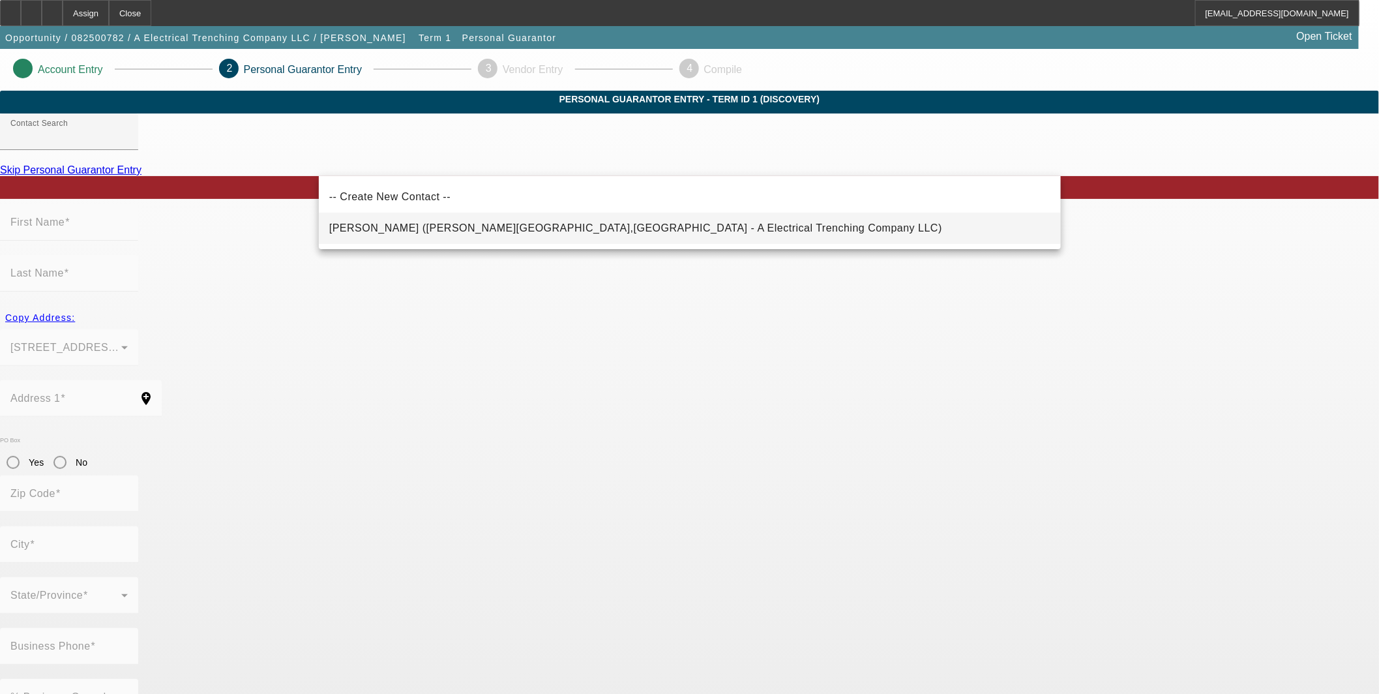
click at [538, 226] on span "Guidry, Johnnie (Breaux Bridge,LA - A Electrical Trenching Company LLC)" at bounding box center [635, 227] width 613 height 11
type input "Guidry, Johnnie (Breaux Bridge,LA - A Electrical Trenching Company LLC)"
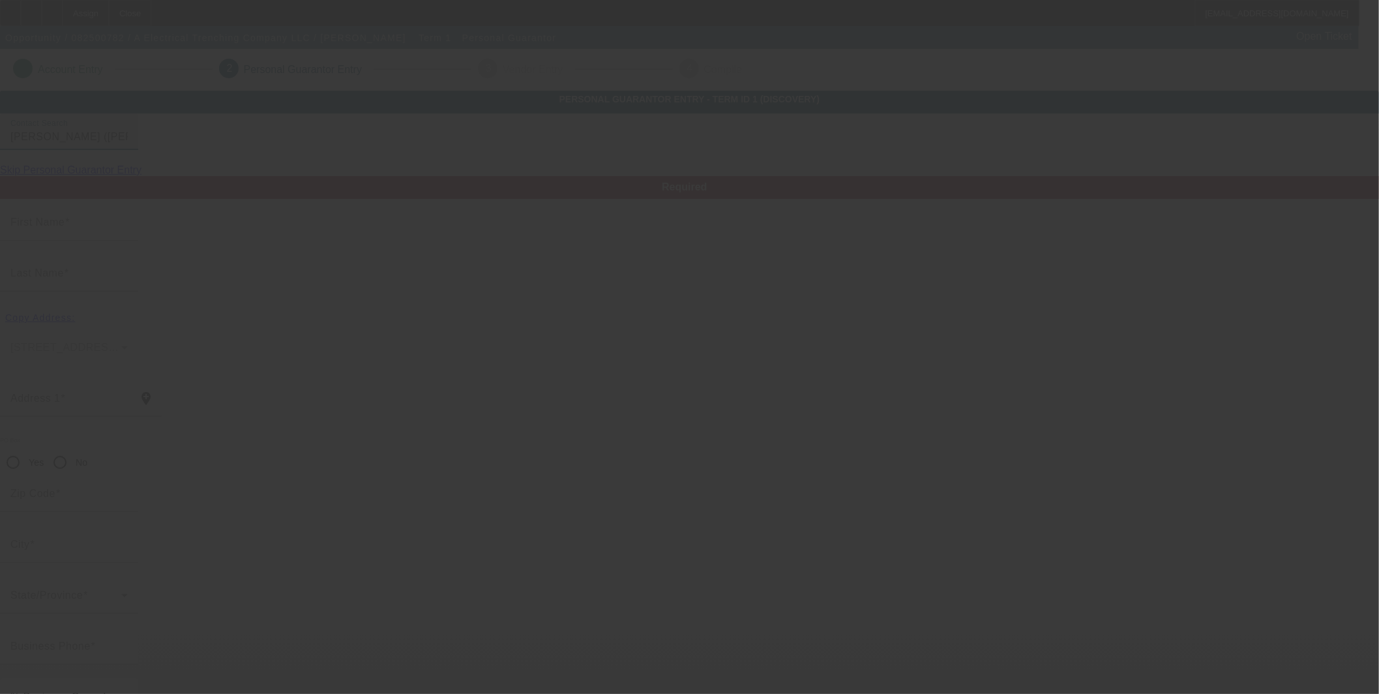
type input "Johnnie"
type input "Guidry"
type input "1174 Cormier Rd"
radio input "true"
type input "70517"
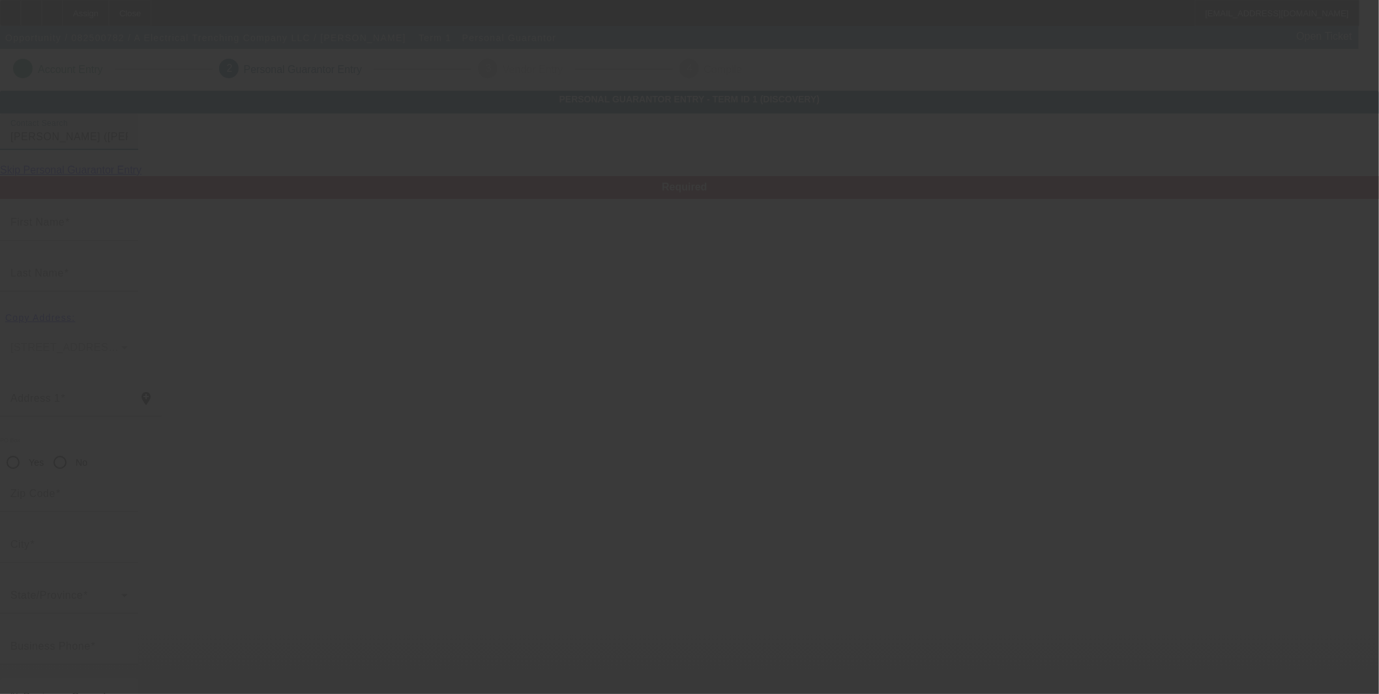
type input "Breaux Bridge"
type input "(337) 344-5104"
type input "100"
type input "434-92-5840"
type input "johnny2trench@gmail.com"
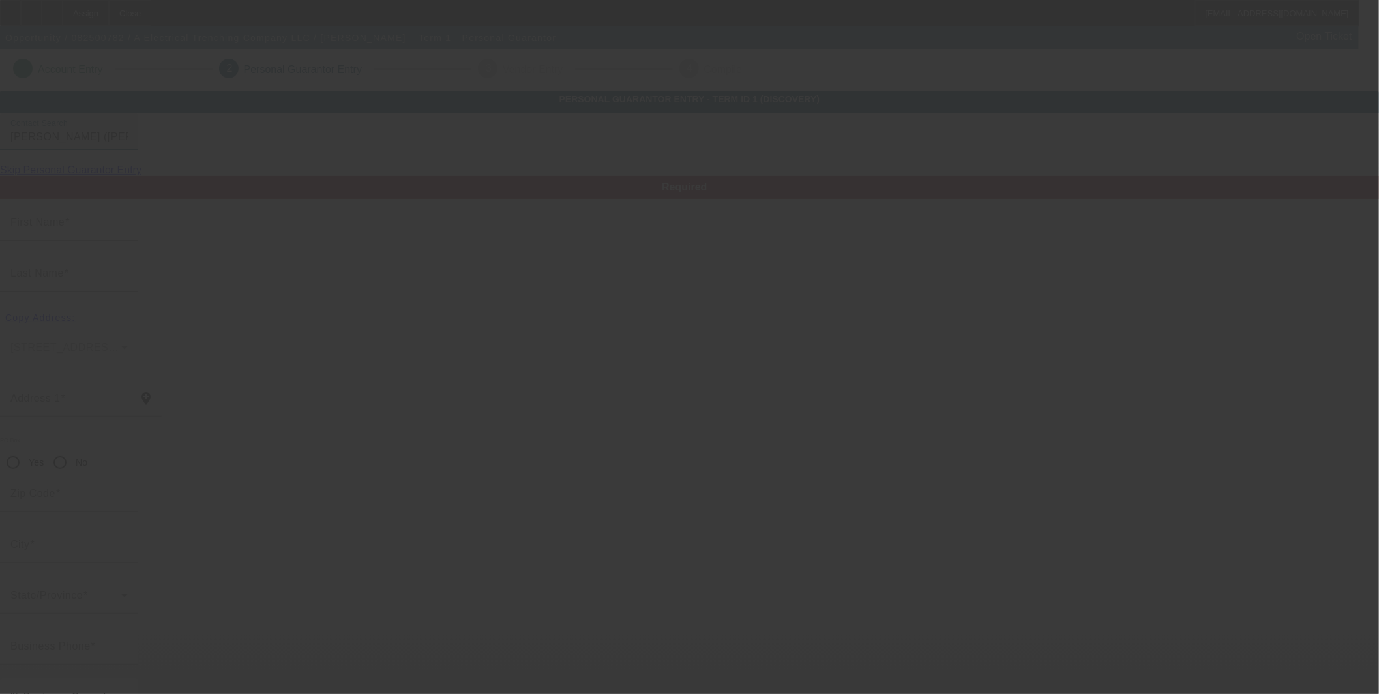
type input "$0.00"
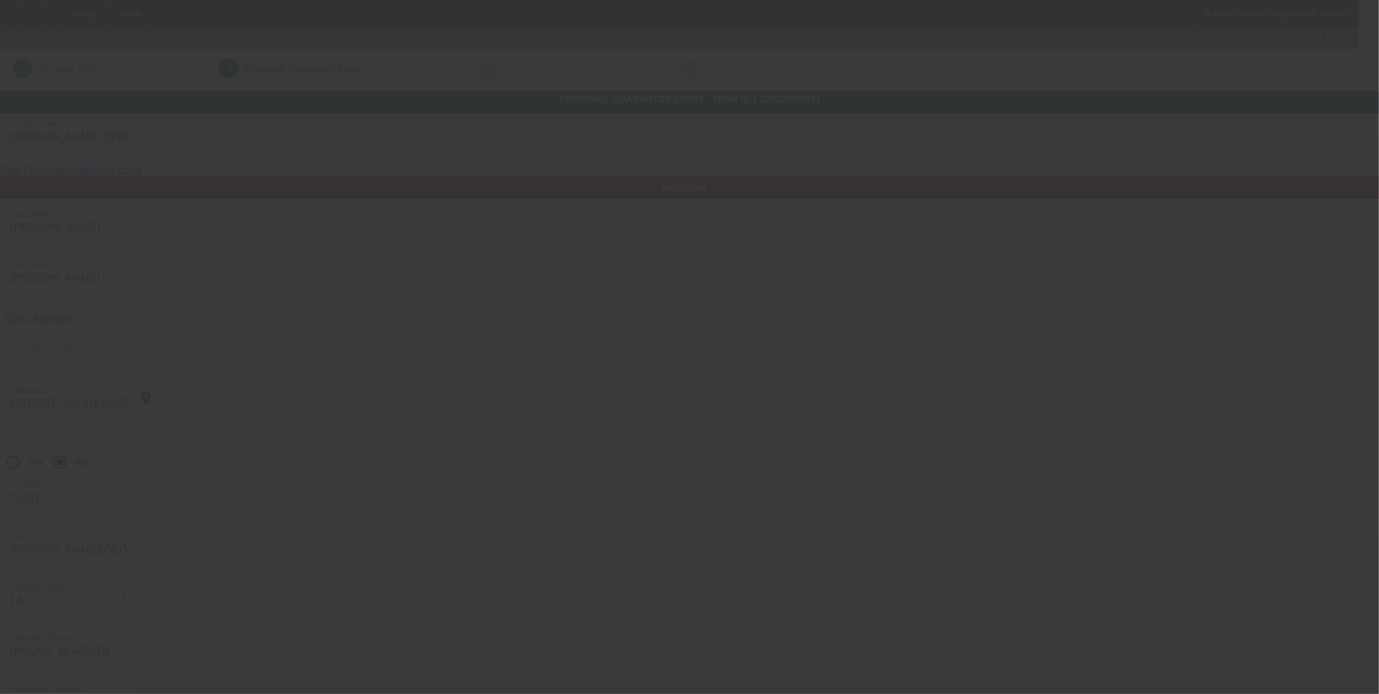
click at [911, 604] on div at bounding box center [689, 347] width 1379 height 694
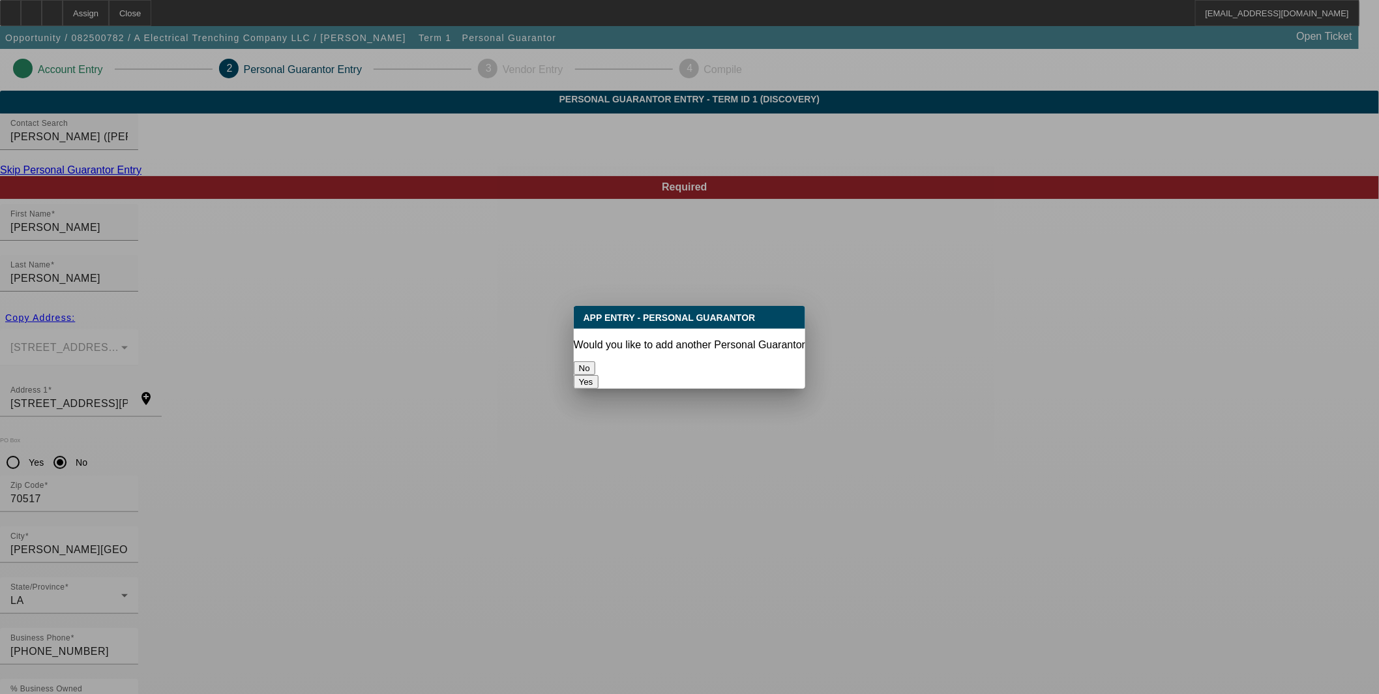
click at [595, 361] on button "No" at bounding box center [585, 368] width 22 height 14
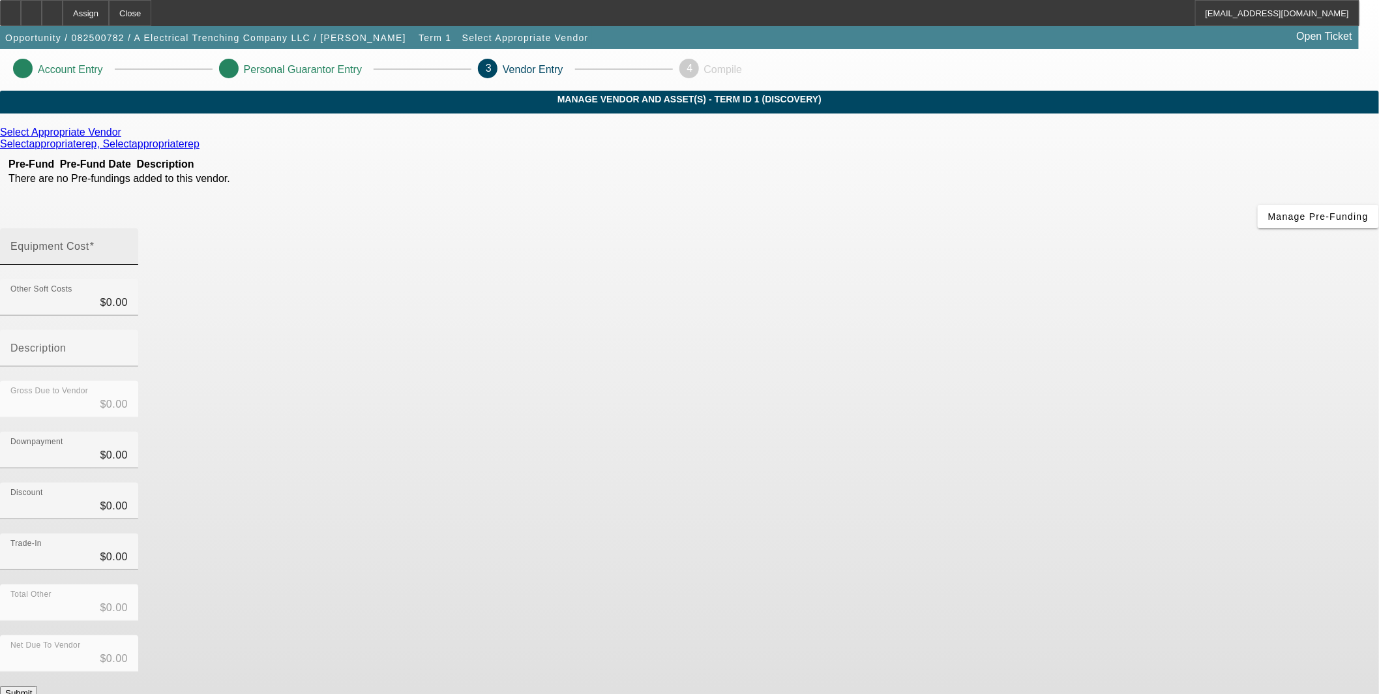
click at [128, 228] on div "Equipment Cost" at bounding box center [68, 246] width 117 height 37
type input "2"
type input "$2.00"
type input "25"
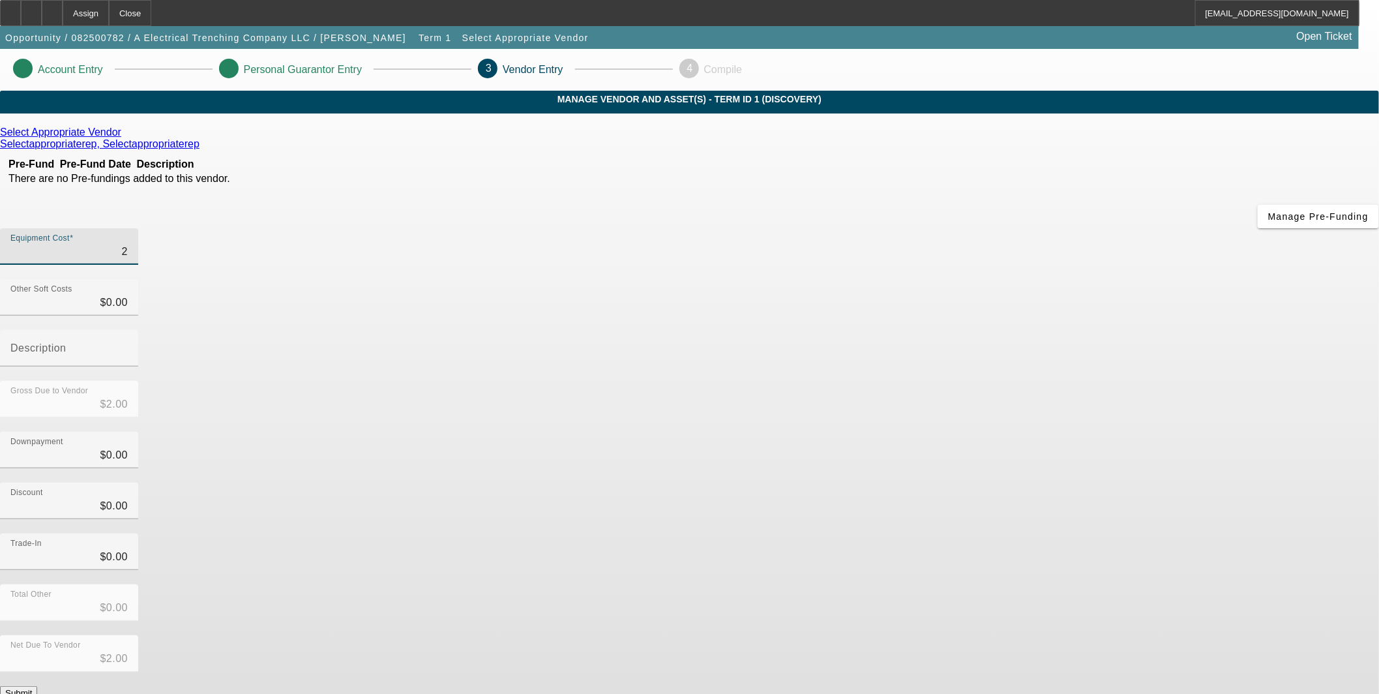
type input "$25.00"
type input "250"
type input "$250.00"
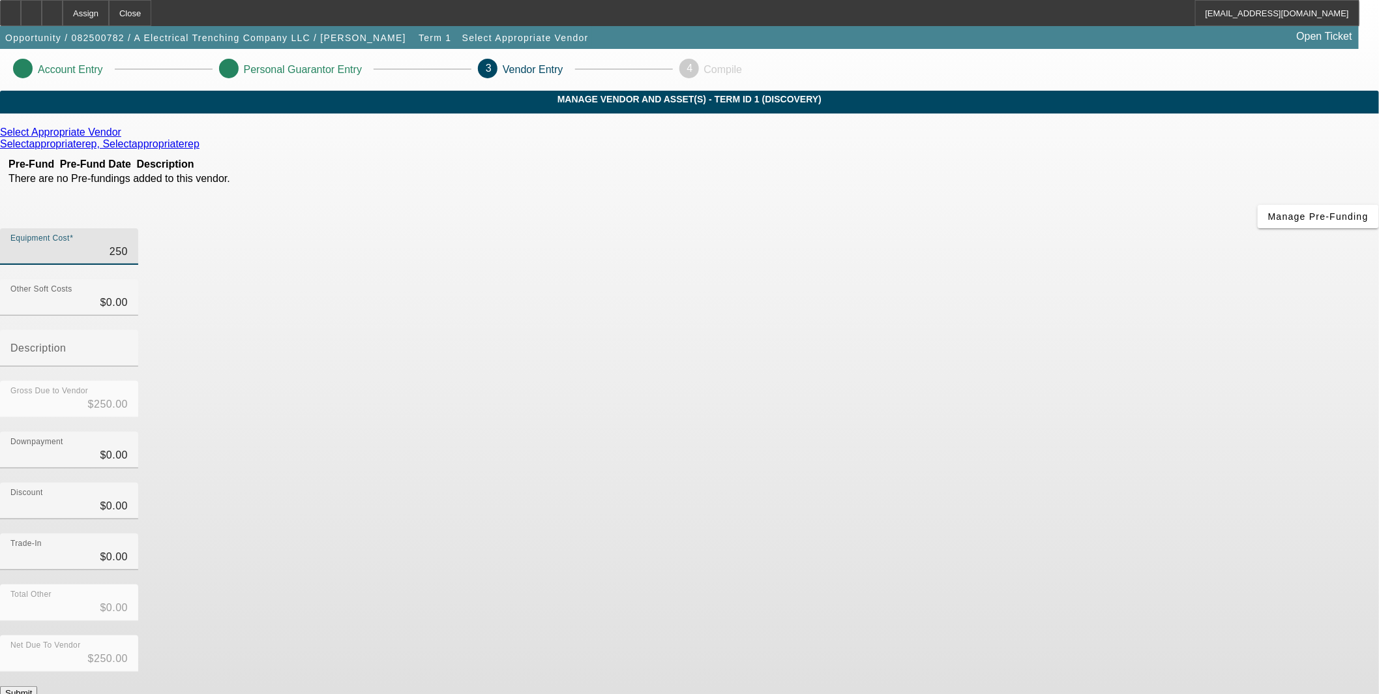
type input "2500"
type input "$2,500.00"
type input "25000"
type input "$25,000.00"
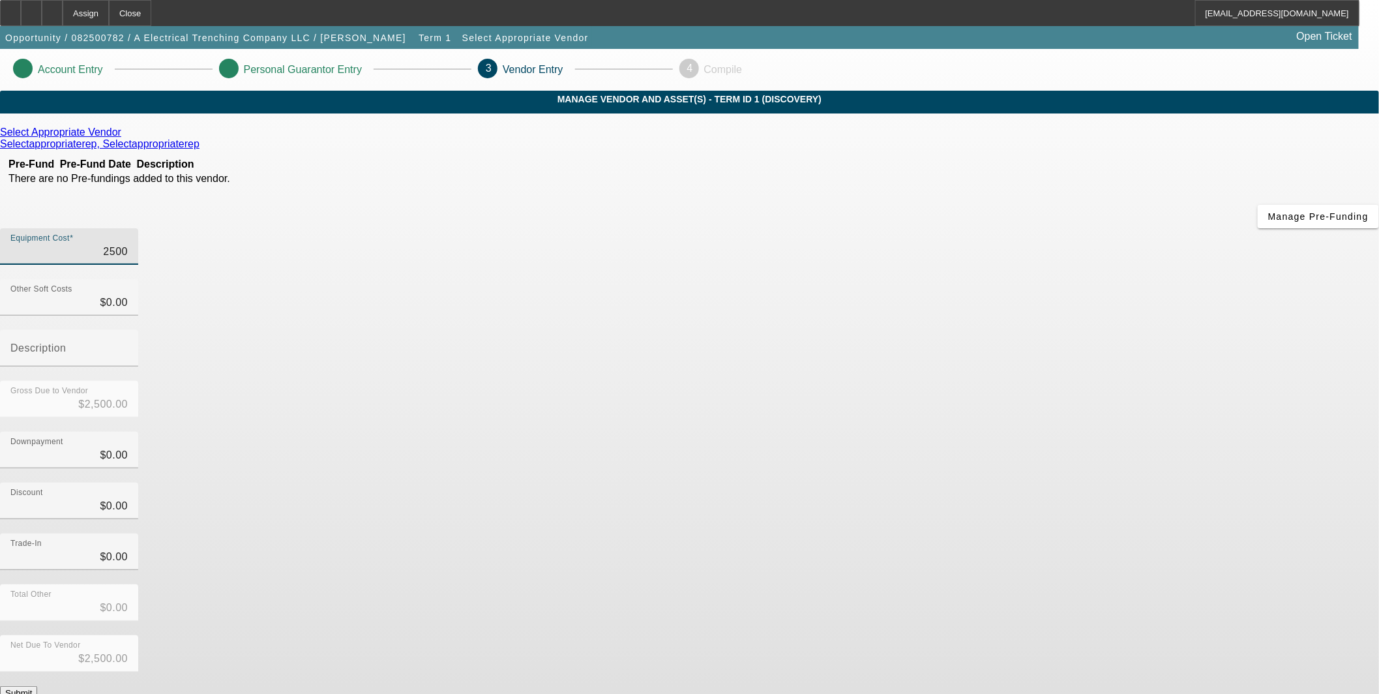
type input "$25,000.00"
type input "250000"
type input "$250,000.00"
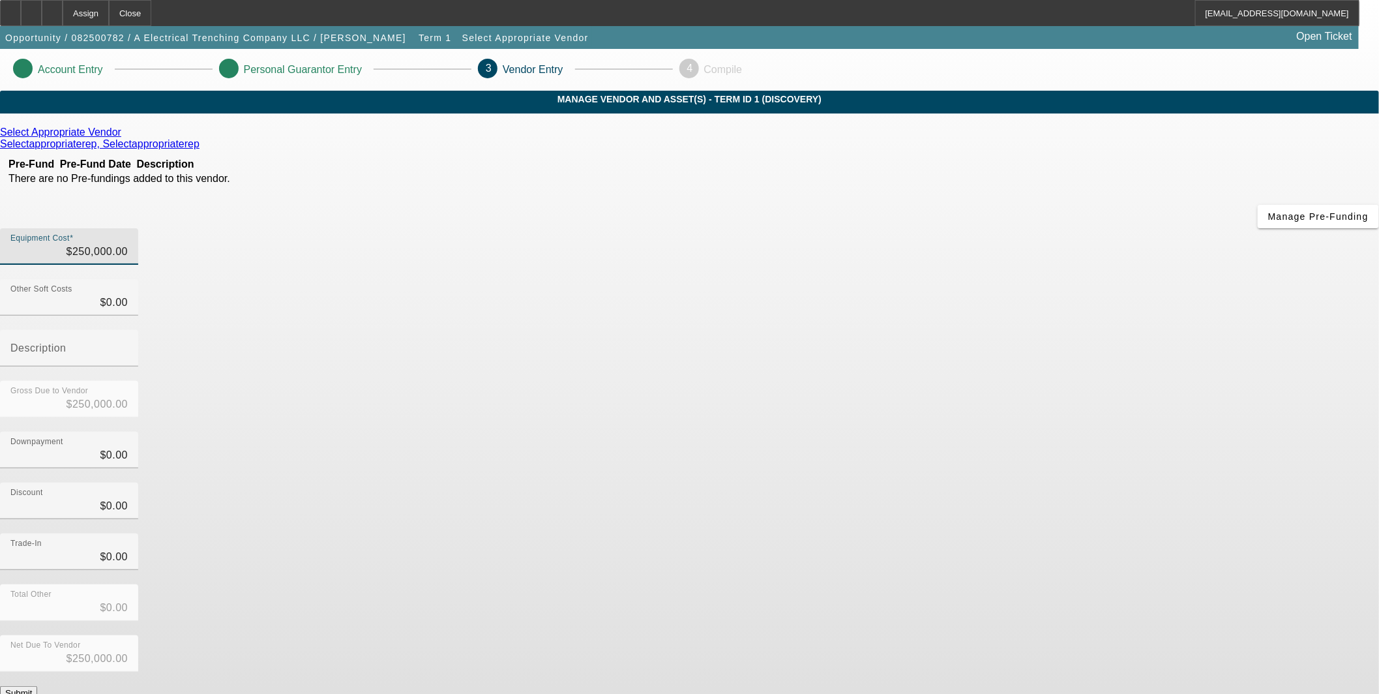
click at [1074, 433] on app-vendor-asset-manage "Account Entry Personal Guarantor Entry 3 Vendor Entry 4 Compile MANAGE VENDOR A…" at bounding box center [689, 413] width 1379 height 728
click at [37, 686] on button "Submit" at bounding box center [18, 693] width 37 height 14
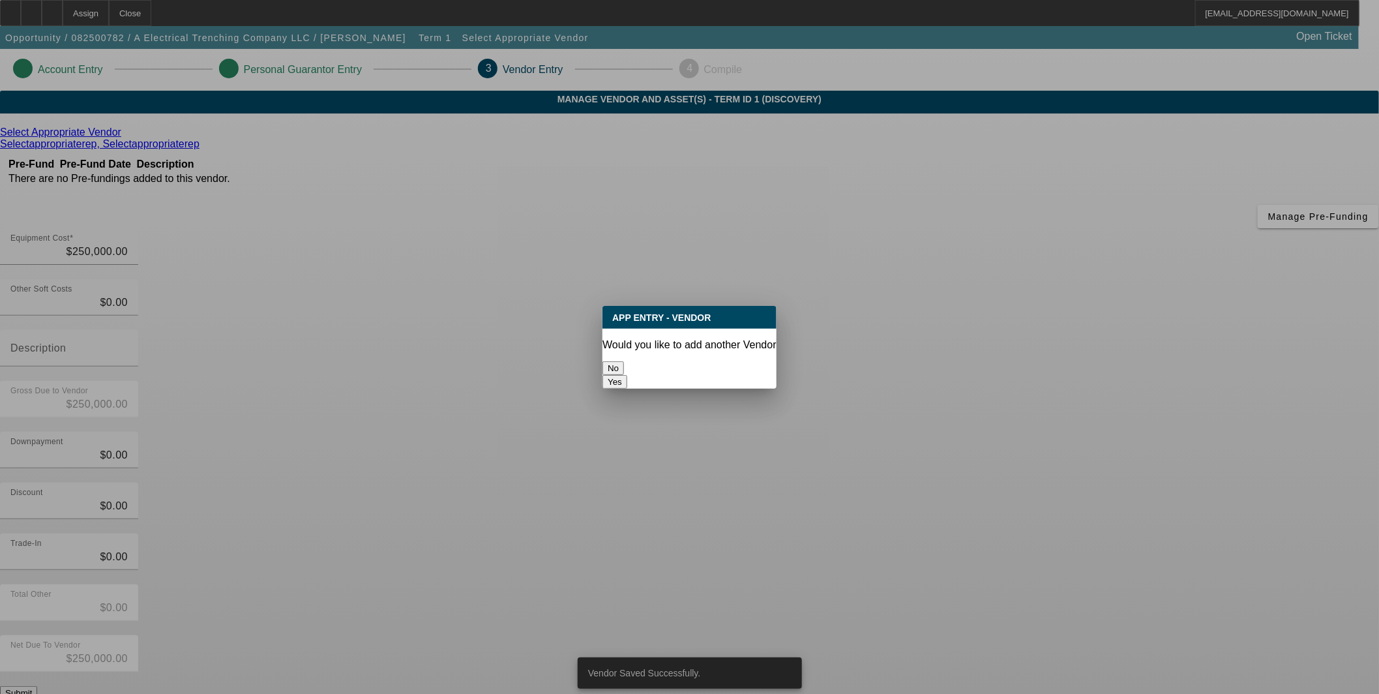
click at [628, 361] on div "No" at bounding box center [689, 368] width 174 height 14
click at [624, 363] on button "No" at bounding box center [613, 368] width 22 height 14
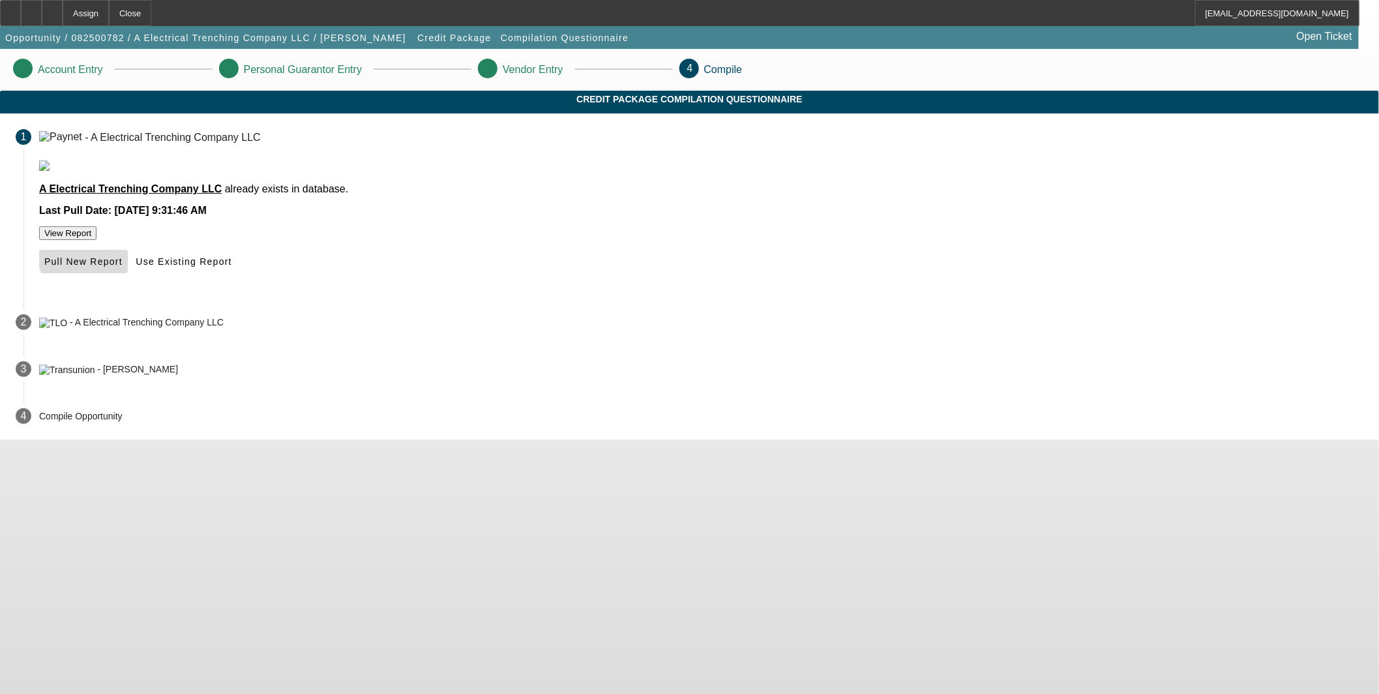
click at [123, 267] on span "Pull New Report" at bounding box center [83, 261] width 78 height 10
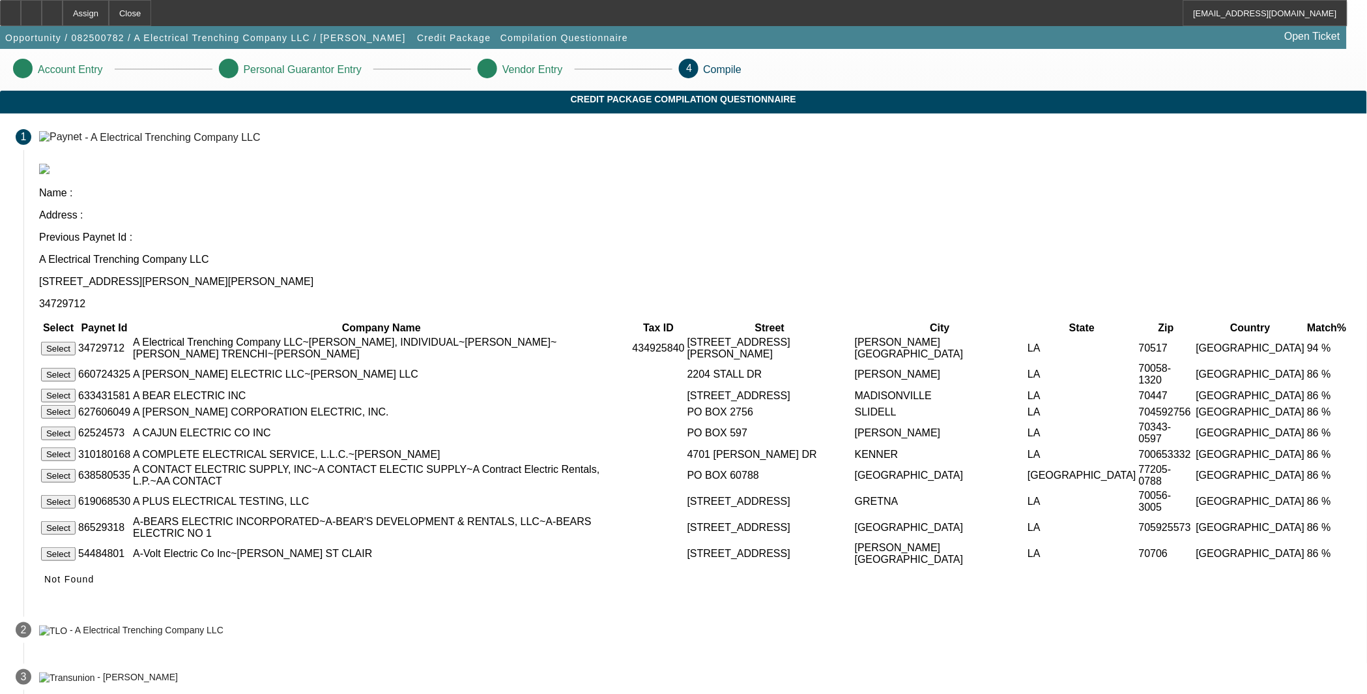
click at [76, 342] on button "Select" at bounding box center [58, 349] width 35 height 14
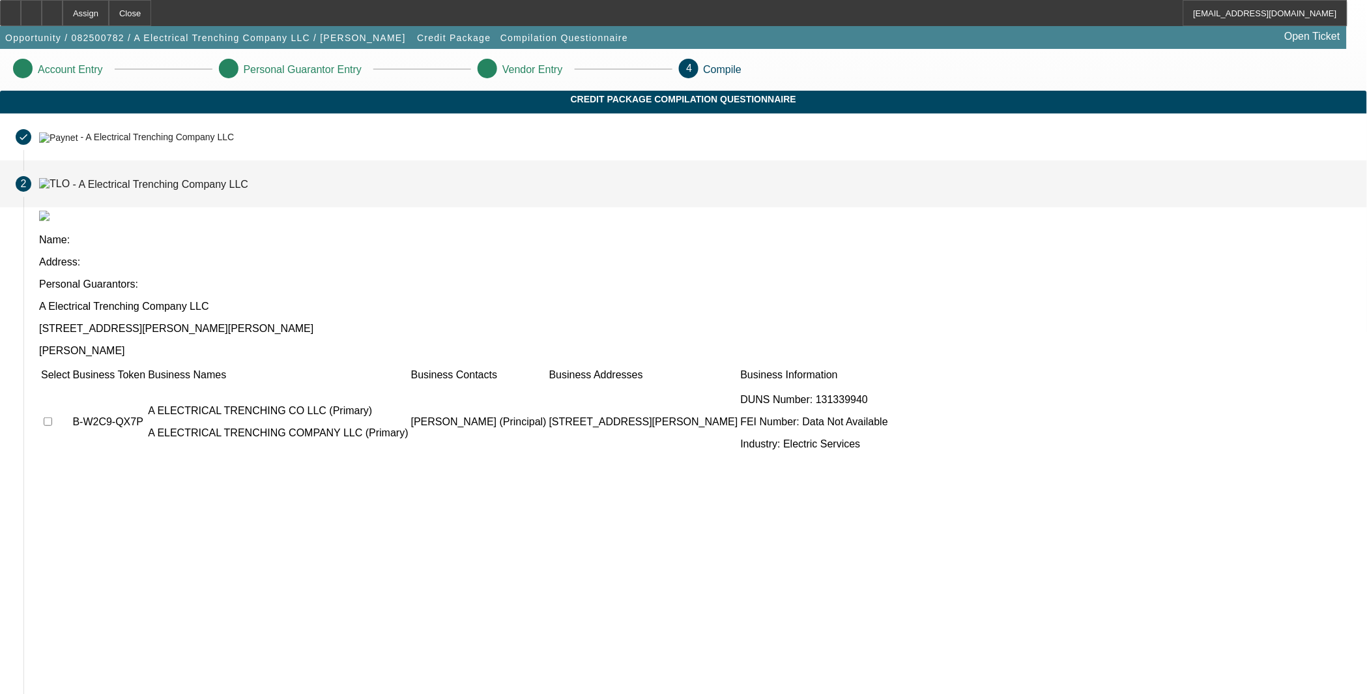
click at [52, 417] on input "checkbox" at bounding box center [48, 421] width 8 height 8
checkbox input "true"
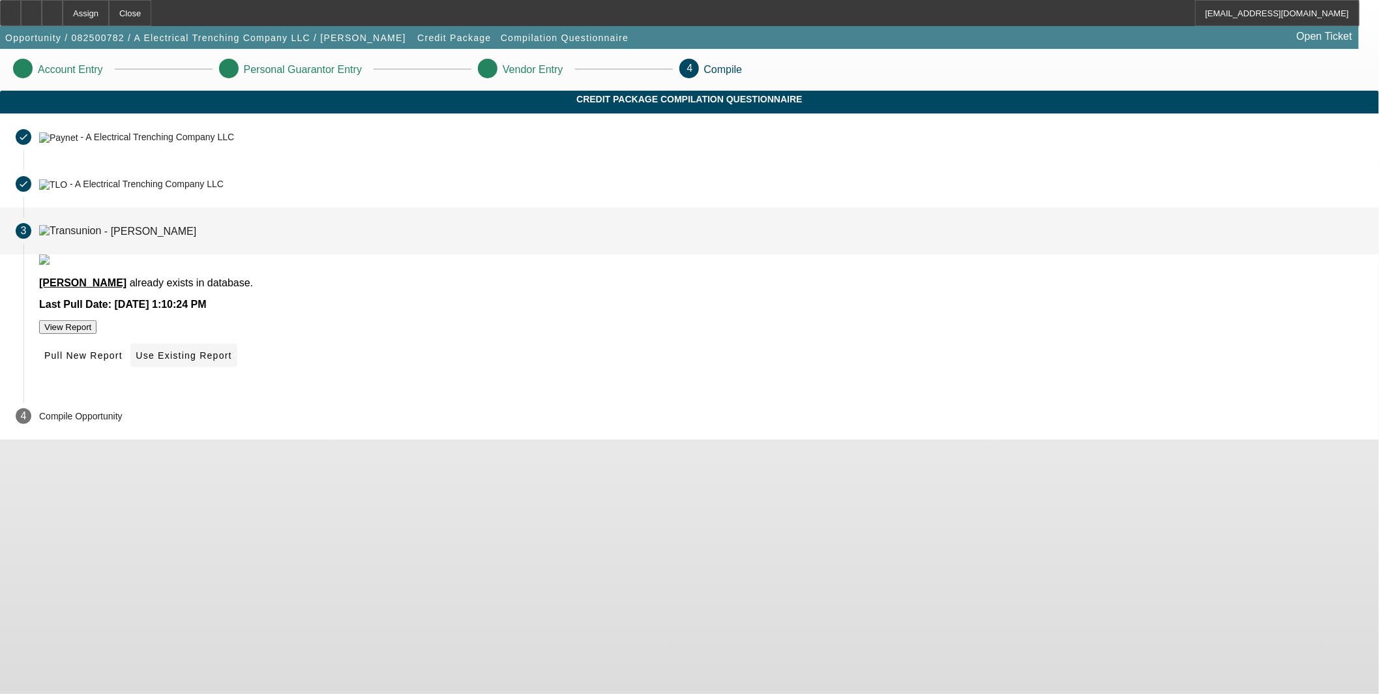
click at [231, 360] on span "Use Existing Report" at bounding box center [184, 355] width 96 height 10
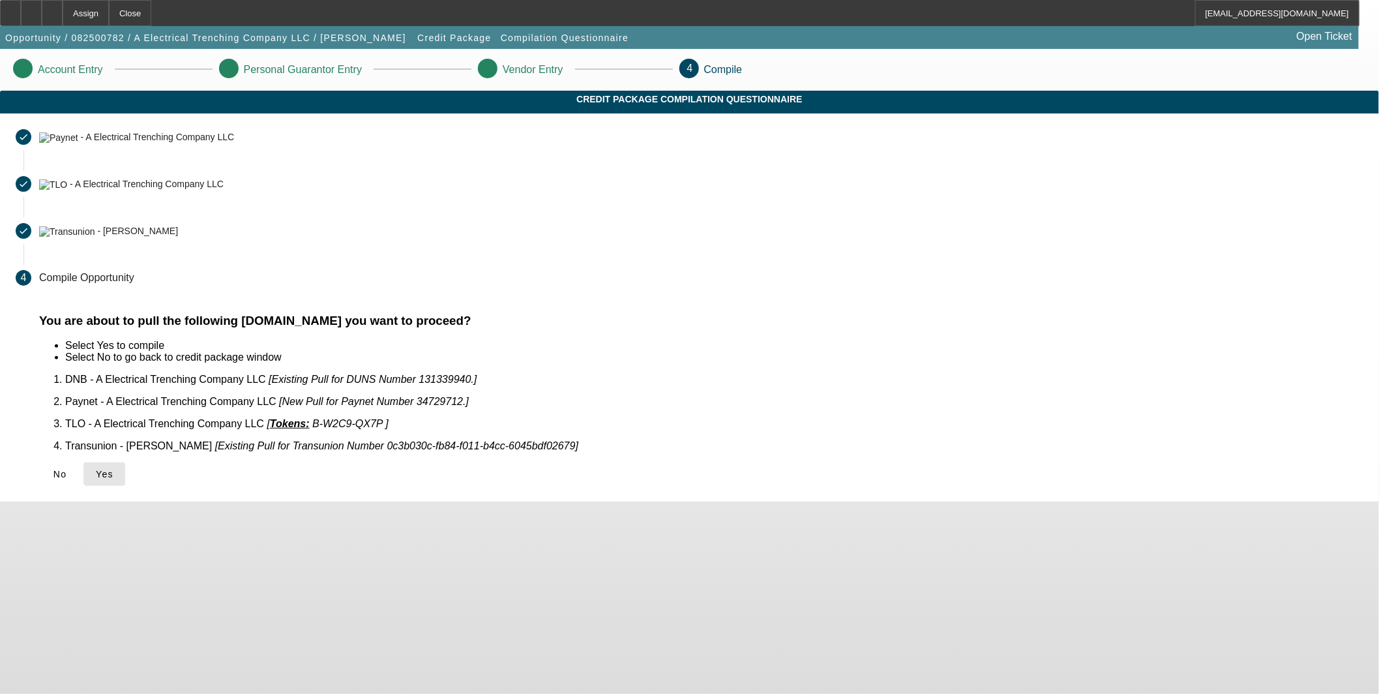
click at [113, 469] on span "Yes" at bounding box center [105, 474] width 18 height 10
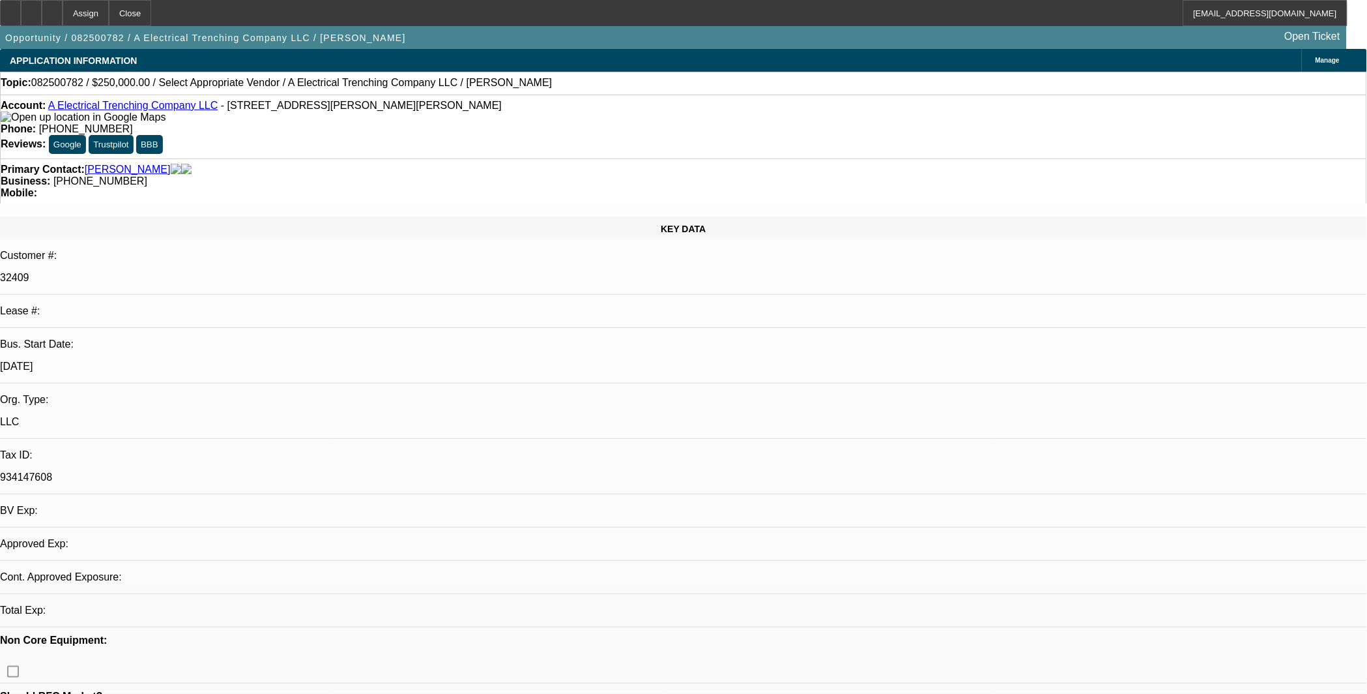
select select "0"
select select "2"
select select "0.1"
select select "4"
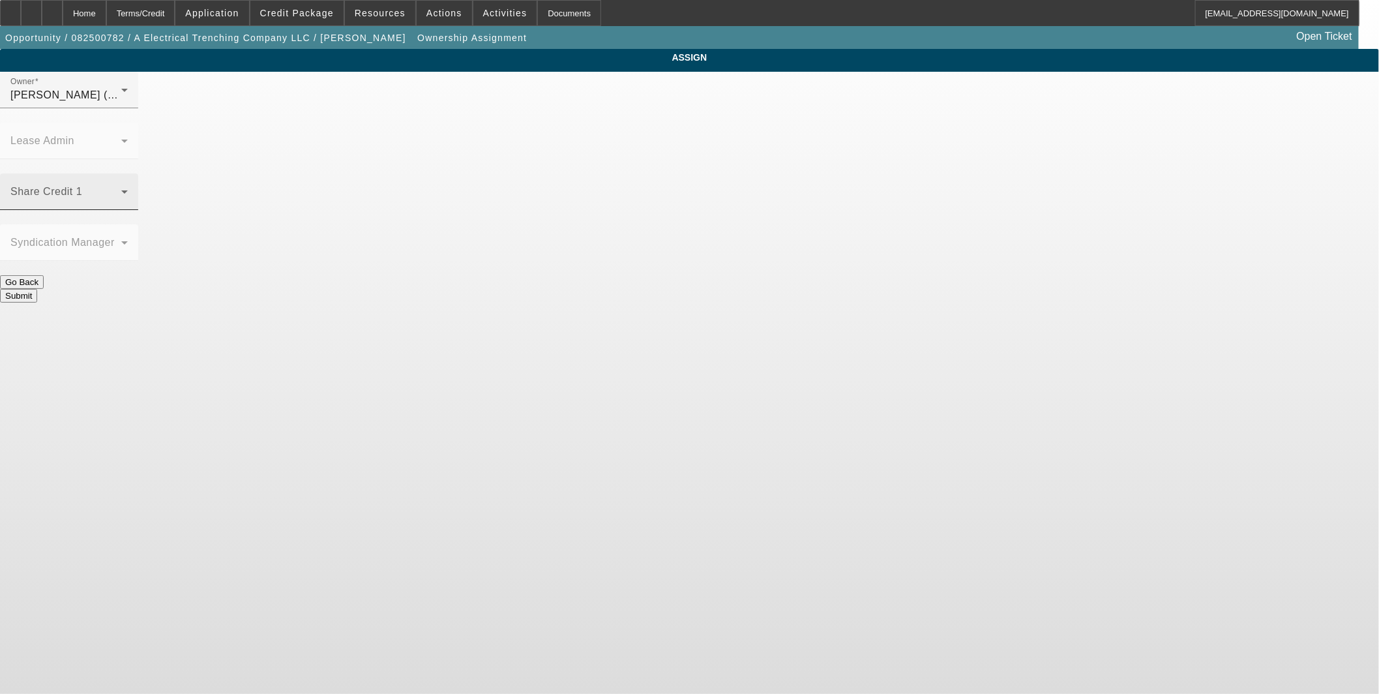
click at [82, 186] on mat-label "Share Credit 1" at bounding box center [46, 191] width 72 height 11
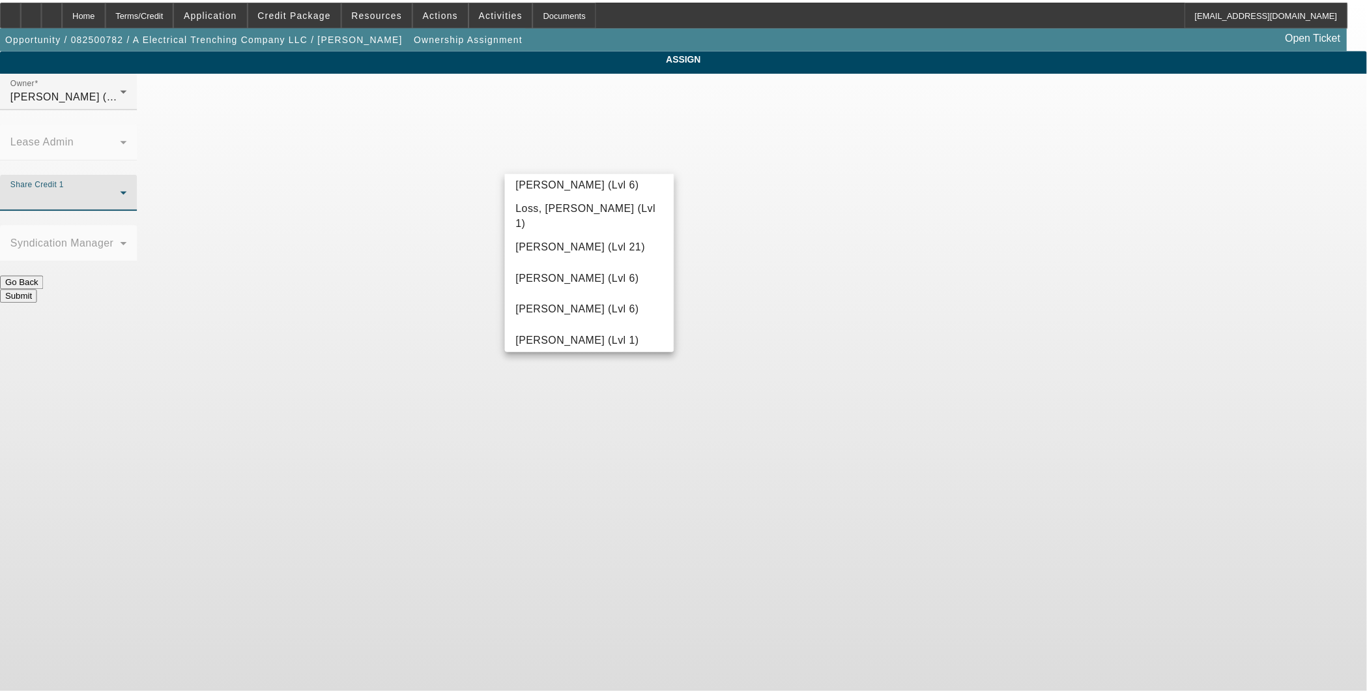
scroll to position [1014, 0]
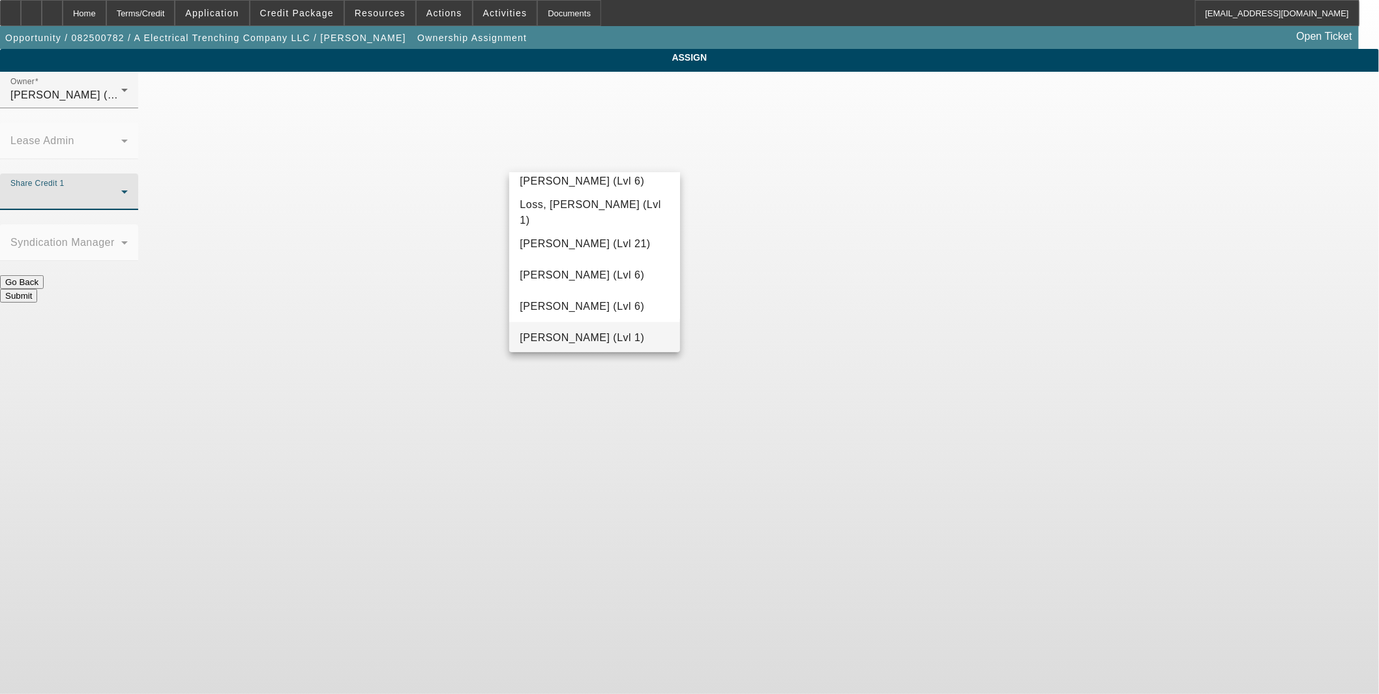
click at [601, 330] on span "McDonough, Lucas (Lvl 1)" at bounding box center [581, 338] width 124 height 16
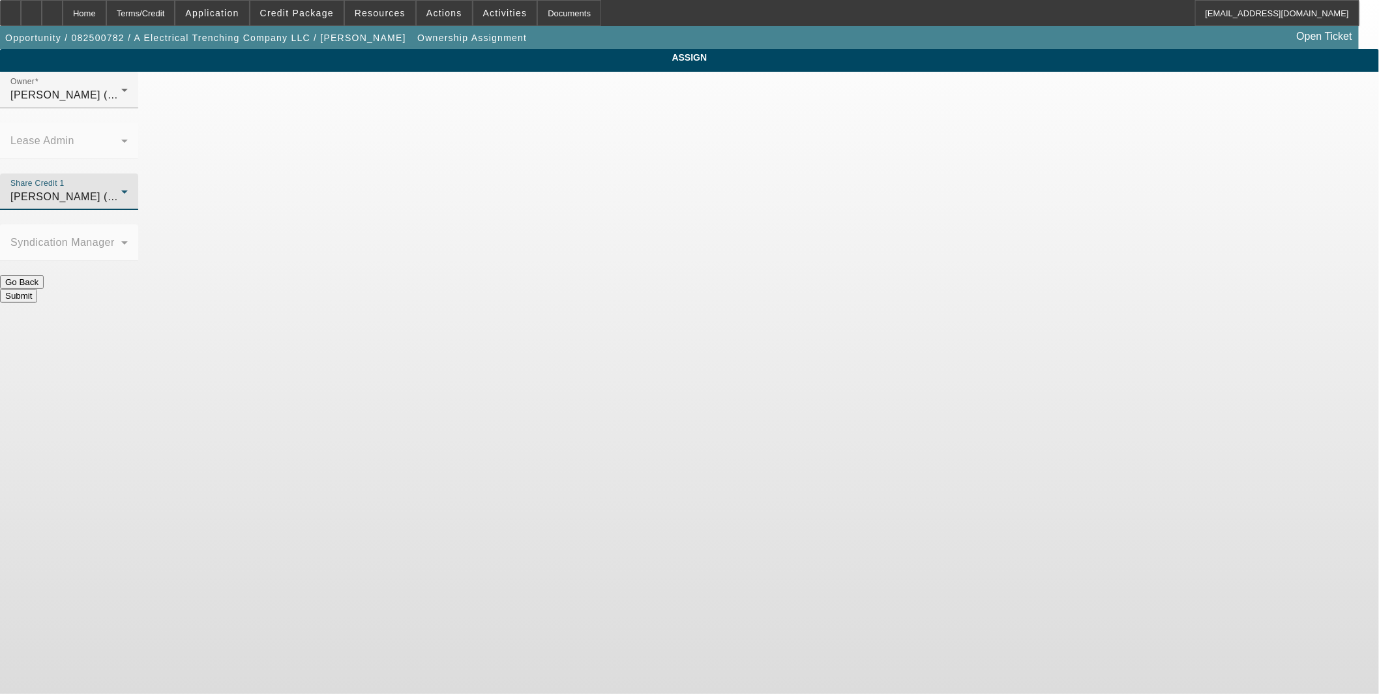
click at [37, 289] on button "Submit" at bounding box center [18, 296] width 37 height 14
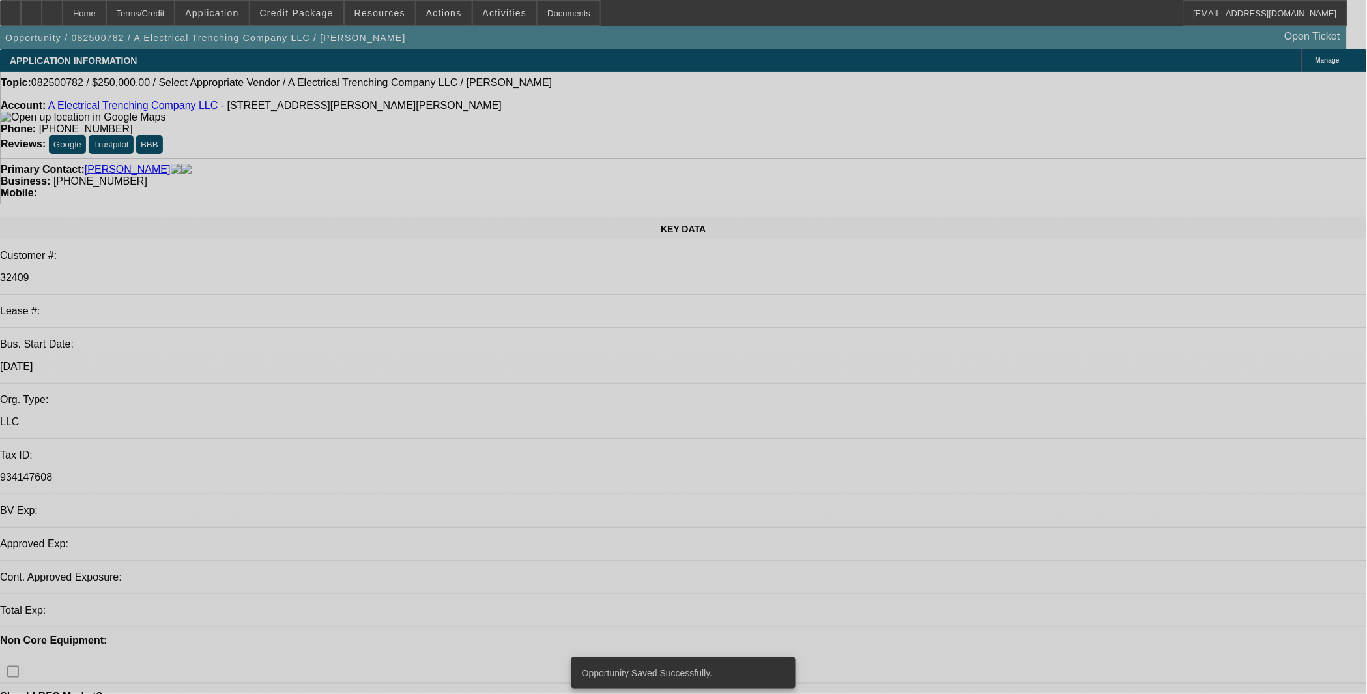
select select "0"
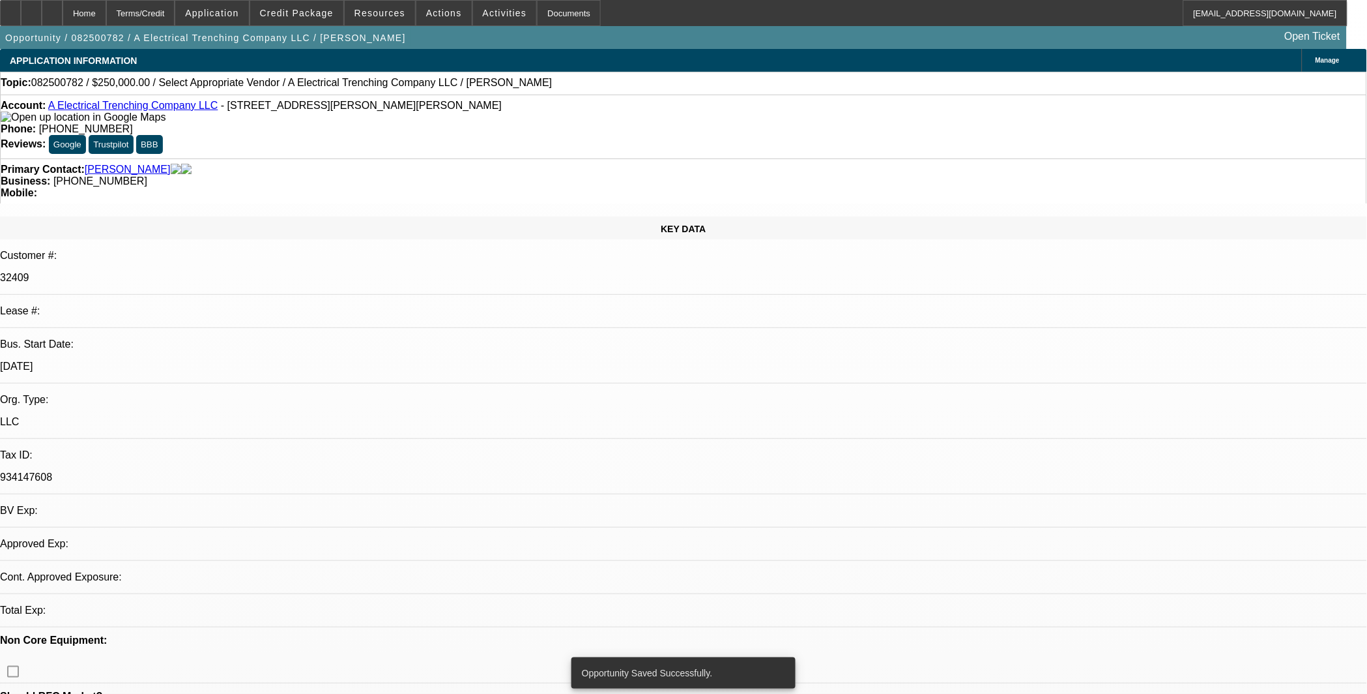
select select "2"
select select "0.1"
select select "4"
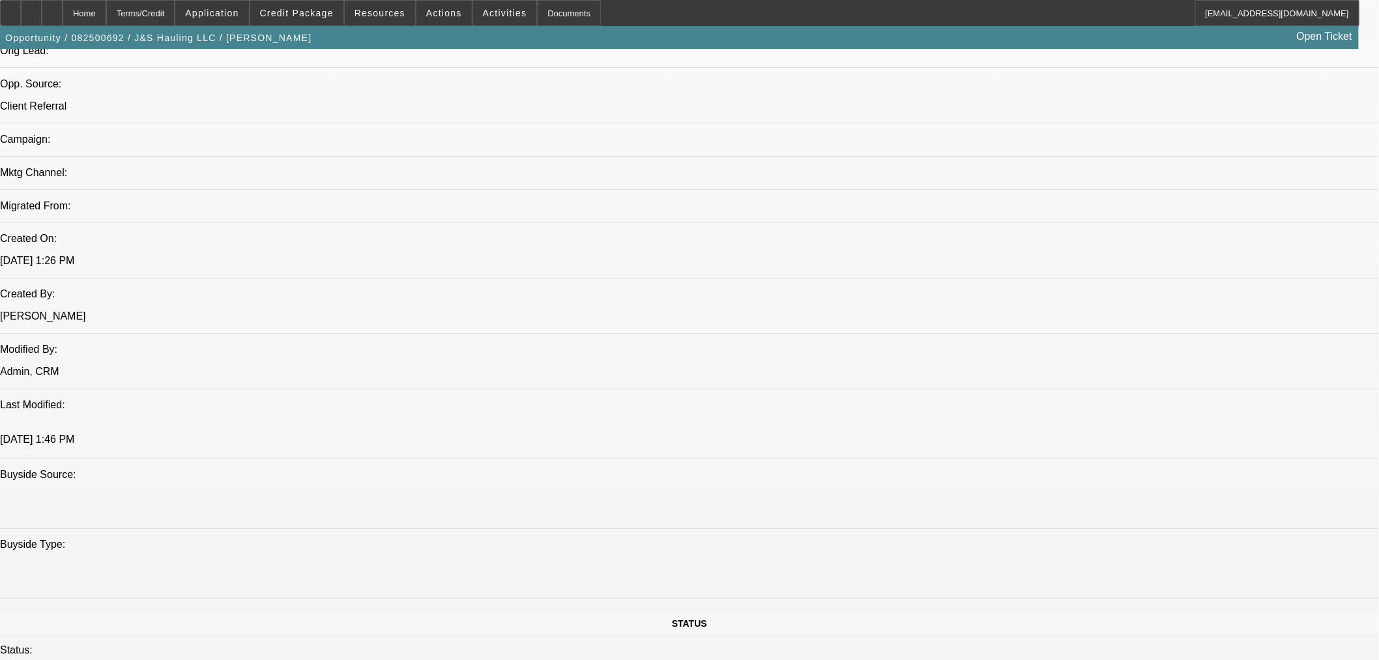
select select "0"
select select "2"
select select "0.1"
select select "4"
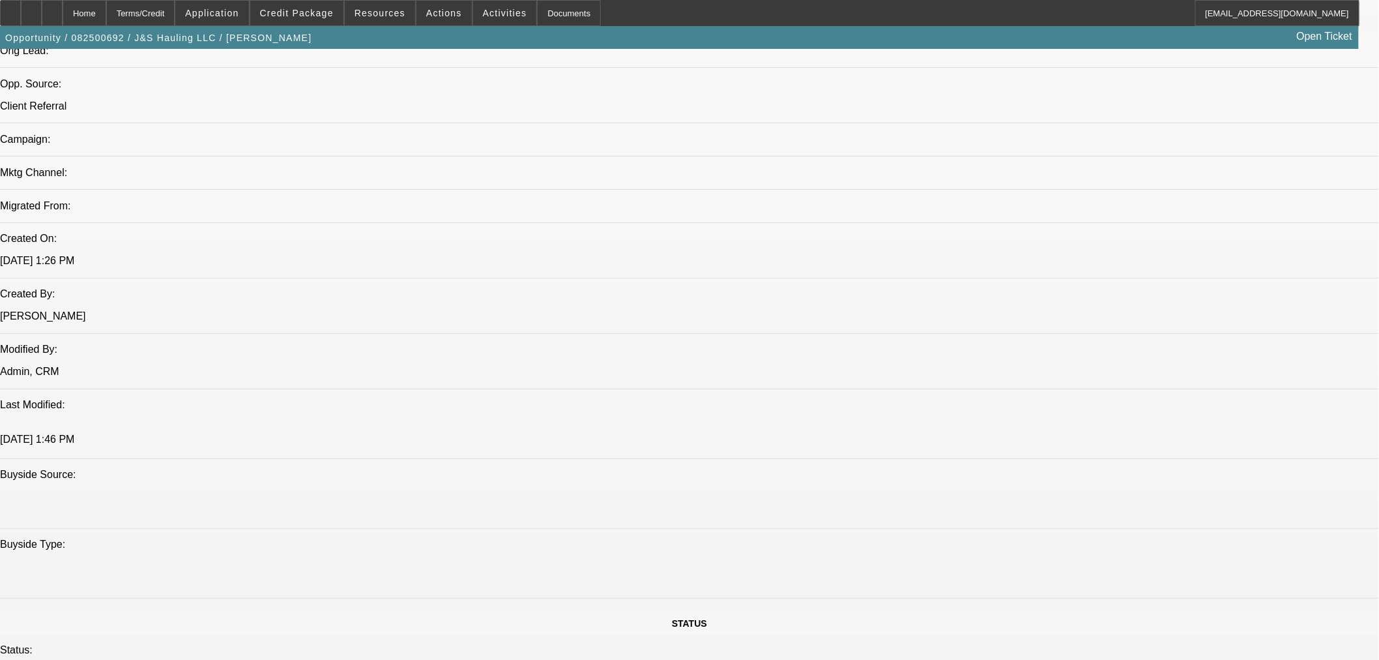
select select "0"
select select "2"
select select "0.1"
select select "4"
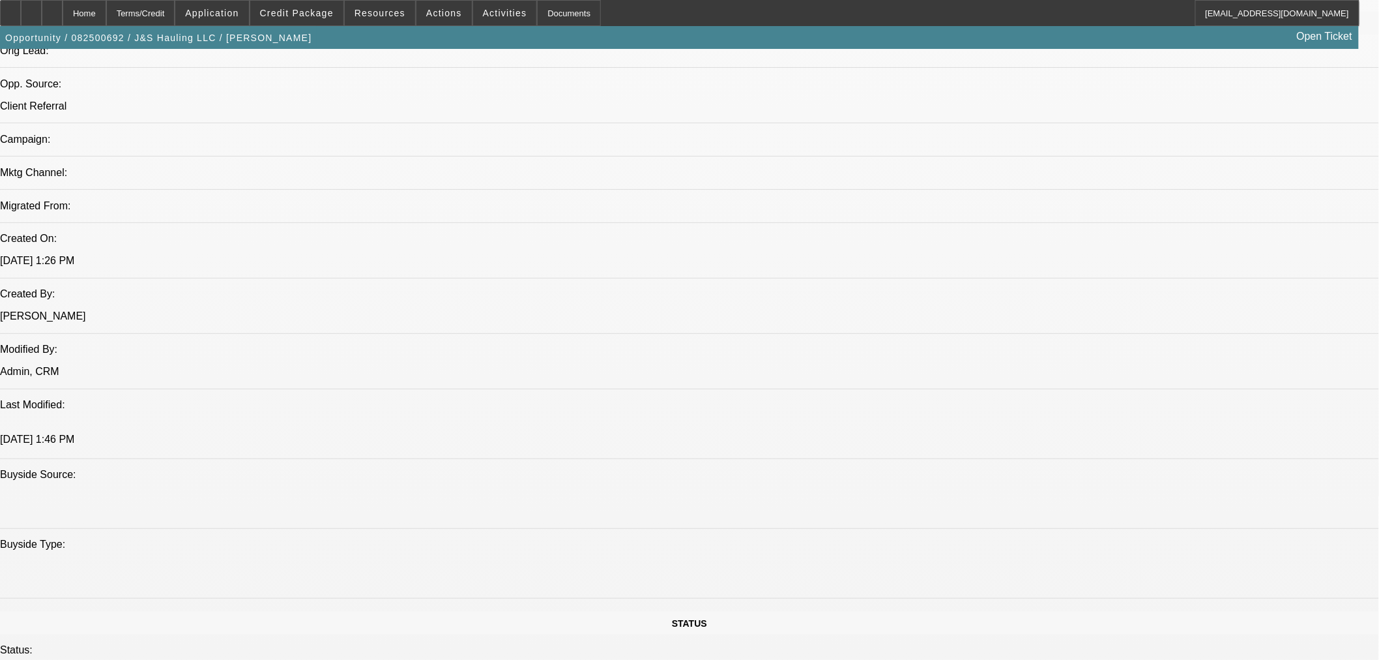
select select "0"
select select "2"
select select "0.1"
select select "4"
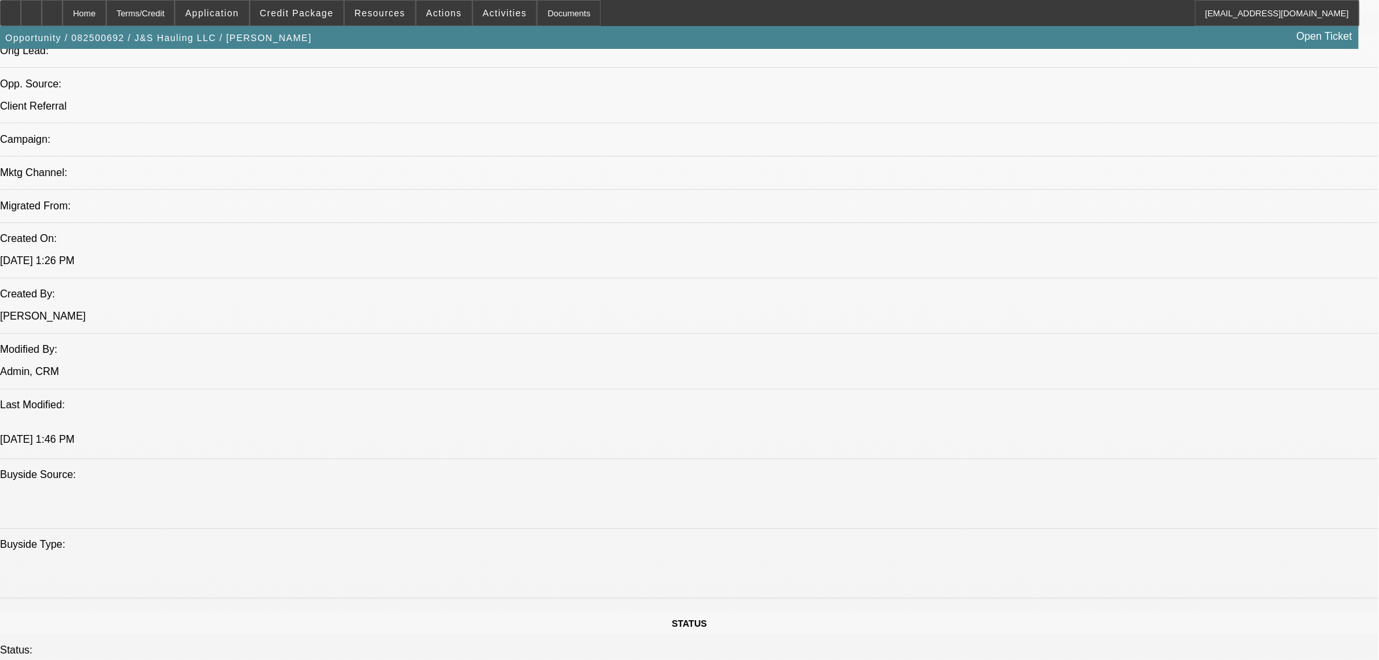
select select "0"
select select "3"
select select "0.1"
select select "4"
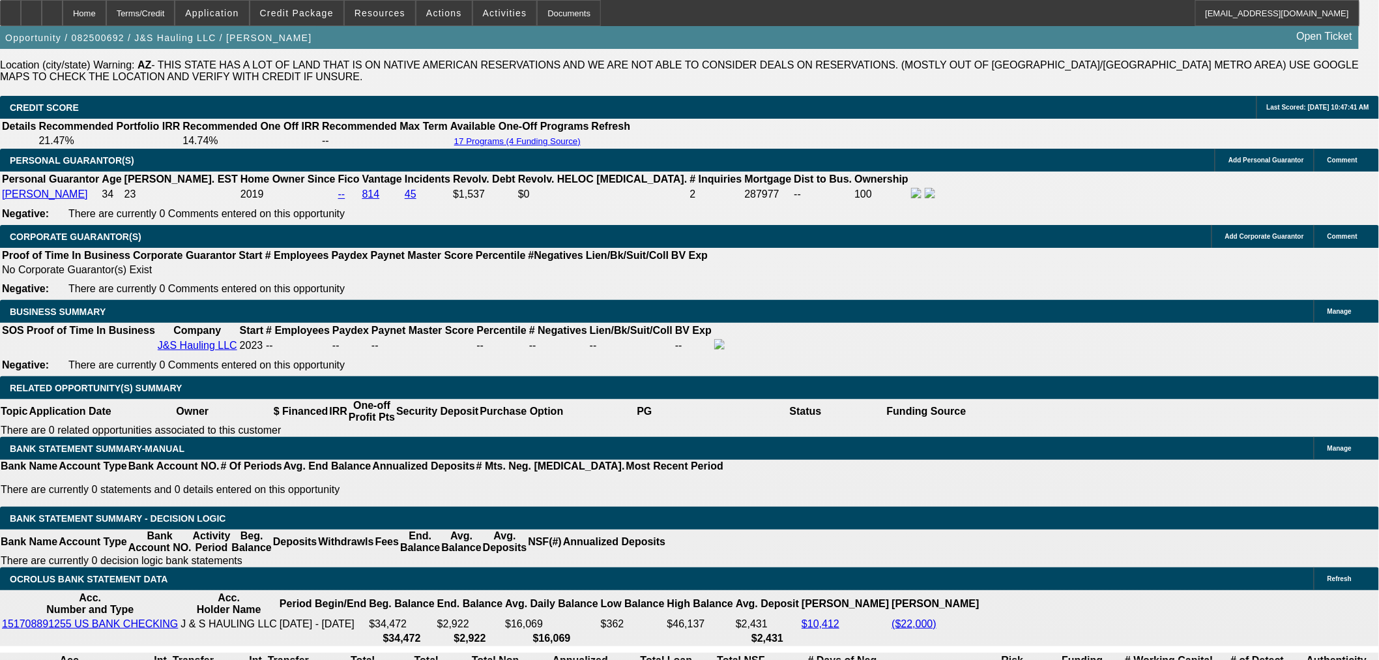
scroll to position [1918, 0]
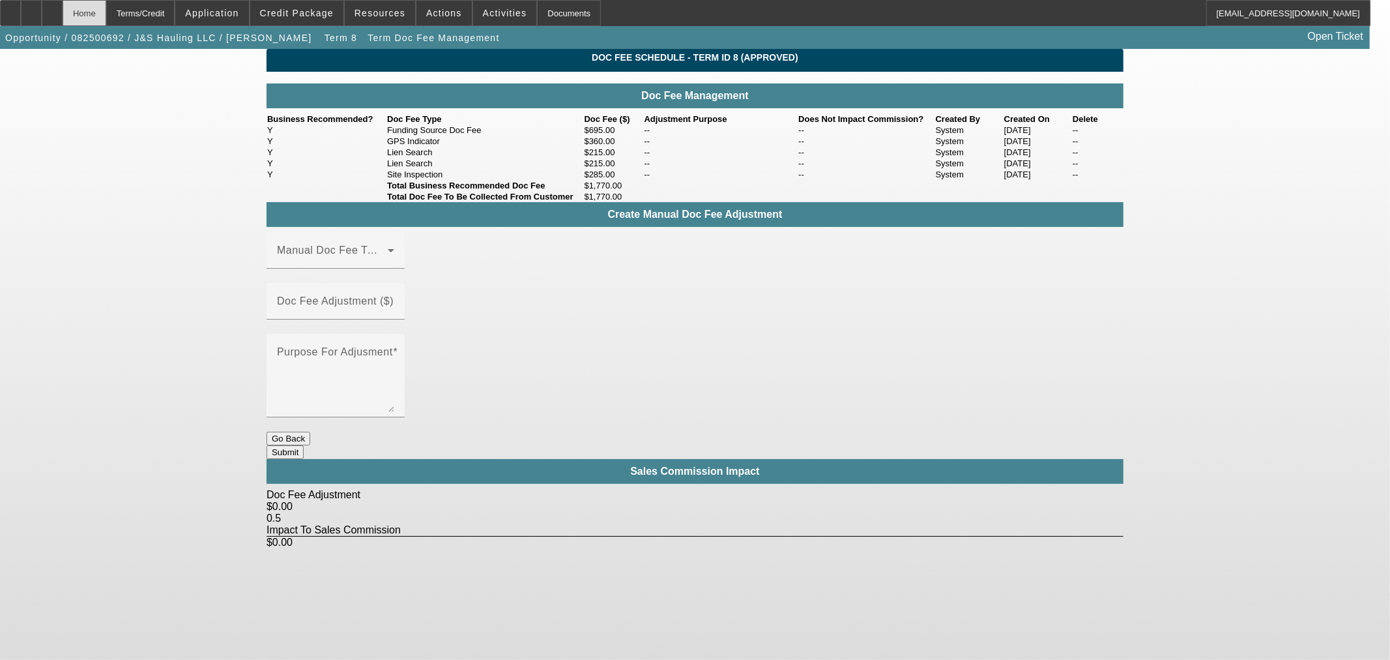
click at [106, 16] on div "Home" at bounding box center [85, 13] width 44 height 26
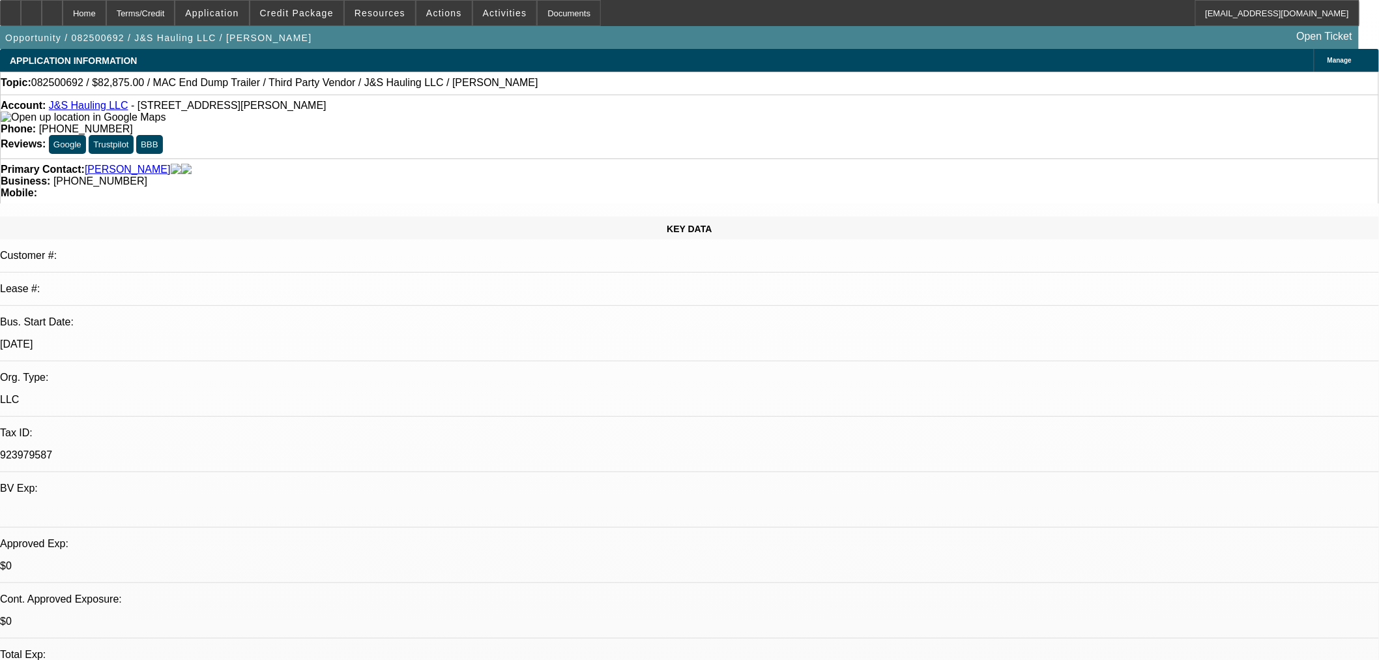
select select "0"
select select "2"
select select "0.1"
select select "4"
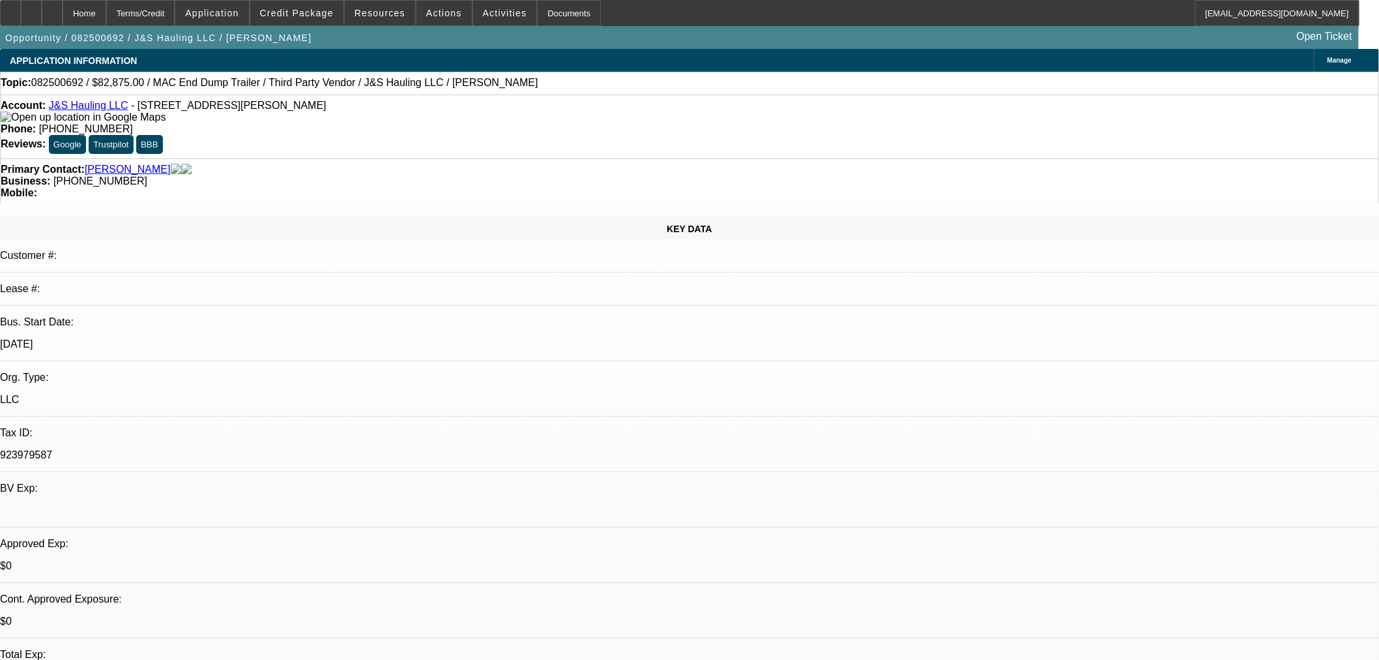
select select "0"
select select "2"
select select "0.1"
select select "4"
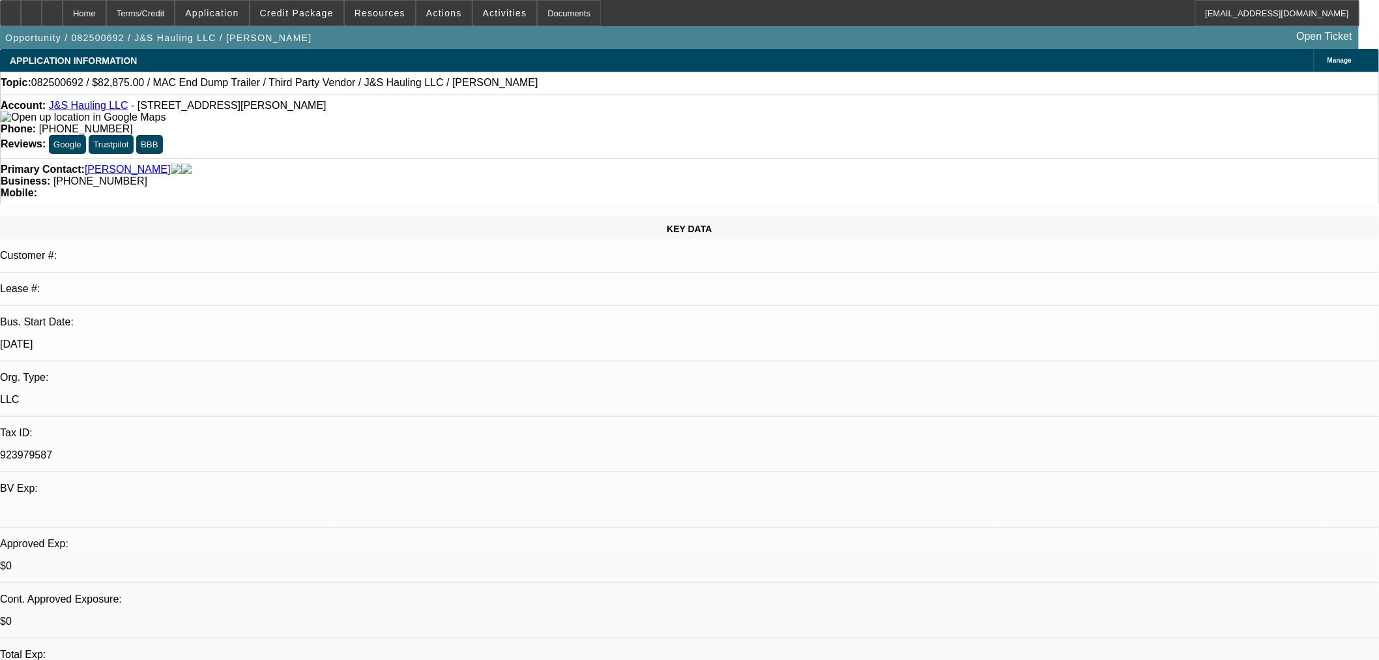
select select "0"
select select "2"
select select "0.1"
select select "4"
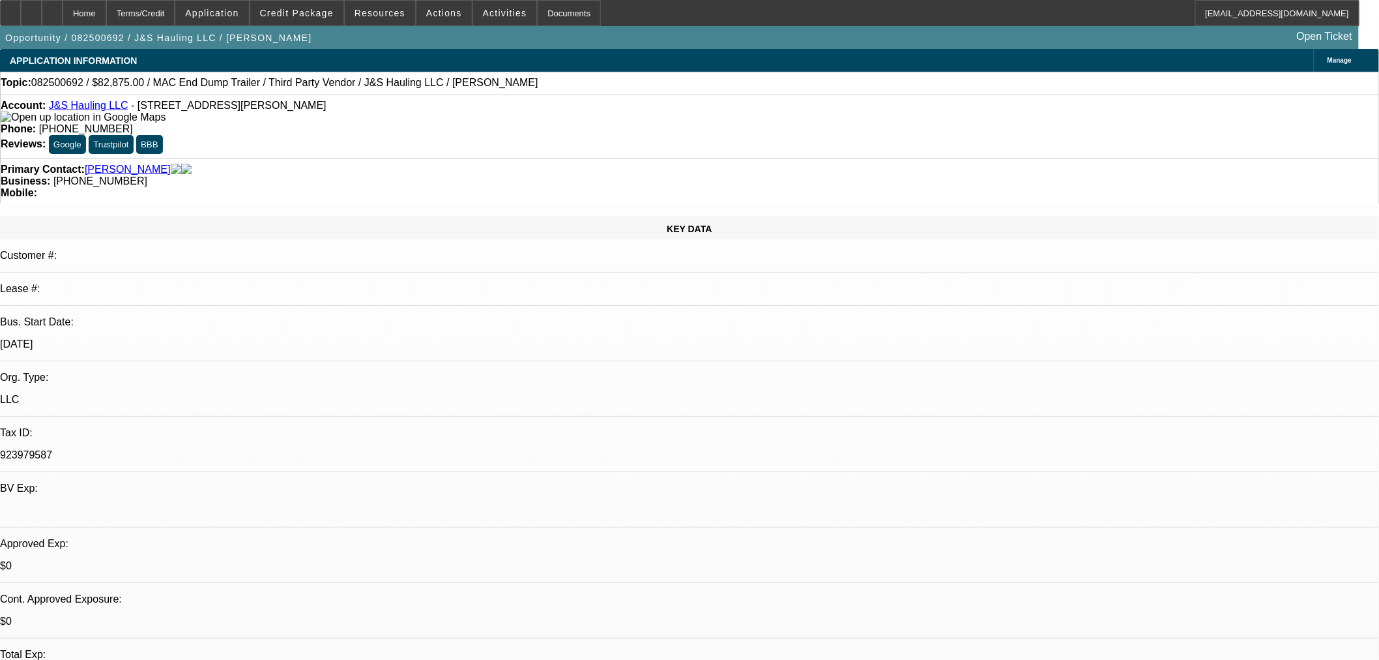
select select "0"
select select "3"
select select "0.1"
select select "4"
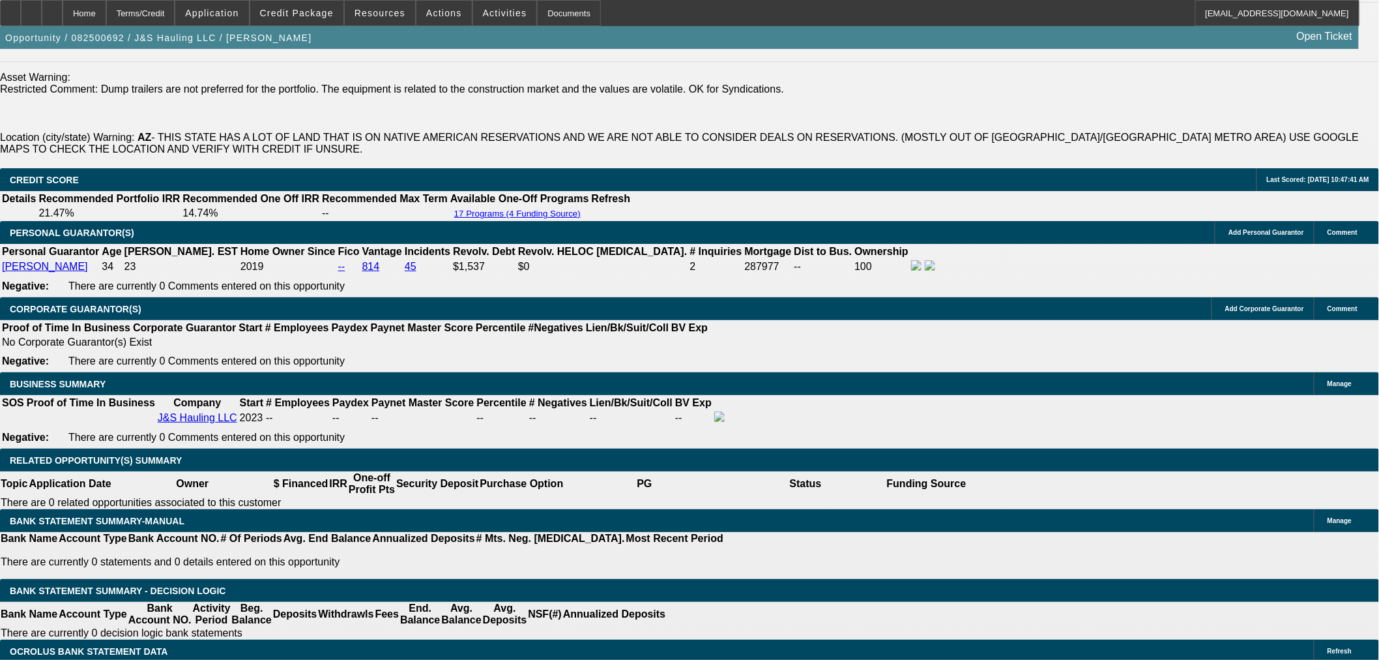
scroll to position [2028, 0]
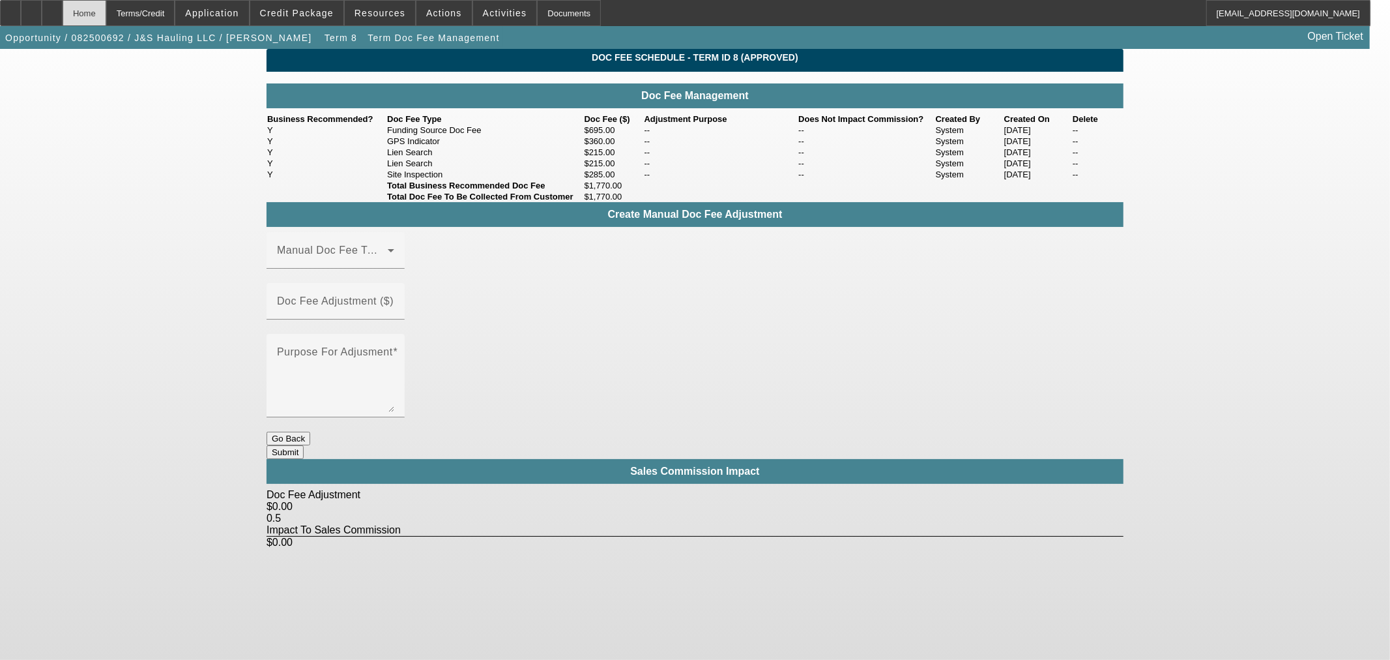
click at [106, 17] on div "Home" at bounding box center [85, 13] width 44 height 26
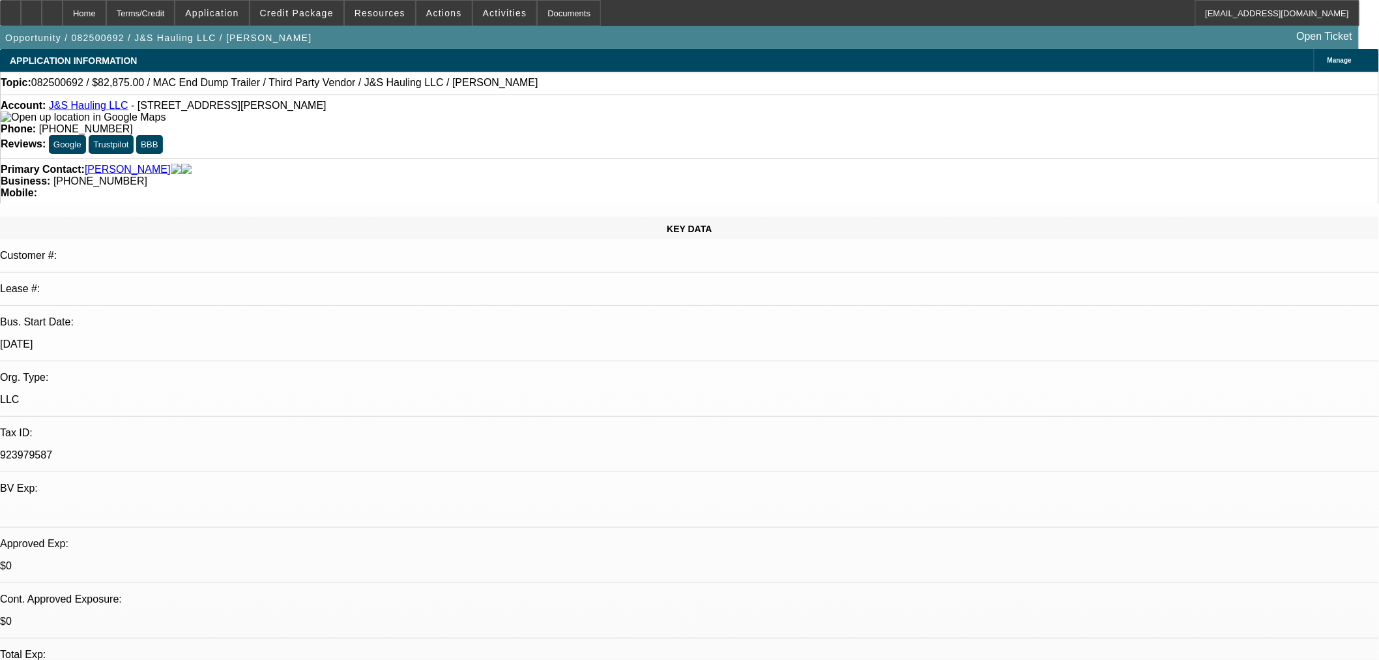
select select "0"
select select "2"
select select "0.1"
select select "4"
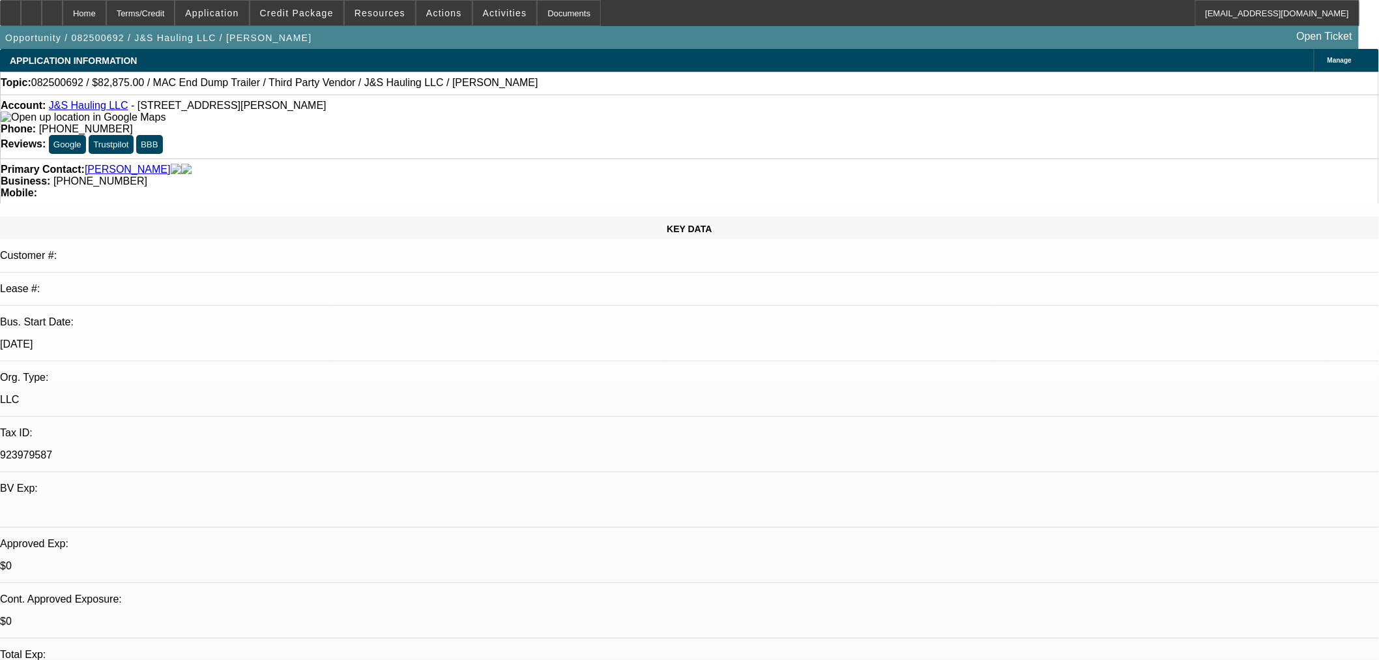
select select "0"
select select "2"
select select "0.1"
select select "4"
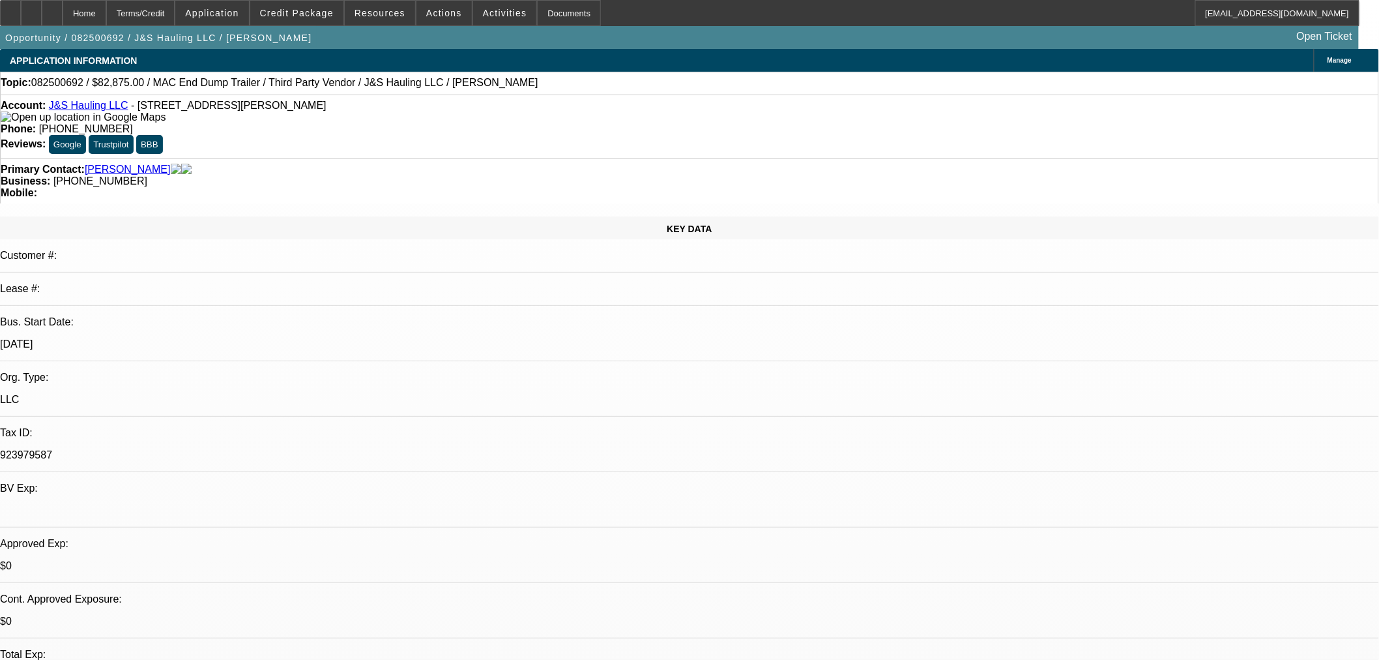
select select "0"
select select "2"
select select "0.1"
select select "4"
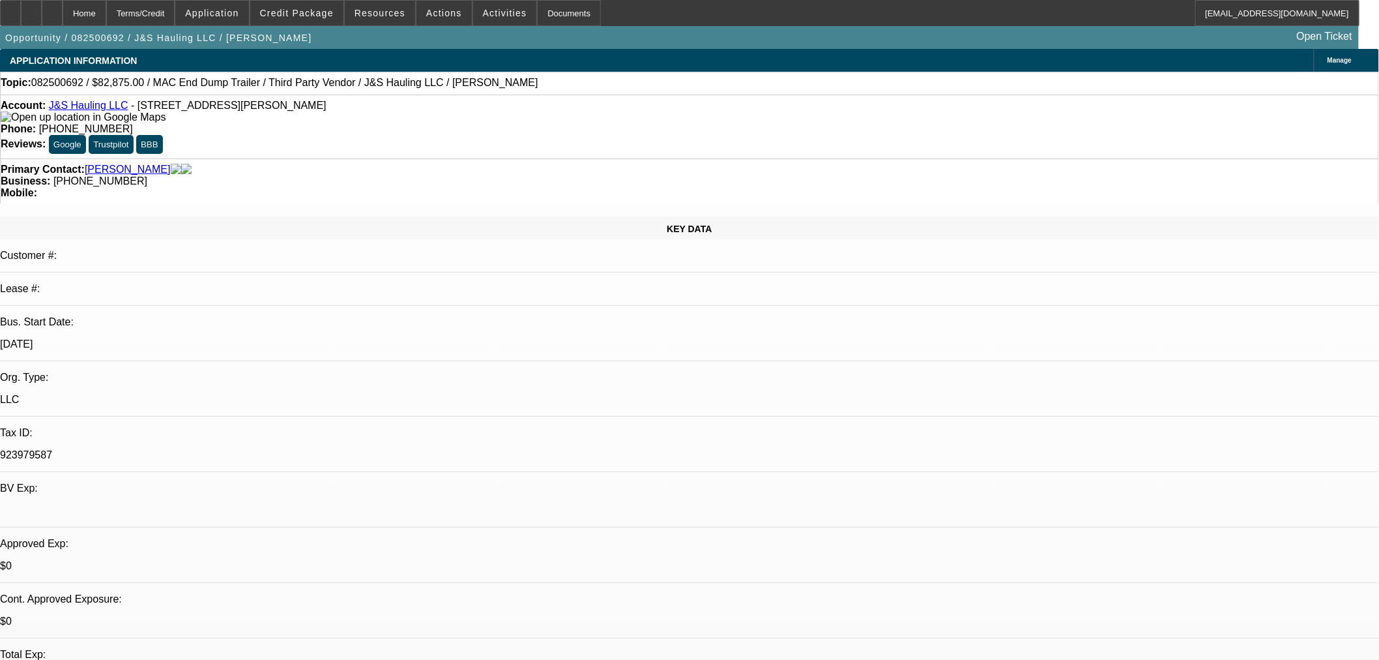
select select "0"
select select "3"
select select "0.1"
select select "4"
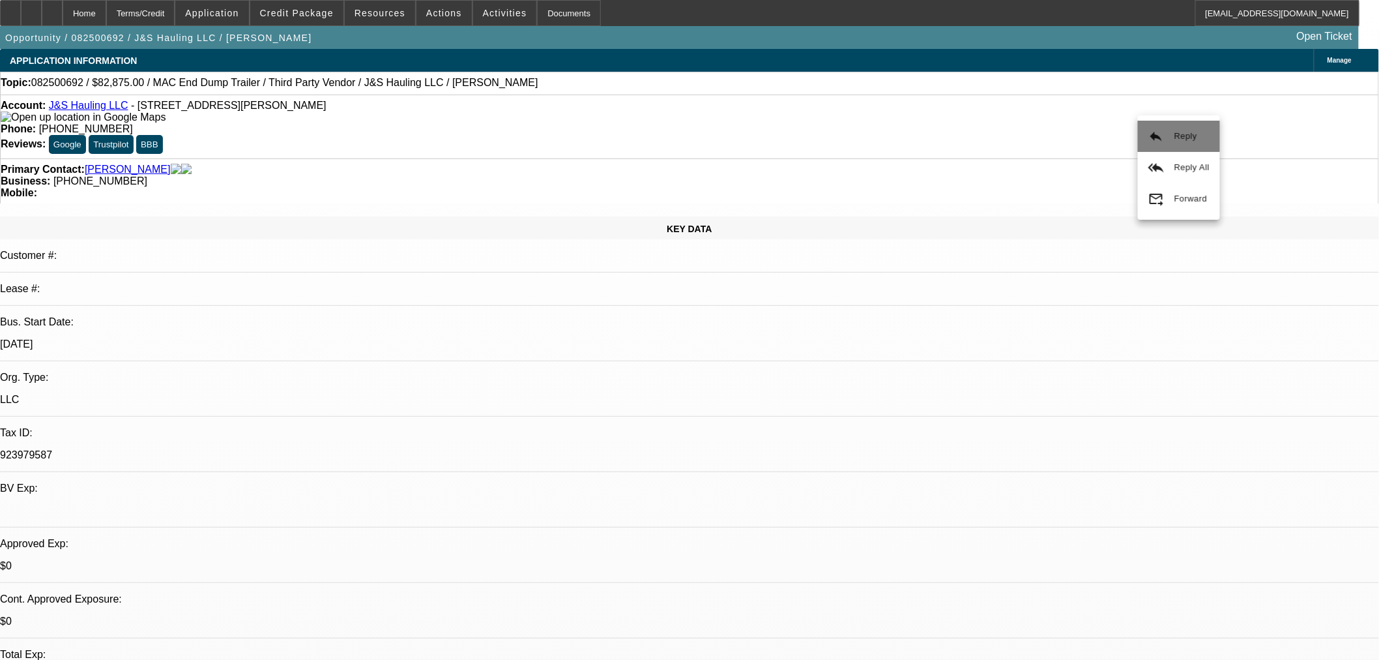
click at [1193, 133] on span "Reply" at bounding box center [1186, 136] width 23 height 10
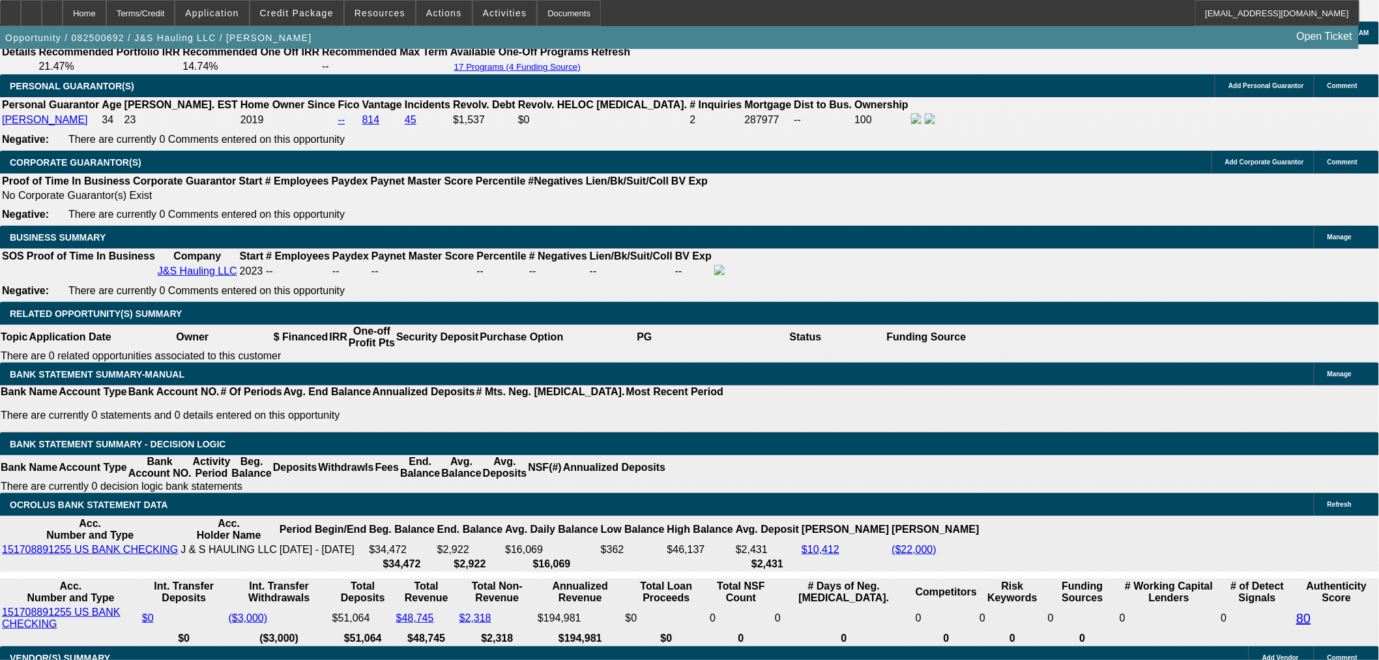
scroll to position [2028, 0]
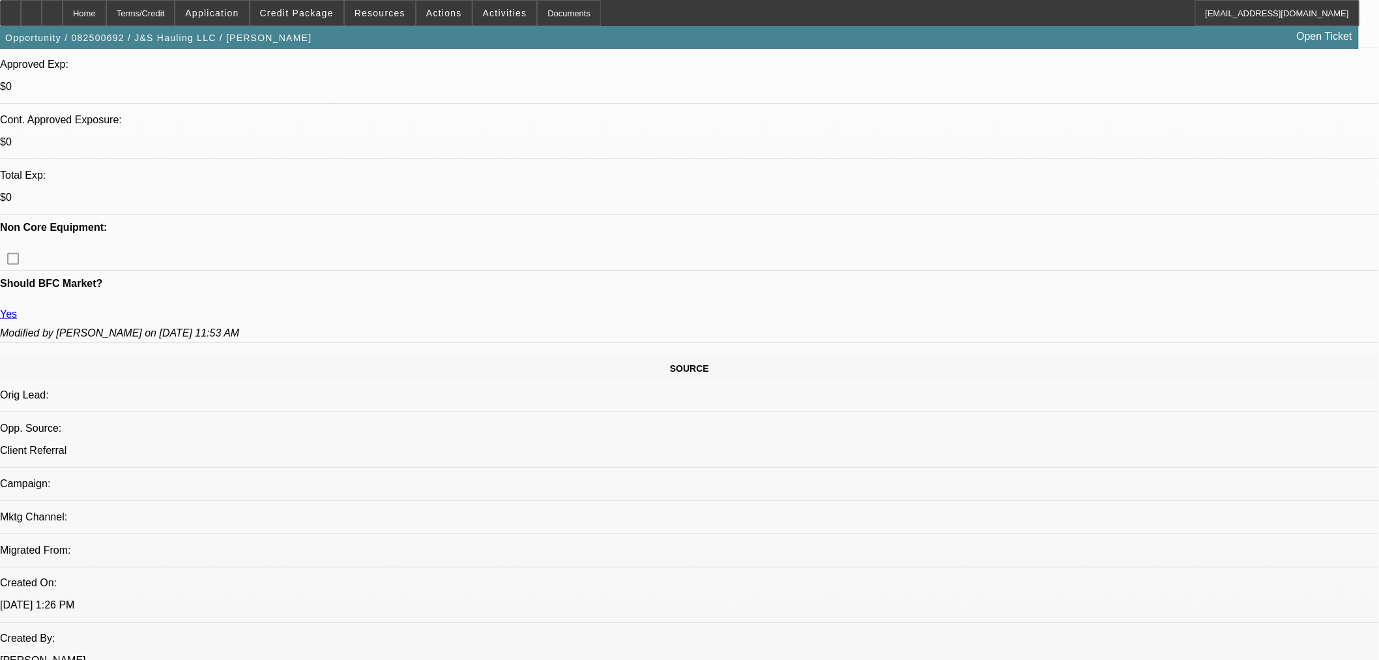
scroll to position [434, 0]
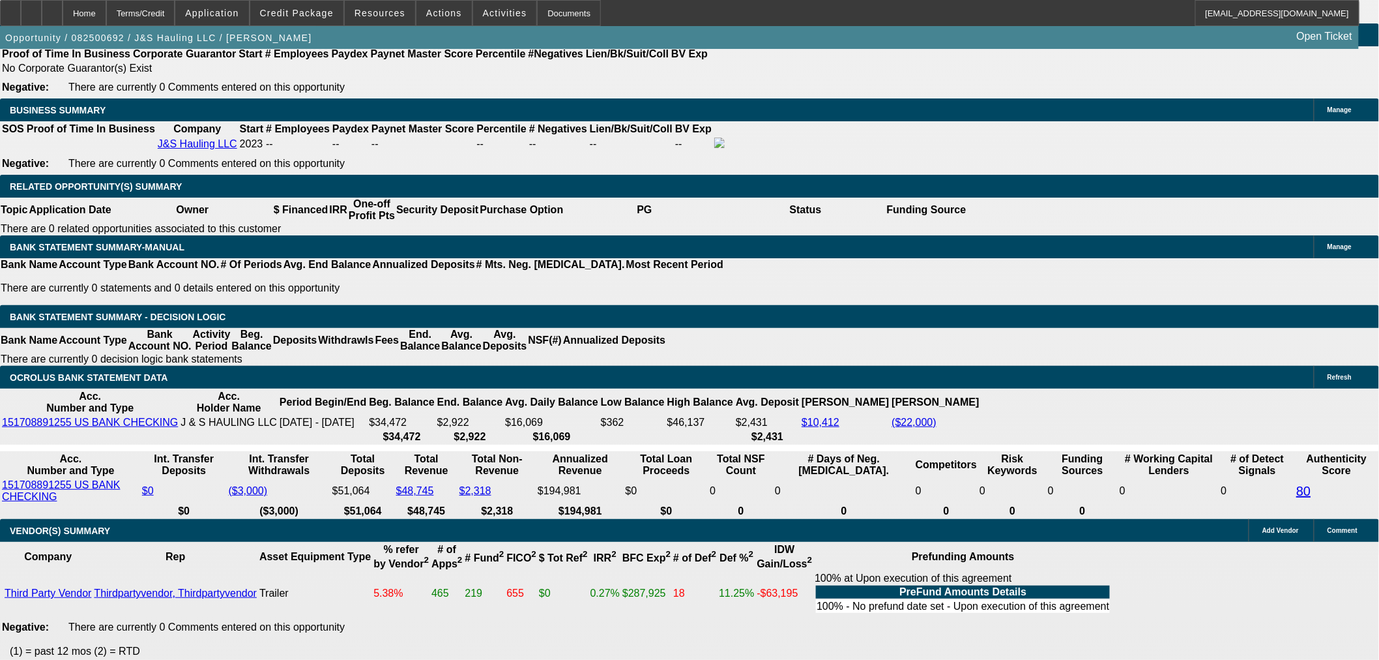
scroll to position [2100, 0]
